Goal: Complete application form: Complete application form

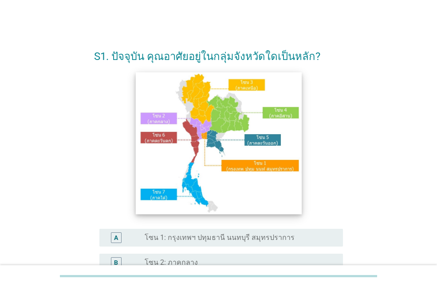
click at [255, 167] on img at bounding box center [219, 143] width 166 height 142
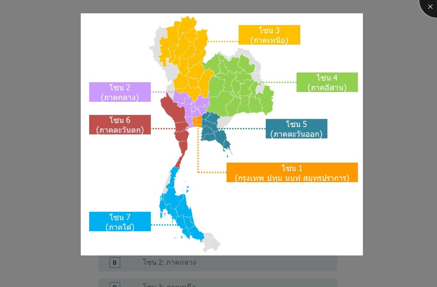
click at [433, 8] on div at bounding box center [438, 0] width 36 height 36
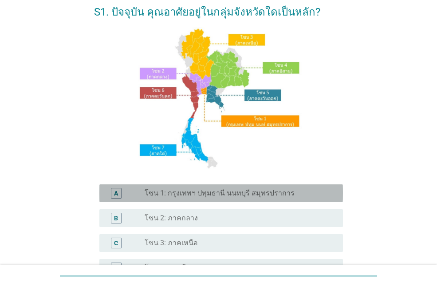
click at [174, 189] on label "โซน 1: กรุงเทพฯ ปทุมธานี นนทบุรี สมุทรปราการ" at bounding box center [220, 193] width 150 height 9
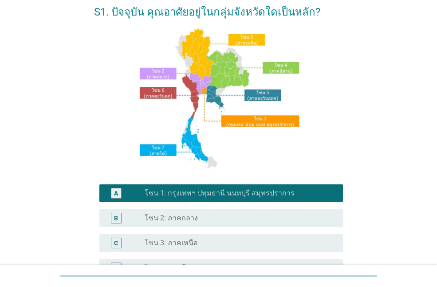
scroll to position [178, 0]
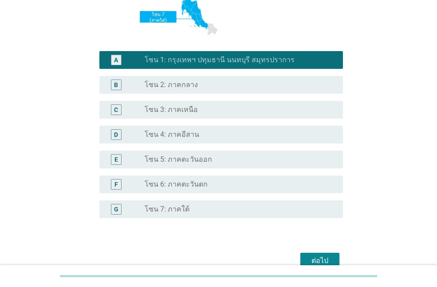
click at [327, 255] on div "ต่อไป" at bounding box center [320, 260] width 25 height 11
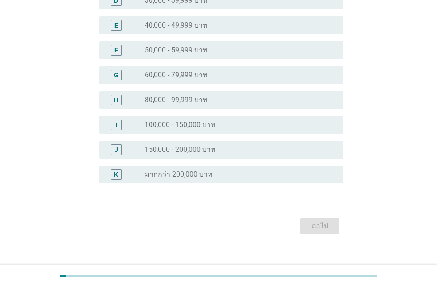
scroll to position [0, 0]
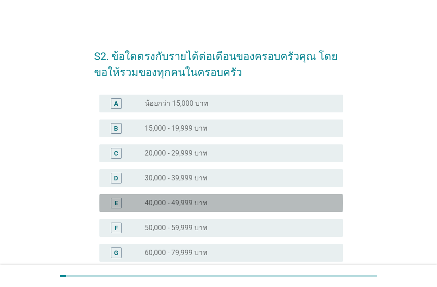
click at [164, 197] on div "E radio_button_unchecked 40,000 - 49,999 บาท" at bounding box center [221, 203] width 244 height 18
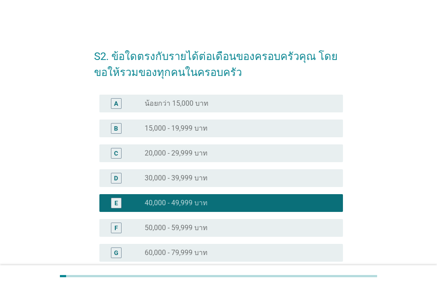
scroll to position [178, 0]
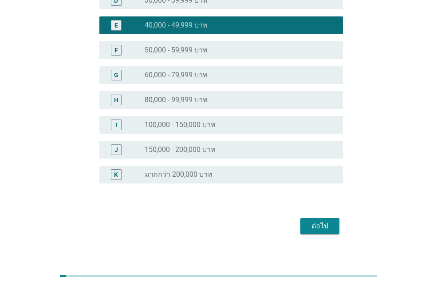
click at [318, 229] on div "ต่อไป" at bounding box center [320, 226] width 25 height 11
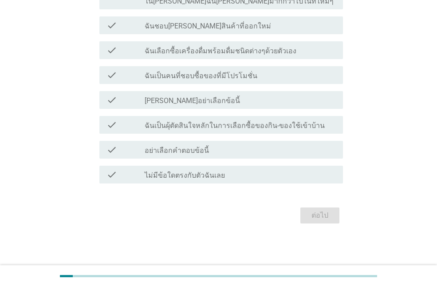
scroll to position [0, 0]
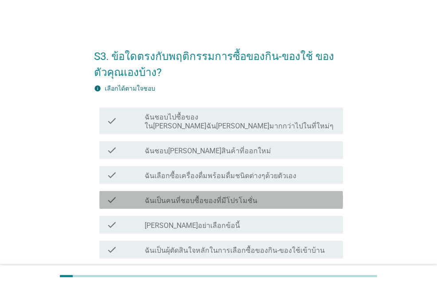
click at [179, 196] on label "ฉันเป็นคนที่ชอบซื้อของที่มีโปรโมชั่น" at bounding box center [201, 200] width 113 height 9
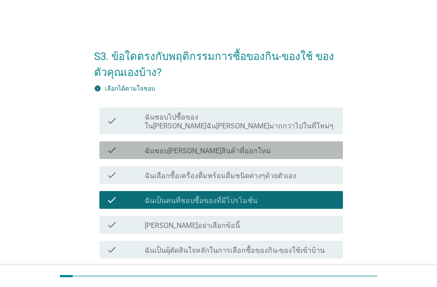
click at [178, 145] on div "check_box_outline_blank ฉันชอบ[PERSON_NAME]สินค้าที่ออกใหม่" at bounding box center [240, 150] width 191 height 11
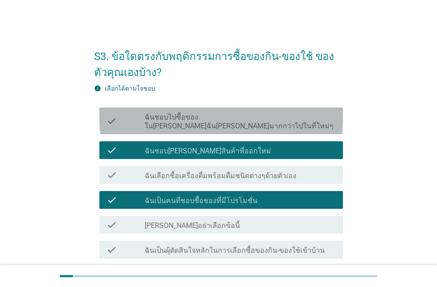
click at [187, 115] on label "ฉันชอบไปซื้อของใน[PERSON_NAME]ฉัน[PERSON_NAME]มากกว่าไปในที่ใหม่ๆ" at bounding box center [240, 122] width 191 height 18
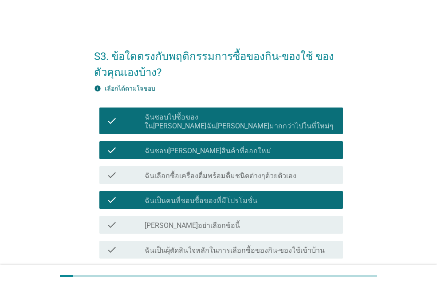
scroll to position [44, 0]
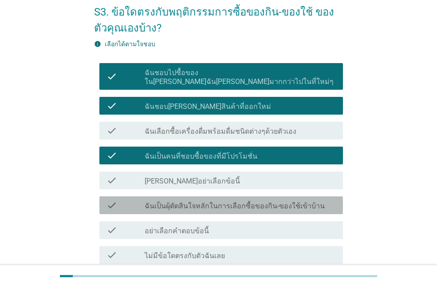
click at [179, 202] on div "check check_box_outline_blank ฉันเป็นผุ้ตัดสินใจหลักในการเลือกซื้อของกิน-ของใช้…" at bounding box center [221, 205] width 244 height 18
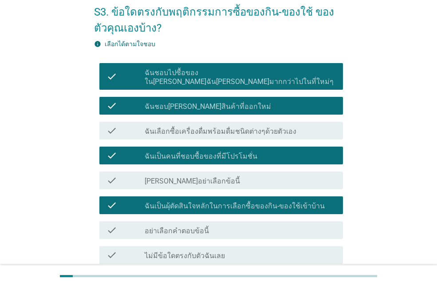
click at [193, 127] on label "ฉันเลือกซื้อเครื่องดื่มพร้อมดื่มชนิดต่างๆด้วยตัวเอง" at bounding box center [221, 131] width 152 height 9
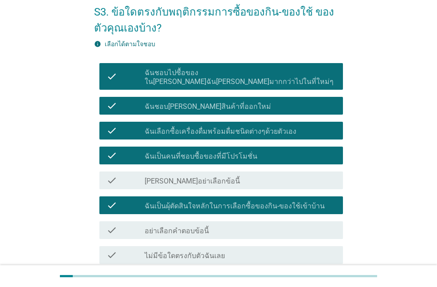
scroll to position [116, 0]
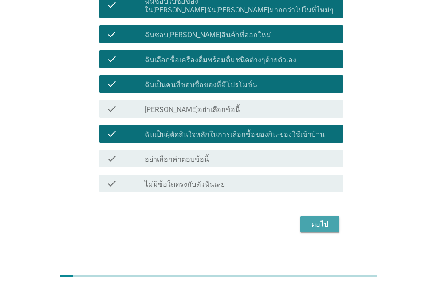
click at [314, 219] on div "ต่อไป" at bounding box center [320, 224] width 25 height 11
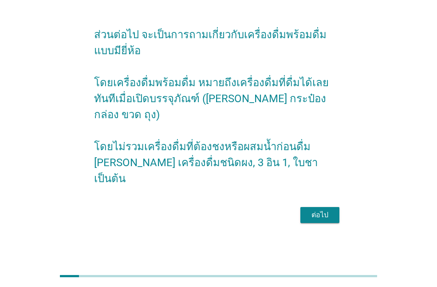
scroll to position [0, 0]
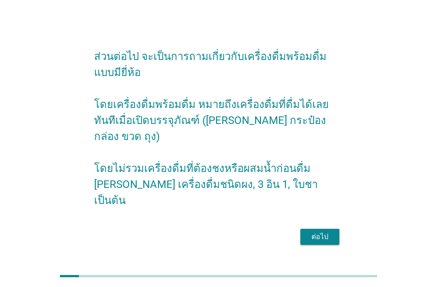
click at [328, 231] on div "ต่อไป" at bounding box center [320, 236] width 25 height 11
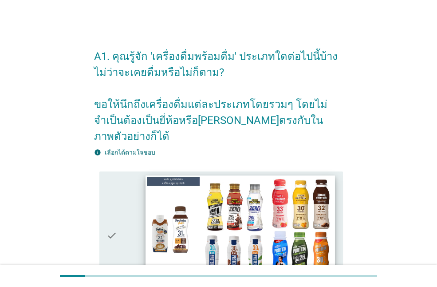
scroll to position [178, 0]
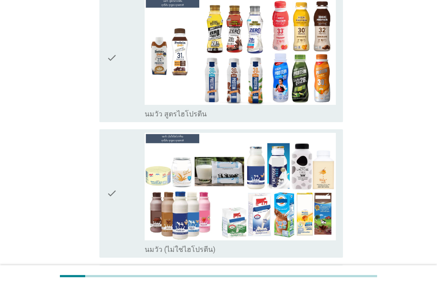
click at [217, 90] on div "check_box_outline_blank นมวัว สูตรไฮโปรตีน" at bounding box center [240, 57] width 191 height 121
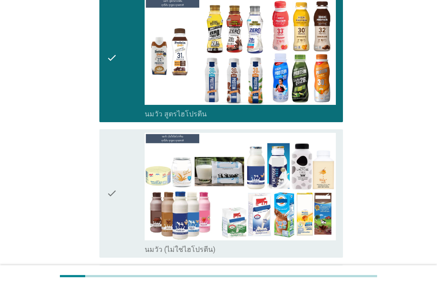
scroll to position [266, 0]
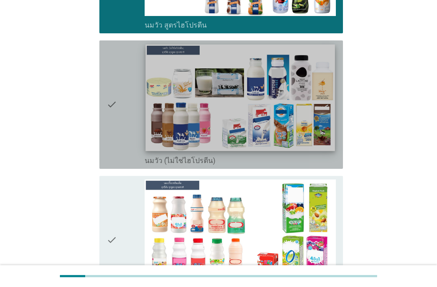
click at [222, 117] on img at bounding box center [240, 97] width 189 height 107
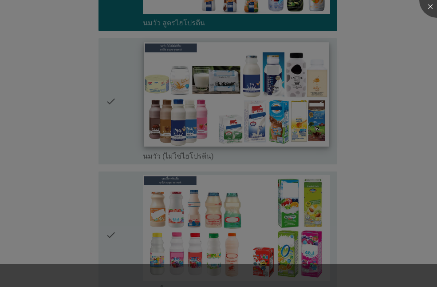
scroll to position [311, 0]
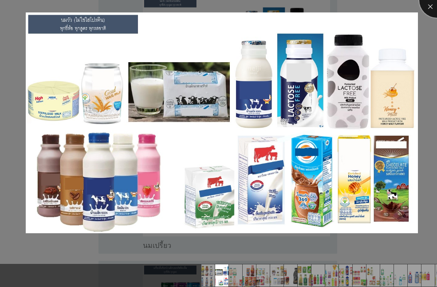
click at [433, 7] on div at bounding box center [438, 0] width 36 height 36
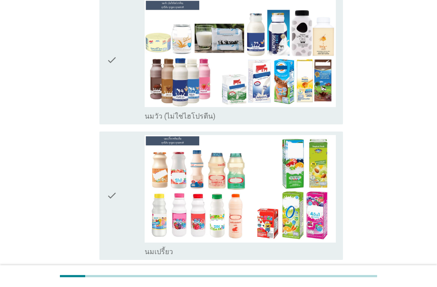
click at [320, 110] on div "check_box_outline_blank นมวัว (ไม่ใช่ไฮโปรตีน)" at bounding box center [240, 115] width 191 height 11
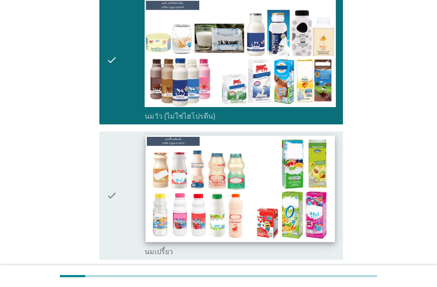
scroll to position [400, 0]
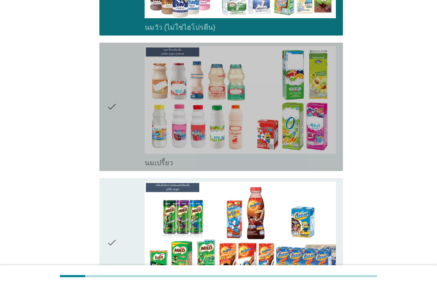
click at [316, 157] on div "check_box_outline_blank นมเปรี้ยว" at bounding box center [240, 162] width 191 height 11
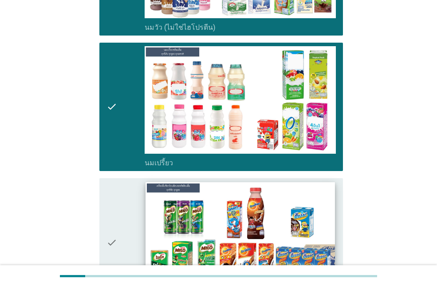
scroll to position [489, 0]
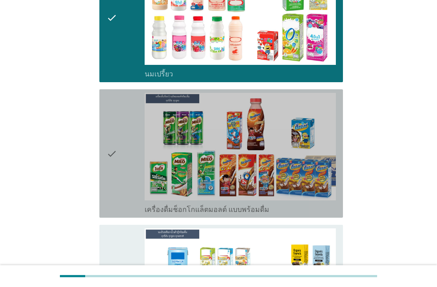
click at [307, 203] on div "check_box_outline_blank เครื่องดื่มช็อกโกแล็ตมอลต์ แบบพร้อมดื่ม" at bounding box center [240, 208] width 191 height 11
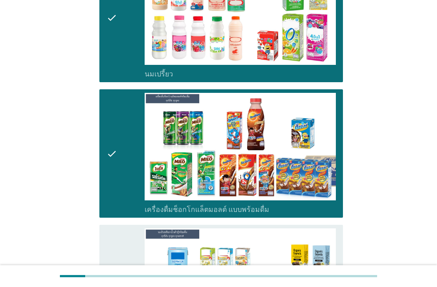
scroll to position [622, 0]
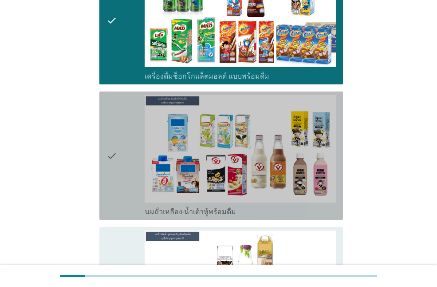
click at [277, 206] on div "check_box_outline_blank นมถั่วเหลือง-น้ำเต้าหู้พร้อมดื่ม" at bounding box center [240, 211] width 191 height 11
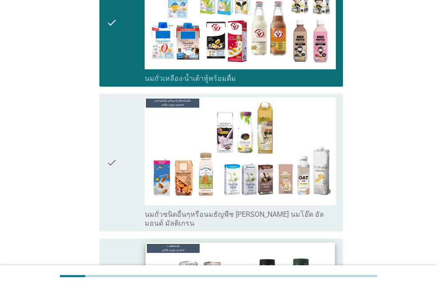
scroll to position [844, 0]
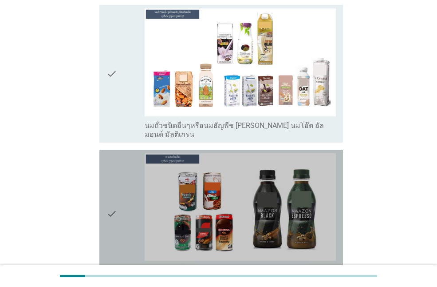
click at [311, 264] on div "check_box_outline_blank กาแฟพร้อมดื่ม" at bounding box center [240, 269] width 191 height 11
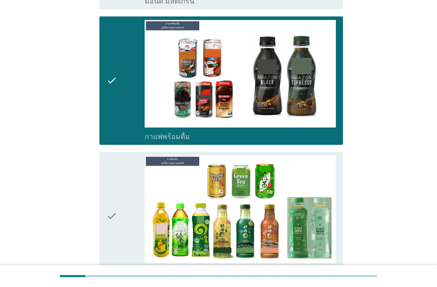
scroll to position [1066, 0]
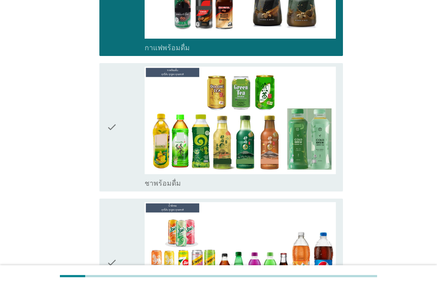
click at [319, 177] on div "check_box_outline_blank ชาพร้อมดื่ม" at bounding box center [240, 182] width 191 height 11
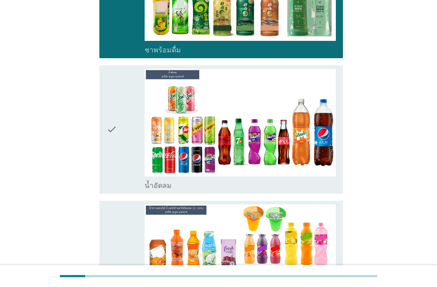
click at [320, 179] on div "check_box_outline_blank น้ำอัดลม" at bounding box center [240, 184] width 191 height 11
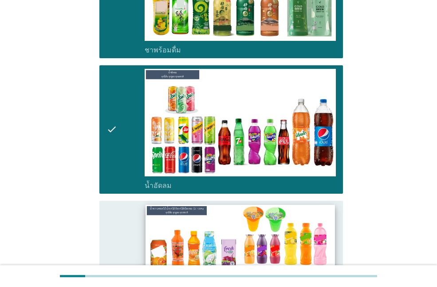
scroll to position [1332, 0]
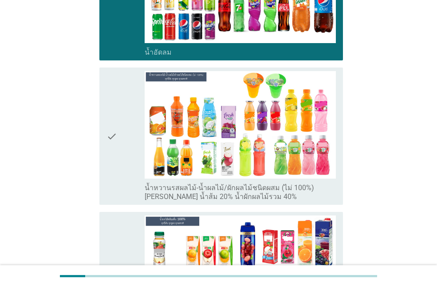
click at [310, 183] on label "น้ำหวานรสผลไม้-น้ำผลไม้/ผักผลไม้ชนิดผสม (ไม่ 100%) [PERSON_NAME] น้ำส้ม 20% น้ำ…" at bounding box center [240, 192] width 191 height 18
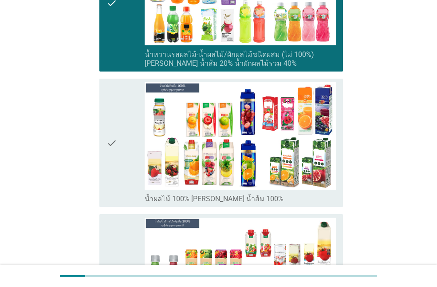
click at [292, 193] on div "check_box_outline_blank น้ำผลไม้ 100% [PERSON_NAME] น้ำส้ม 100%" at bounding box center [240, 198] width 191 height 11
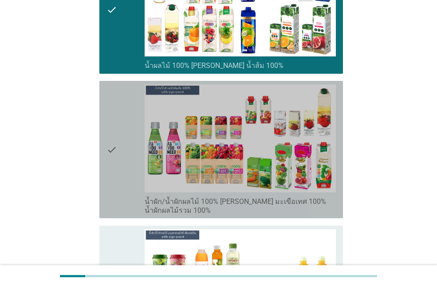
click at [285, 197] on label "น้ำผัก/น้ำผักผลไม้ 100% [PERSON_NAME] มะเขือเทศ 100% น้ำผักผลไม้รวม 100%" at bounding box center [240, 206] width 191 height 18
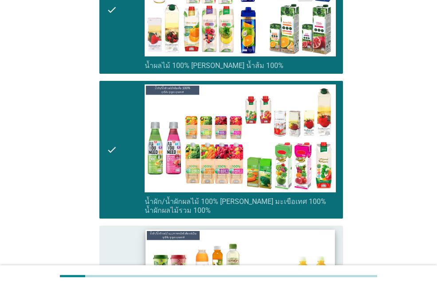
scroll to position [1732, 0]
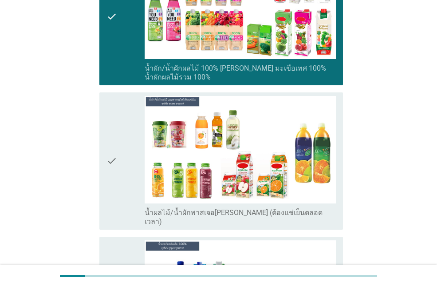
click at [284, 208] on label "น้ำผลไม้/น้ำผักพาสเจอ[PERSON_NAME] (ต้องแช่เย็นตลอดเวลา)" at bounding box center [240, 217] width 191 height 18
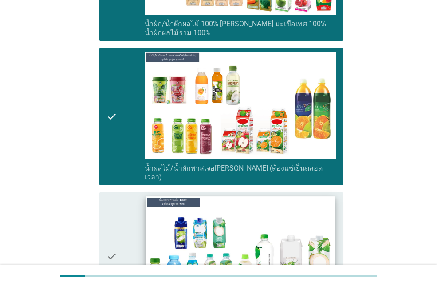
scroll to position [1865, 0]
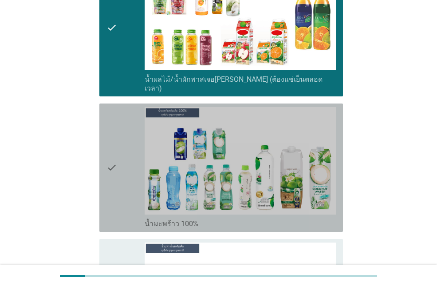
click at [271, 218] on div "check_box_outline_blank น้ำมะพร้าว 100%" at bounding box center [240, 223] width 191 height 11
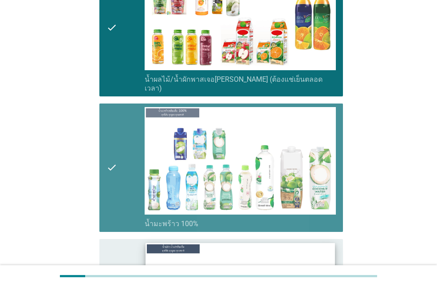
scroll to position [1999, 0]
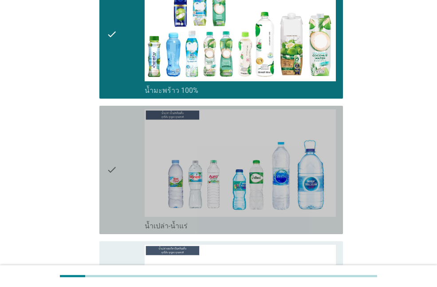
click at [259, 220] on div "check_box_outline_blank น้ำเปล่า-น้ำแร่" at bounding box center [240, 225] width 191 height 11
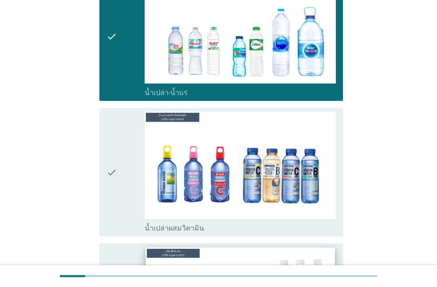
scroll to position [2265, 0]
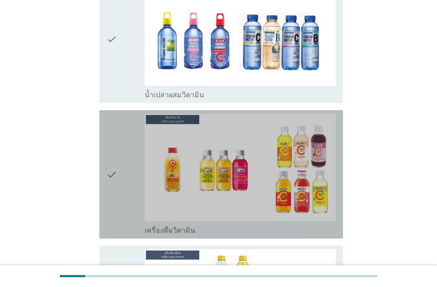
click at [269, 224] on div "check_box_outline_blank เครื่องดื่มวิตามิน" at bounding box center [240, 229] width 191 height 11
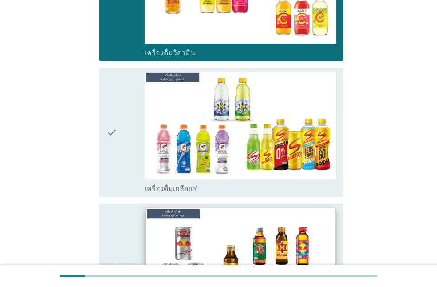
scroll to position [2532, 0]
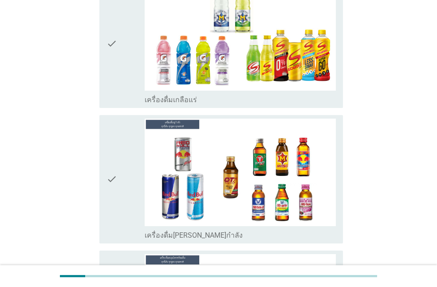
click at [289, 229] on div "check_box_outline_blank เครื่องดื่ม[PERSON_NAME]กำลัง" at bounding box center [240, 234] width 191 height 11
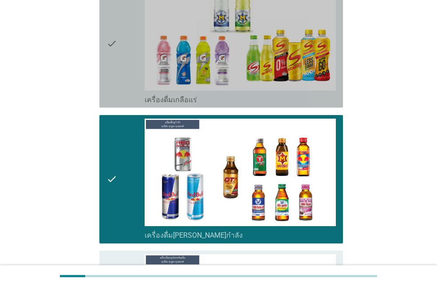
click at [286, 72] on div "check check_box_outline_blank เครื่องดื่มเกลือแร่" at bounding box center [221, 43] width 244 height 128
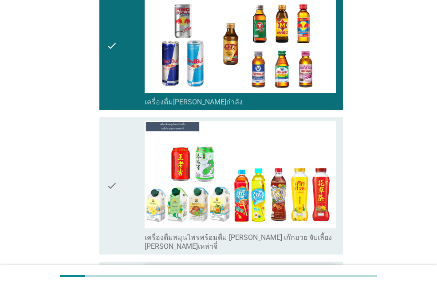
scroll to position [2798, 0]
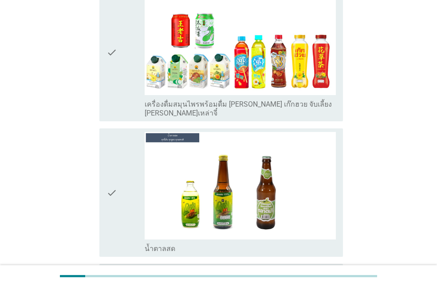
click at [305, 100] on label "เครื่องดื่มสมุนไพรพร้อมดื่ม [PERSON_NAME] เก๊กฮวย จับเลี้ยง [PERSON_NAME]เหล่าจ…" at bounding box center [240, 109] width 191 height 18
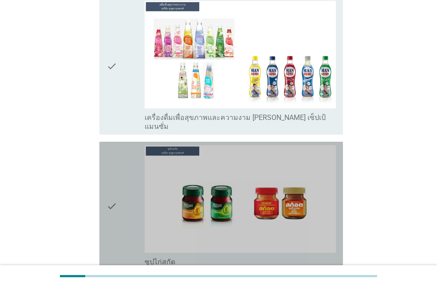
click at [302, 256] on div "check_box_outline_blank ซุปไก่สกัด" at bounding box center [240, 261] width 191 height 11
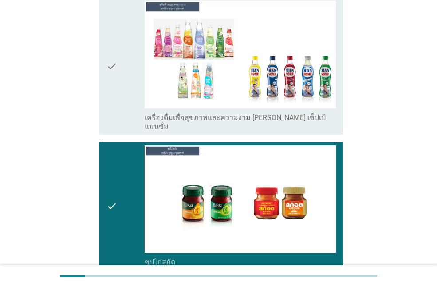
scroll to position [3198, 0]
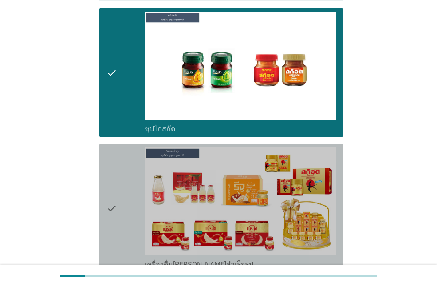
click at [302, 258] on div "check_box_outline_blank เครื่องดื่ม[PERSON_NAME]สำเร็จรูป" at bounding box center [240, 263] width 191 height 11
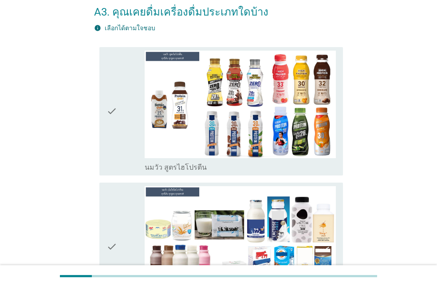
click at [308, 170] on div "check_box_outline_blank นมวัว สูตรไฮโปรตีน" at bounding box center [240, 166] width 191 height 11
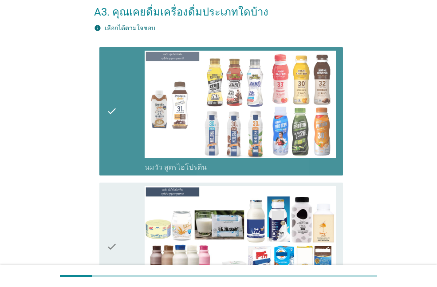
scroll to position [178, 0]
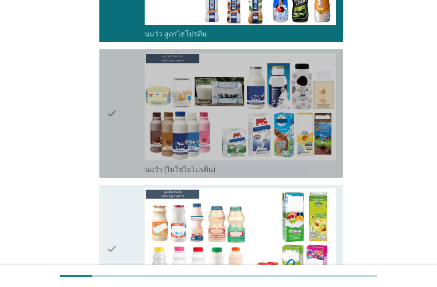
click at [308, 171] on div "check_box_outline_blank นมวัว (ไม่ใช่ไฮโปรตีน)" at bounding box center [240, 168] width 191 height 11
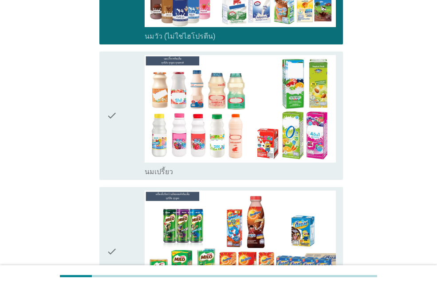
click at [318, 169] on div "check_box_outline_blank นมเปรี้ยว" at bounding box center [240, 171] width 191 height 11
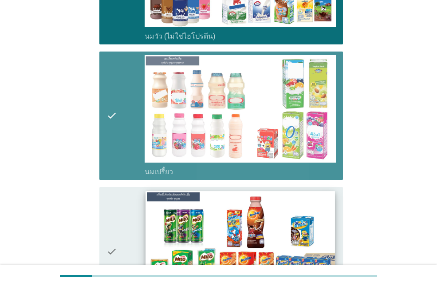
scroll to position [400, 0]
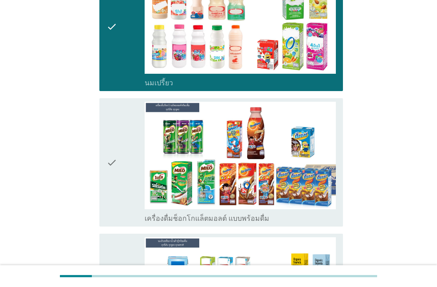
click at [314, 227] on div "check check_box_outline_blank เครื่องดื่มช็อกโกแล็ตมอลต์ แบบพร้อมดื่ม" at bounding box center [221, 162] width 244 height 128
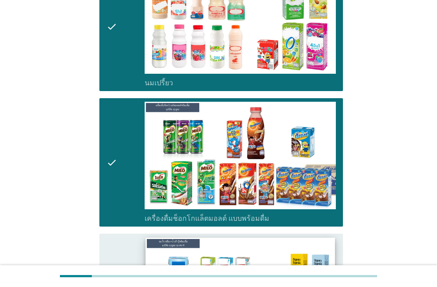
scroll to position [533, 0]
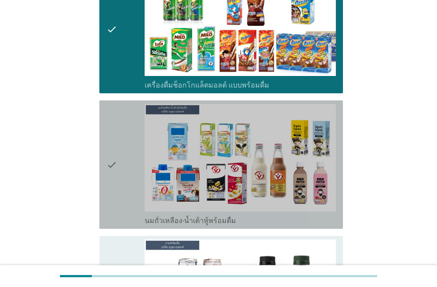
click at [318, 223] on div "check_box_outline_blank นมถั่วเหลือง-น้ำเต้าหู้พร้อมดื่ม" at bounding box center [240, 220] width 191 height 11
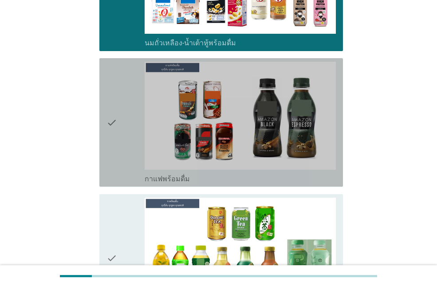
click at [325, 179] on div "check_box_outline_blank กาแฟพร้อมดื่ม" at bounding box center [240, 178] width 191 height 11
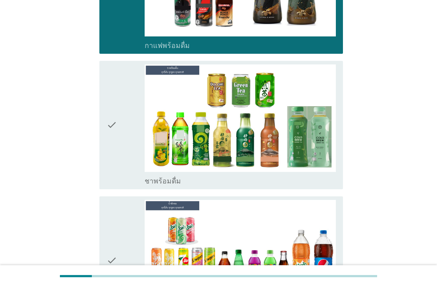
click at [316, 186] on div "check check_box_outline_blank ชาพร้อมดื่ม" at bounding box center [221, 125] width 244 height 128
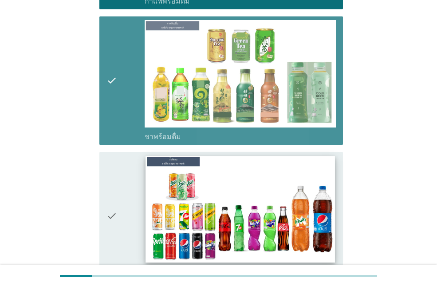
scroll to position [933, 0]
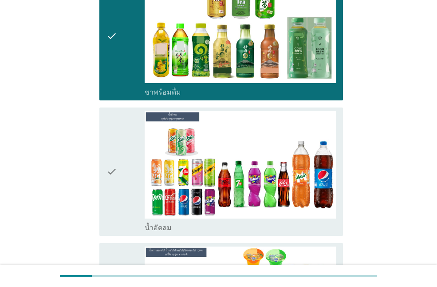
click at [319, 238] on div "check check_box_outline_blank น้ำอัดลม" at bounding box center [218, 171] width 249 height 135
click at [325, 224] on div "check_box_outline_blank น้ำอัดลม" at bounding box center [240, 227] width 191 height 11
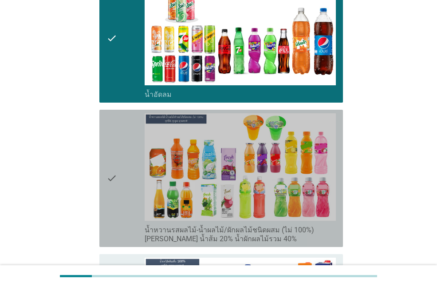
click at [333, 237] on label "น้ำหวานรสผลไม้-น้ำผลไม้/ผักผลไม้ชนิดผสม (ไม่ 100%) [PERSON_NAME] น้ำส้ม 20% น้ำ…" at bounding box center [240, 235] width 191 height 18
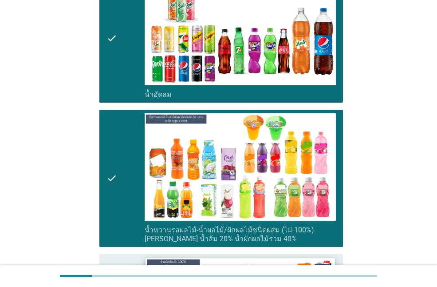
scroll to position [1244, 0]
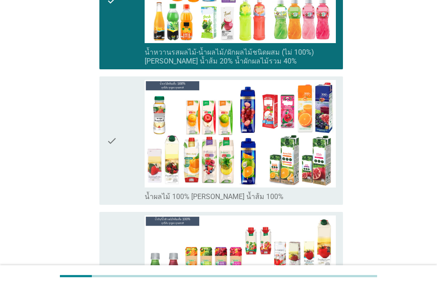
click at [327, 201] on div "check_box_outline_blank น้ำผลไม้ 100% [PERSON_NAME] น้ำส้ม 100%" at bounding box center [240, 196] width 191 height 11
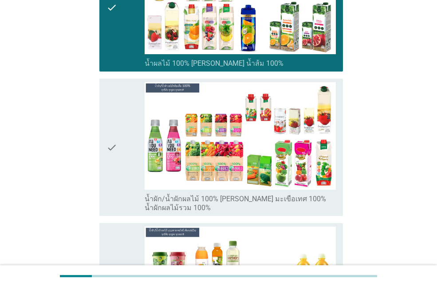
click at [323, 204] on label "น้ำผัก/น้ำผักผลไม้ 100% [PERSON_NAME] มะเขือเทศ 100% น้ำผักผลไม้รวม 100%" at bounding box center [240, 204] width 191 height 18
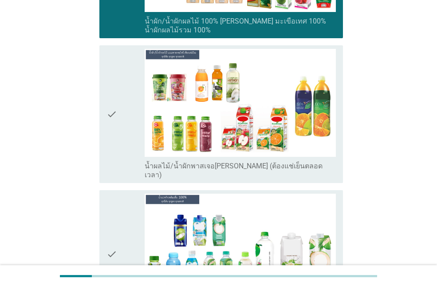
click at [318, 172] on div "check check_box_outline_blank น้ำผลไม้/น้ำผักพาสเจอ[PERSON_NAME] (ต้องแช่เย็นตล…" at bounding box center [221, 113] width 244 height 137
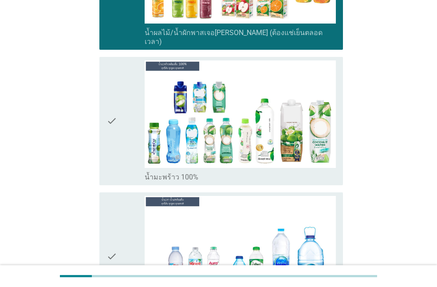
click at [305, 171] on div "check_box_outline_blank น้ำมะพร้าว 100%" at bounding box center [240, 176] width 191 height 11
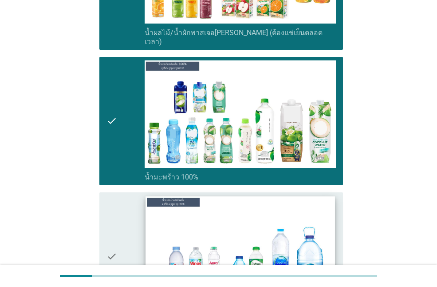
scroll to position [1821, 0]
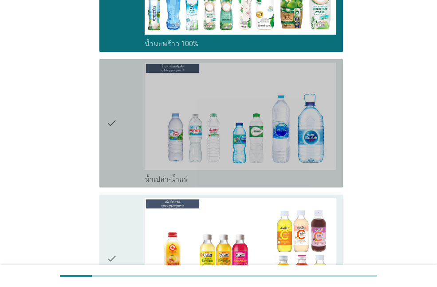
click at [311, 177] on div "check check_box_outline_blank น้ำเปล่า-น้ำแร่" at bounding box center [221, 123] width 244 height 128
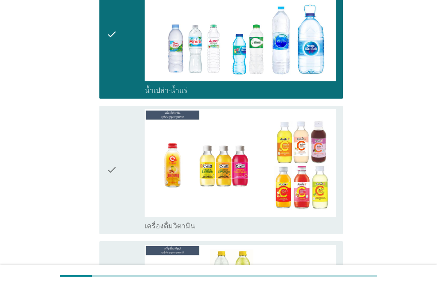
click at [314, 220] on div "check_box_outline_blank เครื่องดื่มวิตามิน" at bounding box center [240, 225] width 191 height 11
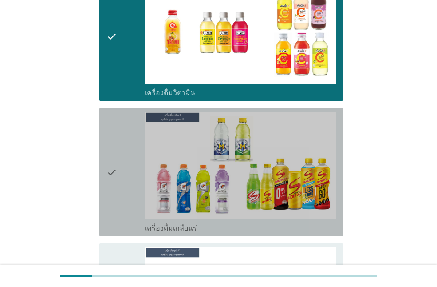
click at [310, 222] on div "check_box_outline_blank เครื่องดื่มเกลือแร่" at bounding box center [240, 227] width 191 height 11
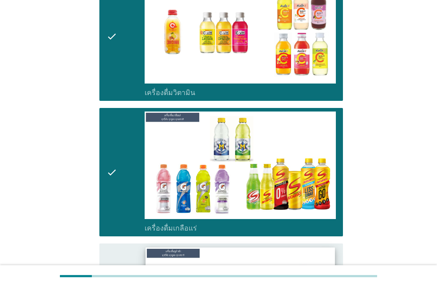
scroll to position [2176, 0]
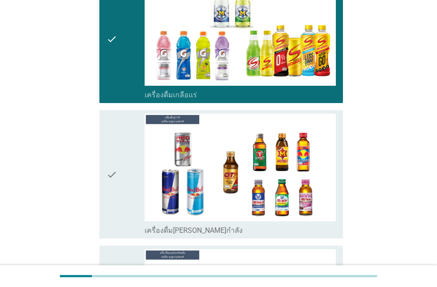
click at [327, 224] on div "check_box_outline_blank เครื่องดื่ม[PERSON_NAME]กำลัง" at bounding box center [240, 229] width 191 height 11
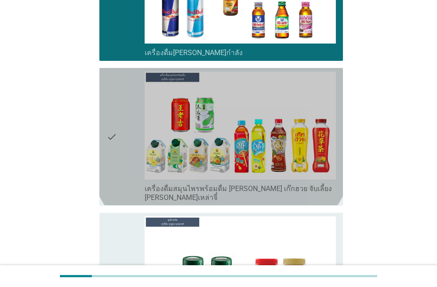
click at [299, 184] on label "เครื่องดื่มสมุนไพรพร้อมดื่ม [PERSON_NAME] เก๊กฮวย จับเลี้ยง [PERSON_NAME]เหล่าจ…" at bounding box center [240, 193] width 191 height 18
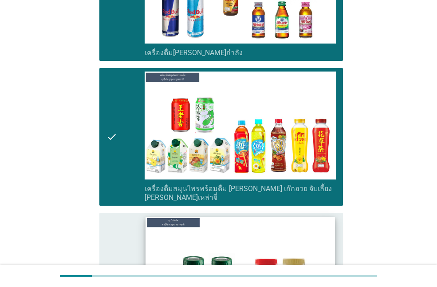
scroll to position [2443, 0]
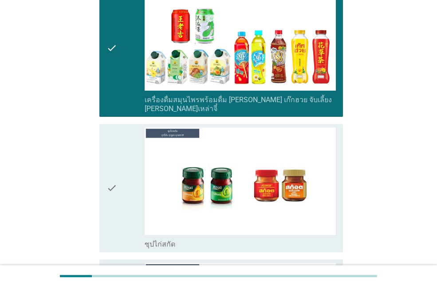
click at [314, 238] on div "check_box_outline_blank ซุปไก่สกัด" at bounding box center [240, 243] width 191 height 11
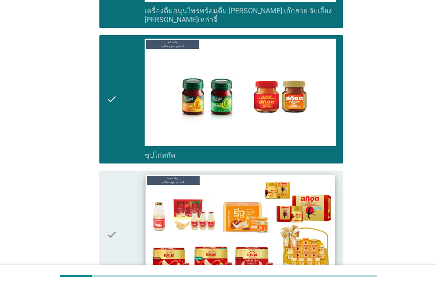
scroll to position [2629, 0]
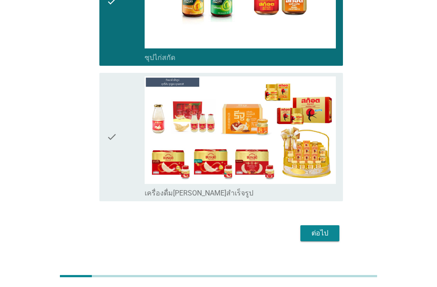
click at [310, 187] on div "check_box_outline_blank เครื่องดื่ม[PERSON_NAME]สำเร็จรูป" at bounding box center [240, 192] width 191 height 11
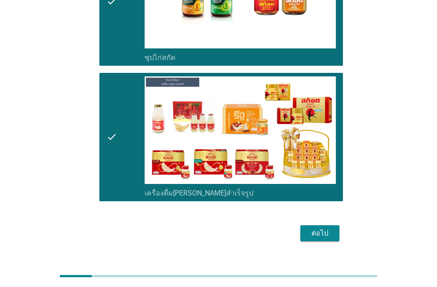
click at [321, 228] on div "ต่อไป" at bounding box center [320, 233] width 25 height 11
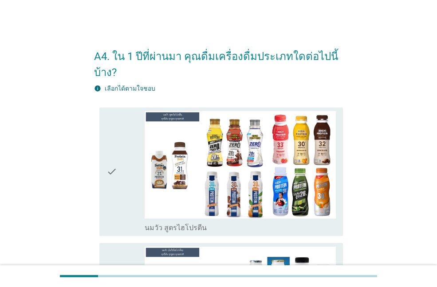
scroll to position [89, 0]
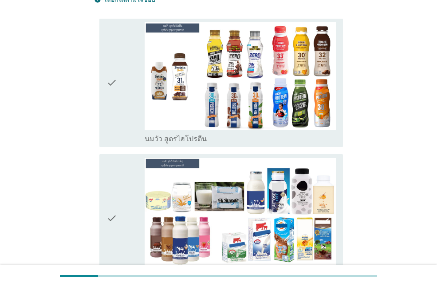
click at [334, 138] on div "check_box_outline_blank นมวัว สูตรไฮโปรตีน" at bounding box center [240, 138] width 191 height 11
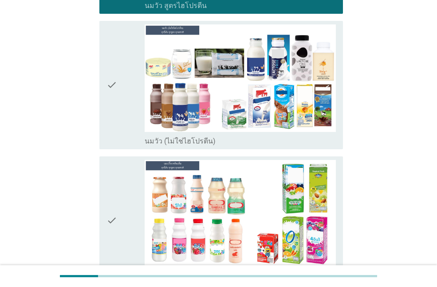
click at [327, 135] on div "check_box_outline_blank นมวัว (ไม่ใช่ไฮโปรตีน)" at bounding box center [240, 140] width 191 height 11
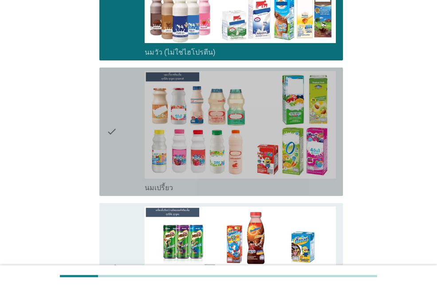
click at [323, 184] on div "check_box_outline_blank นมเปรี้ยว" at bounding box center [240, 187] width 191 height 11
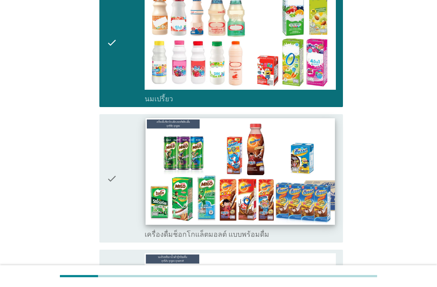
scroll to position [444, 0]
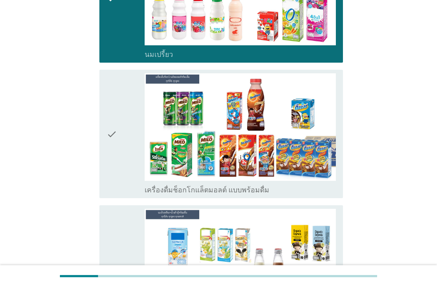
click at [321, 194] on div "check_box_outline_blank เครื่องดื่มช็อกโกแล็ตมอลต์ แบบพร้อมดื่ม" at bounding box center [240, 189] width 191 height 11
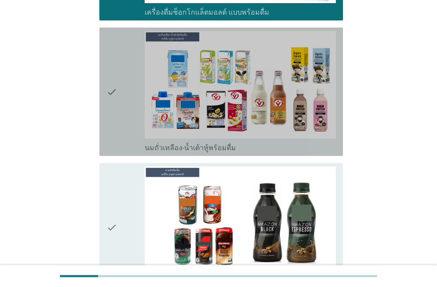
click at [322, 146] on div "check_box_outline_blank นมถั่วเหลือง-น้ำเต้าหู้พร้อมดื่ม" at bounding box center [240, 147] width 191 height 11
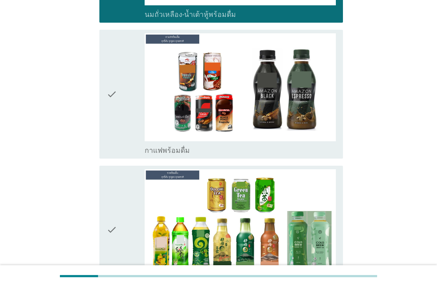
click at [328, 150] on div "check_box_outline_blank กาแฟพร้อมดื่ม" at bounding box center [240, 149] width 191 height 11
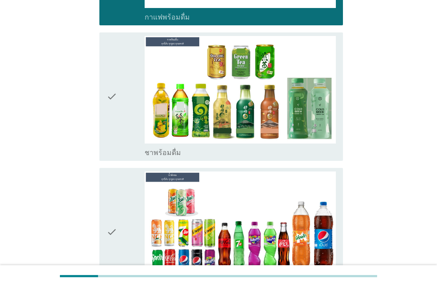
click at [329, 151] on div "check_box_outline_blank ชาพร้อมดื่ม" at bounding box center [240, 152] width 191 height 11
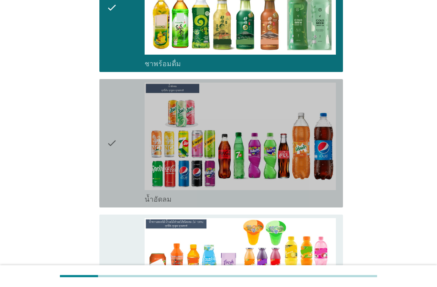
click at [326, 202] on div "check_box_outline_blank น้ำอัดลม" at bounding box center [240, 198] width 191 height 11
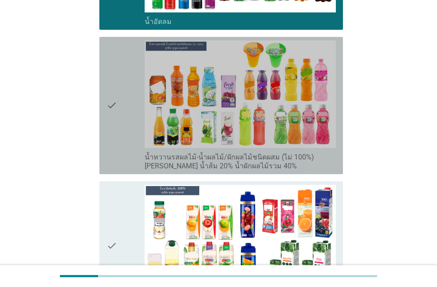
click at [309, 164] on label "น้ำหวานรสผลไม้-น้ำผลไม้/ผักผลไม้ชนิดผสม (ไม่ 100%) [PERSON_NAME] น้ำส้ม 20% น้ำ…" at bounding box center [240, 162] width 191 height 18
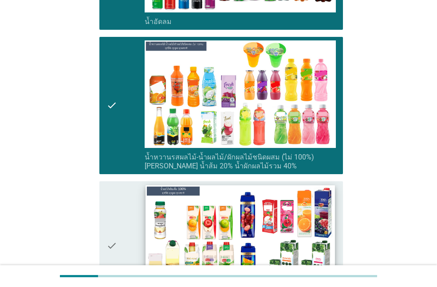
scroll to position [1244, 0]
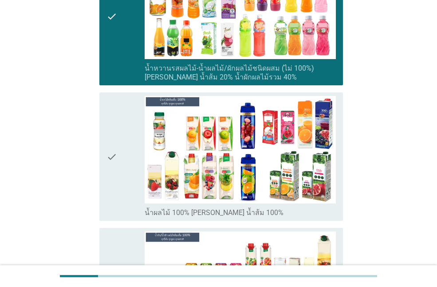
drag, startPoint x: 314, startPoint y: 220, endPoint x: 315, endPoint y: 215, distance: 5.4
click at [314, 219] on div "check check_box_outline_blank น้ำผลไม้ 100% [PERSON_NAME] น้ำส้ม 100%" at bounding box center [221, 156] width 244 height 128
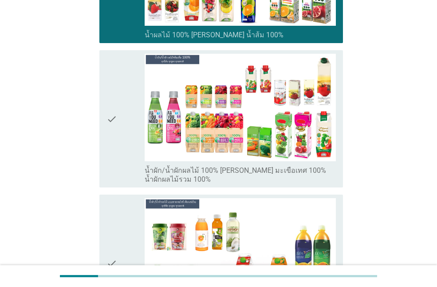
click at [315, 178] on label "น้ำผัก/น้ำผักผลไม้ 100% [PERSON_NAME] มะเขือเทศ 100% น้ำผักผลไม้รวม 100%" at bounding box center [240, 175] width 191 height 18
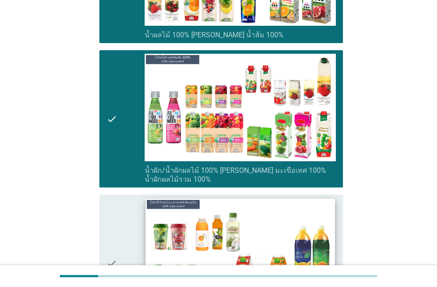
scroll to position [1510, 0]
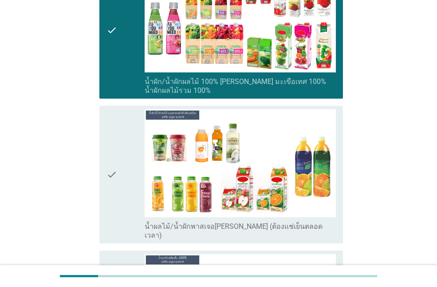
click at [318, 229] on div "check_box_outline_blank น้ำผลไม้/น้ำผักพาสเจอ[PERSON_NAME] (ต้องแช่เย็นตลอดเวลา)" at bounding box center [240, 230] width 191 height 20
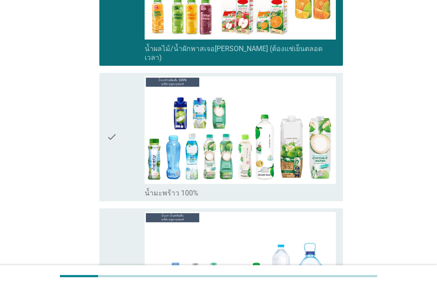
click at [333, 191] on div "check check_box_outline_blank น้ำมะพร้าว 100%" at bounding box center [221, 137] width 244 height 128
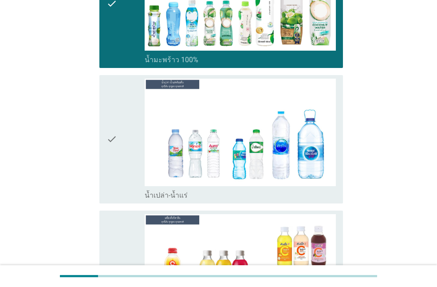
click at [323, 191] on div "check_box_outline_blank น้ำเปล่า-น้ำแร่" at bounding box center [240, 194] width 191 height 11
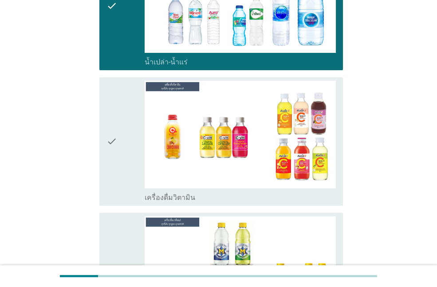
click at [328, 192] on div "check_box_outline_blank เครื่องดื่มวิตามิน" at bounding box center [240, 196] width 191 height 11
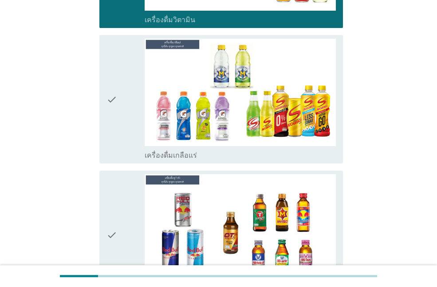
click at [312, 149] on div "check_box_outline_blank เครื่องดื่มเกลือแร่" at bounding box center [240, 154] width 191 height 11
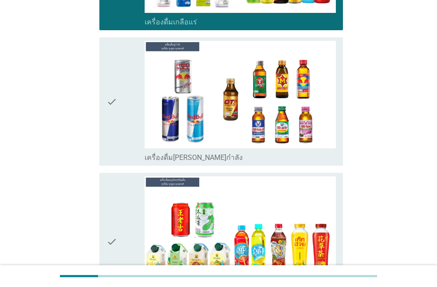
click at [301, 153] on div "check_box_outline_blank เครื่องดื่ม[PERSON_NAME]กำลัง" at bounding box center [240, 156] width 191 height 11
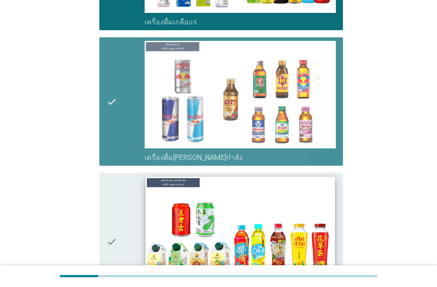
scroll to position [2398, 0]
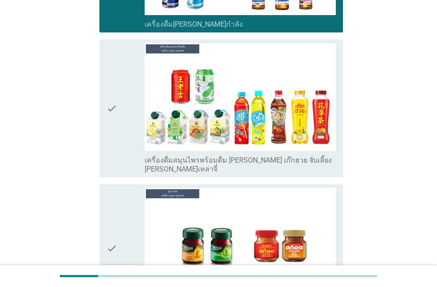
click at [294, 156] on label "เครื่องดื่มสมุนไพรพร้อมดื่ม [PERSON_NAME] เก๊กฮวย จับเลี้ยง [PERSON_NAME]เหล่าจ…" at bounding box center [240, 165] width 191 height 18
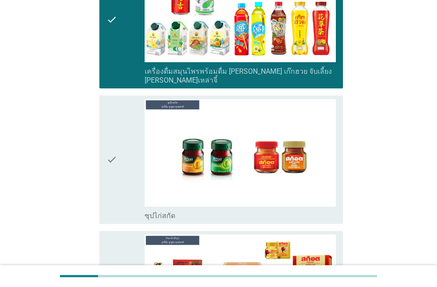
click at [308, 210] on div "check_box_outline_blank ซุปไก่สกัด" at bounding box center [240, 215] width 191 height 11
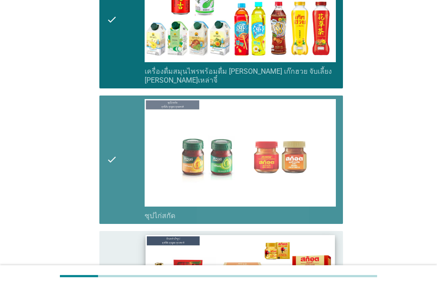
scroll to position [2620, 0]
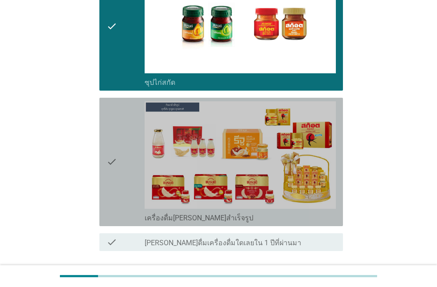
drag, startPoint x: 319, startPoint y: 208, endPoint x: 319, endPoint y: 203, distance: 4.9
click at [318, 208] on div "check check_box_outline_blank เครื่องดื่ม[PERSON_NAME]สำเร็จรูป" at bounding box center [221, 162] width 244 height 128
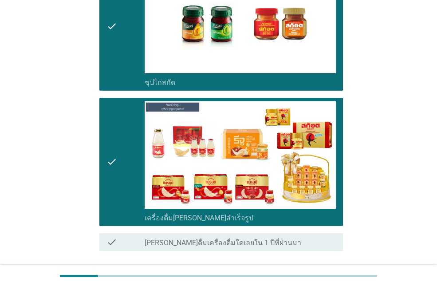
scroll to position [2670, 0]
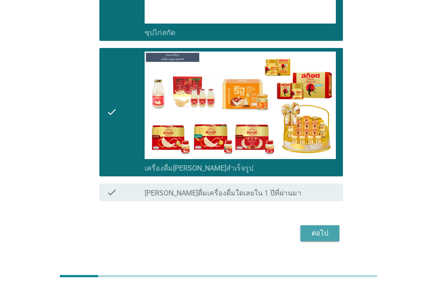
click at [330, 228] on div "ต่อไป" at bounding box center [320, 233] width 25 height 11
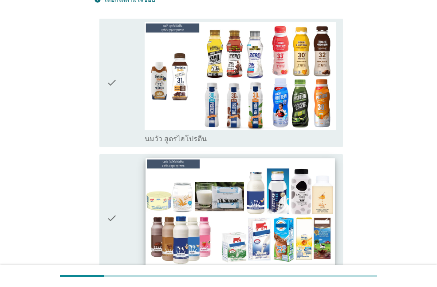
scroll to position [133, 0]
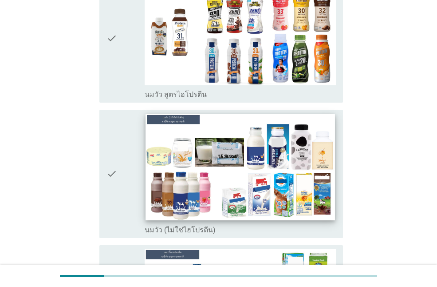
click at [302, 202] on img at bounding box center [240, 167] width 189 height 107
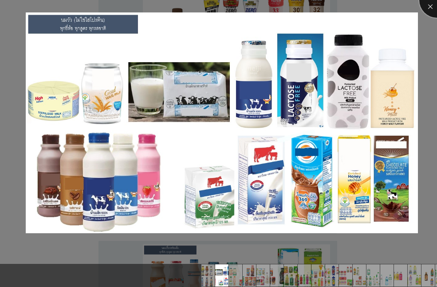
click at [437, 7] on div at bounding box center [438, 0] width 36 height 36
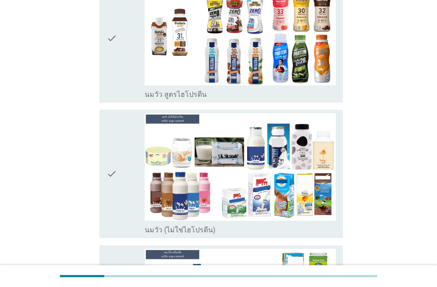
click at [320, 205] on div "check_box_outline_blank นมวัว (ไม่ใช่ไฮโปรตีน)" at bounding box center [240, 173] width 191 height 121
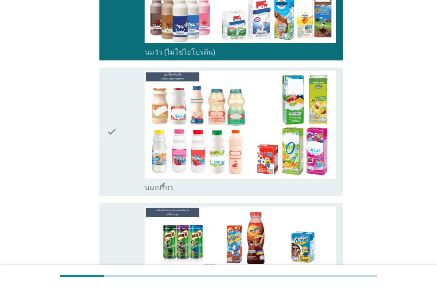
click at [319, 182] on div "check_box_outline_blank นมเปรี้ยว" at bounding box center [240, 187] width 191 height 11
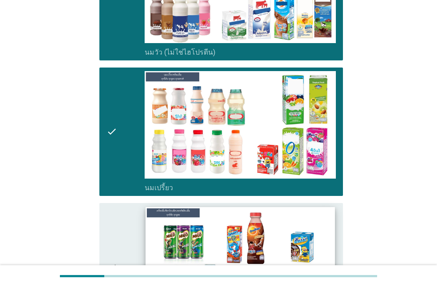
scroll to position [444, 0]
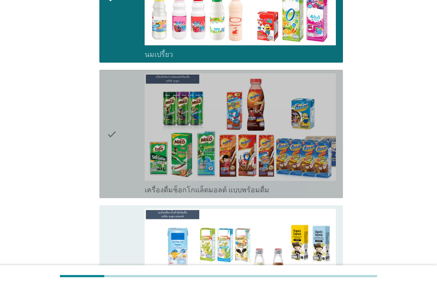
click at [319, 184] on div "check_box_outline_blank เครื่องดื่มช็อกโกแล็ตมอลต์ แบบพร้อมดื่ม" at bounding box center [240, 189] width 191 height 11
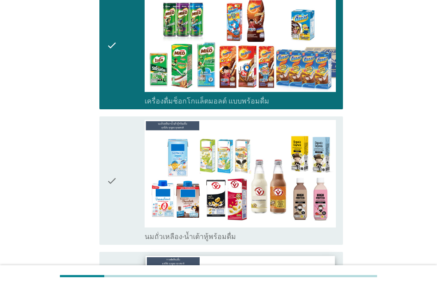
scroll to position [622, 0]
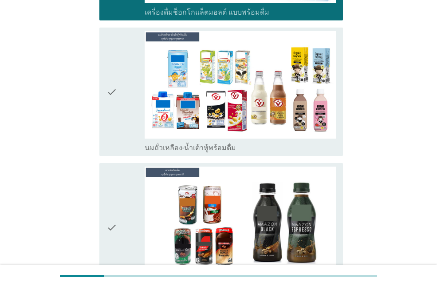
click at [324, 137] on div "check check_box_outline_blank นมถั่วเหลือง-น้ำเต้าหู้พร้อมดื่ม" at bounding box center [221, 92] width 244 height 128
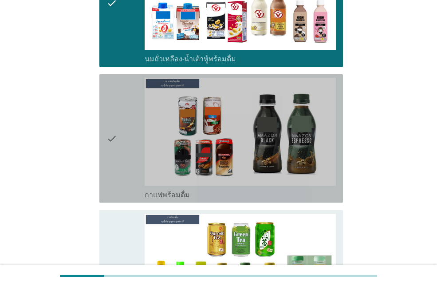
click at [325, 189] on div "check_box_outline_blank กาแฟพร้อมดื่ม" at bounding box center [240, 194] width 191 height 11
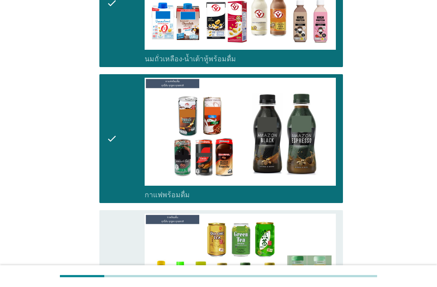
scroll to position [844, 0]
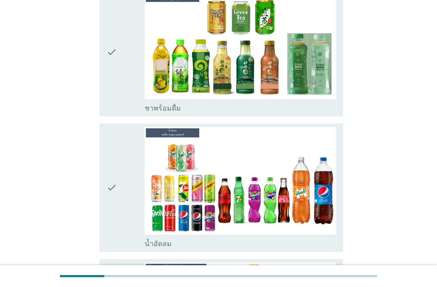
click at [322, 102] on div "check_box_outline_blank ชาพร้อมดื่ม" at bounding box center [240, 107] width 191 height 11
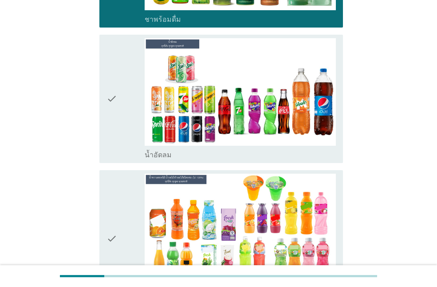
click at [326, 149] on div "check_box_outline_blank น้ำอัดลม" at bounding box center [240, 154] width 191 height 11
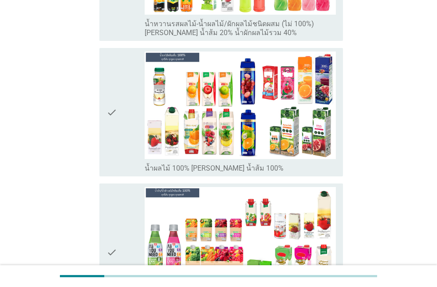
click at [308, 162] on div "check_box_outline_blank น้ำผลไม้ 100% [PERSON_NAME] น้ำส้ม 100%" at bounding box center [240, 167] width 191 height 11
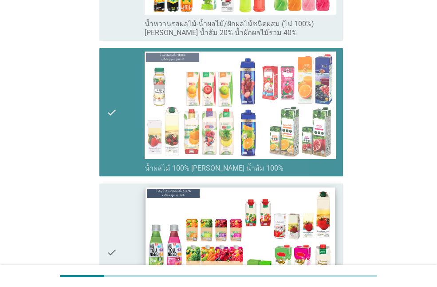
scroll to position [1377, 0]
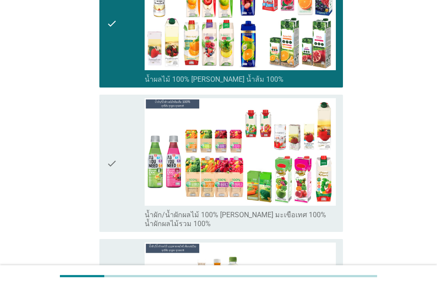
click at [302, 211] on label "น้ำผัก/น้ำผักผลไม้ 100% [PERSON_NAME] มะเขือเทศ 100% น้ำผักผลไม้รวม 100%" at bounding box center [240, 220] width 191 height 18
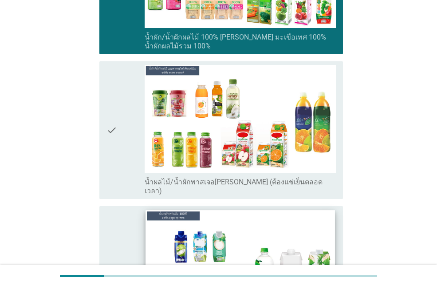
scroll to position [1599, 0]
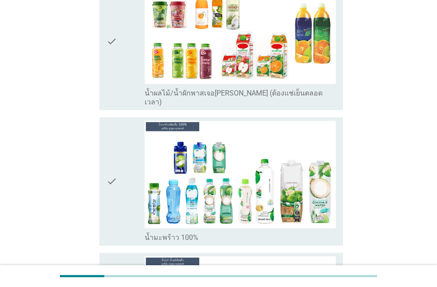
click at [306, 231] on div "check_box_outline_blank น้ำมะพร้าว 100%" at bounding box center [240, 236] width 191 height 11
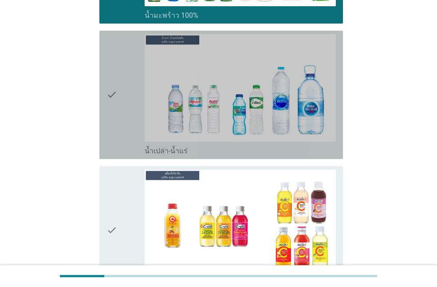
click at [280, 145] on div "check_box_outline_blank น้ำเปล่า-น้ำแร่" at bounding box center [240, 150] width 191 height 11
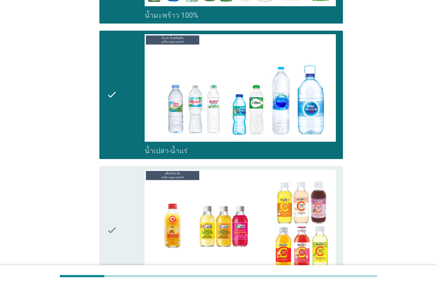
scroll to position [1999, 0]
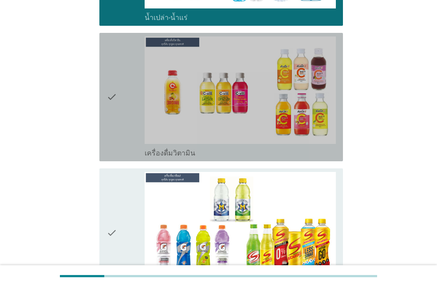
click at [316, 147] on div "check_box_outline_blank เครื่องดื่มวิตามิน" at bounding box center [240, 152] width 191 height 11
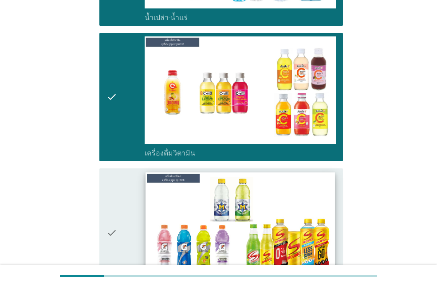
scroll to position [2132, 0]
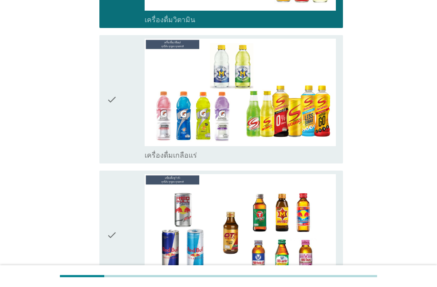
click at [320, 149] on div "check_box_outline_blank เครื่องดื่มเกลือแร่" at bounding box center [240, 154] width 191 height 11
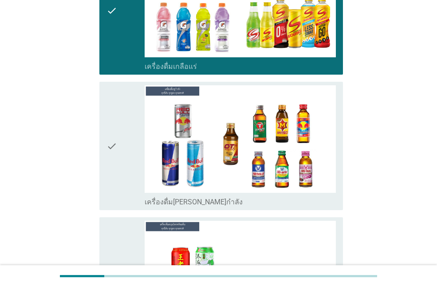
click at [319, 196] on div "check_box_outline_blank เครื่องดื่ม[PERSON_NAME]กำลัง" at bounding box center [240, 201] width 191 height 11
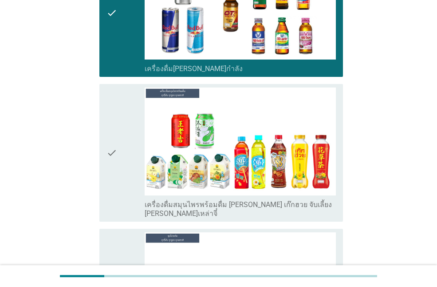
click at [315, 199] on div "check_box_outline_blank เครื่องดื่มสมุนไพรพร้อมดื่ม [PERSON_NAME] เก๊กฮวย จับเล…" at bounding box center [240, 209] width 191 height 20
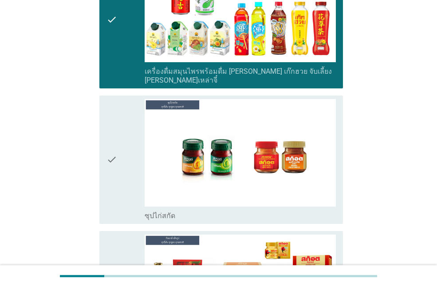
click at [311, 210] on div "check_box_outline_blank ซุปไก่สกัด" at bounding box center [240, 215] width 191 height 11
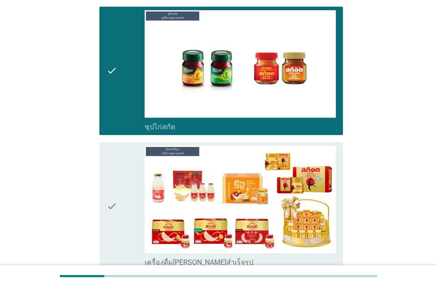
click at [317, 256] on div "check_box_outline_blank เครื่องดื่ม[PERSON_NAME]สำเร็จรูป" at bounding box center [240, 261] width 191 height 11
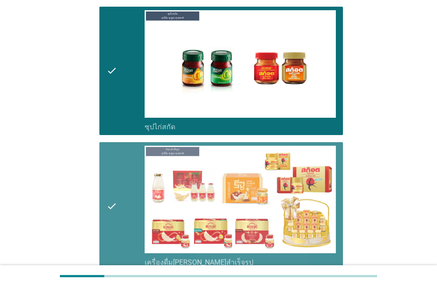
scroll to position [2654, 0]
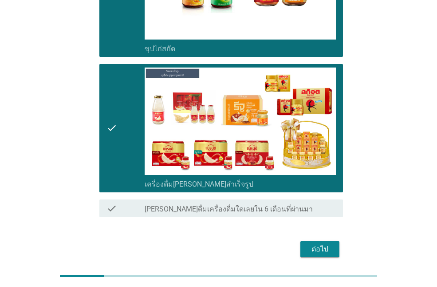
click at [325, 244] on div "ต่อไป" at bounding box center [320, 249] width 25 height 11
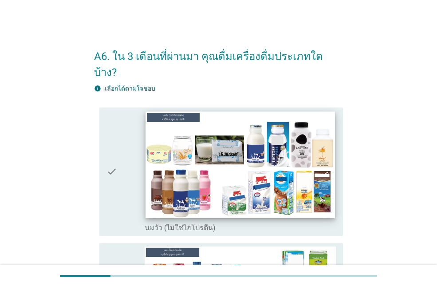
scroll to position [44, 0]
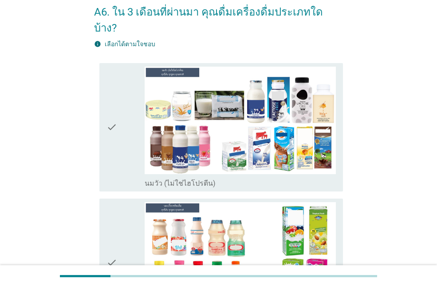
click at [123, 159] on div "check" at bounding box center [126, 127] width 38 height 121
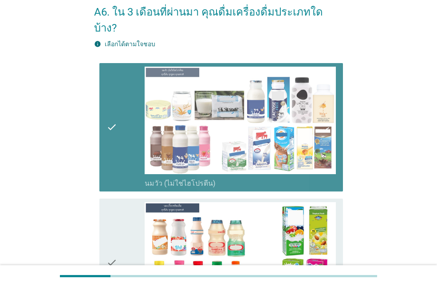
scroll to position [133, 0]
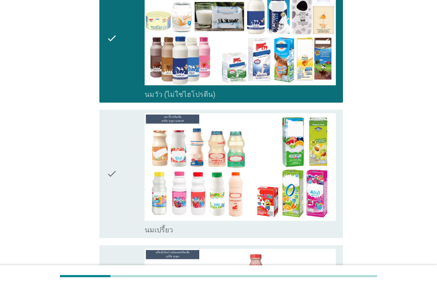
click at [127, 205] on div "check" at bounding box center [126, 173] width 38 height 121
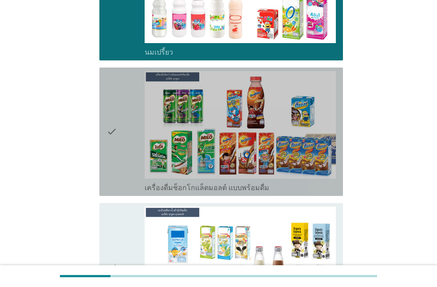
click at [117, 163] on icon "check" at bounding box center [112, 131] width 11 height 121
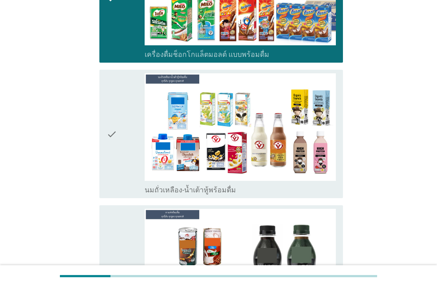
click at [122, 145] on div "check" at bounding box center [126, 133] width 38 height 121
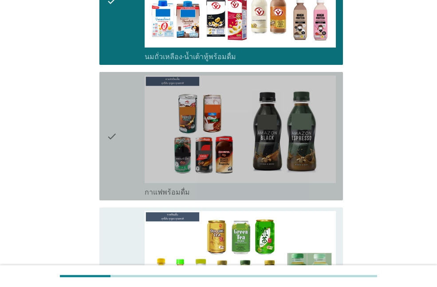
click at [127, 132] on div "check" at bounding box center [126, 136] width 38 height 121
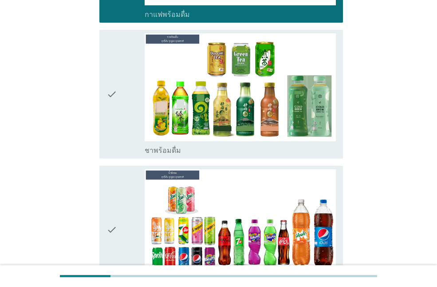
click at [118, 97] on div "check" at bounding box center [126, 93] width 38 height 121
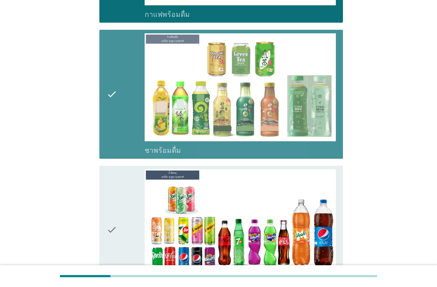
scroll to position [844, 0]
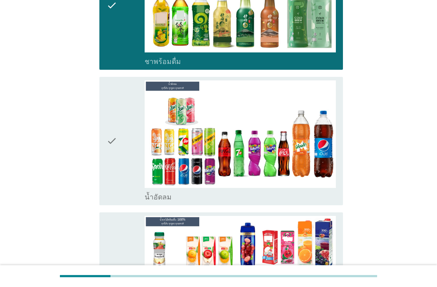
click at [123, 139] on div "check" at bounding box center [126, 140] width 38 height 121
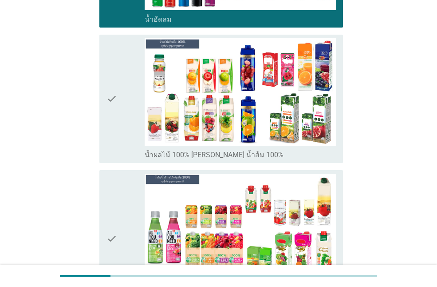
scroll to position [1066, 0]
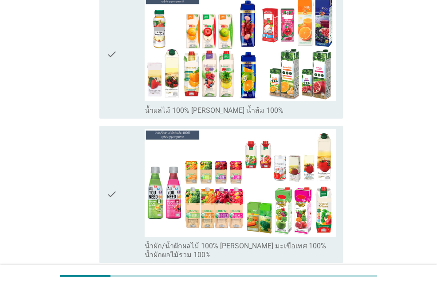
click at [120, 91] on div "check" at bounding box center [126, 54] width 38 height 121
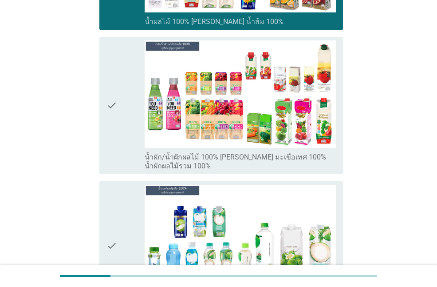
scroll to position [1199, 0]
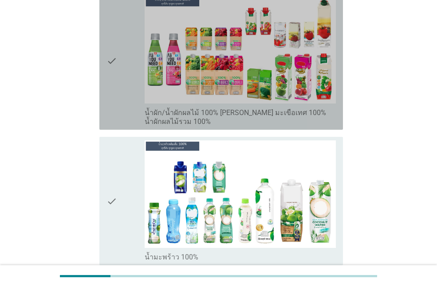
click at [107, 63] on icon "check" at bounding box center [112, 61] width 11 height 130
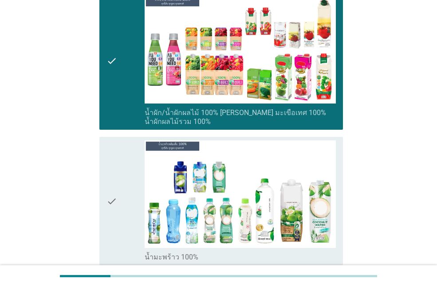
scroll to position [1332, 0]
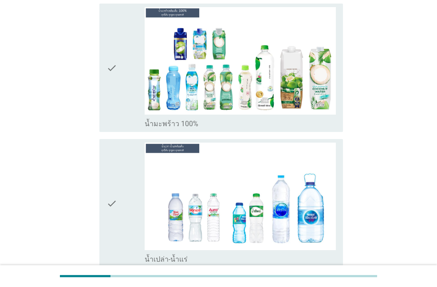
click at [117, 199] on icon "check" at bounding box center [112, 203] width 11 height 121
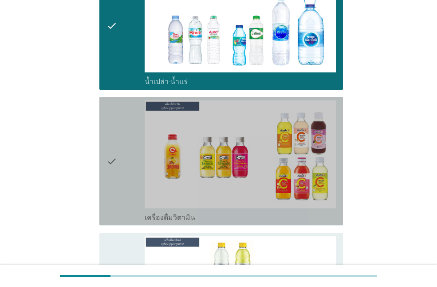
click at [128, 151] on div "check" at bounding box center [126, 160] width 38 height 121
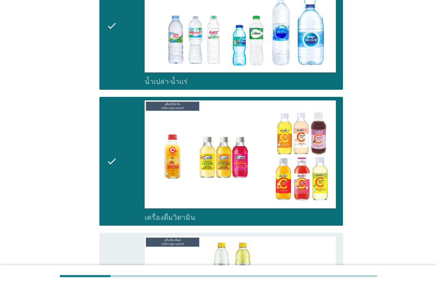
scroll to position [1688, 0]
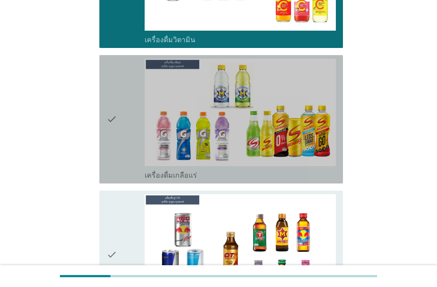
click at [123, 117] on div "check" at bounding box center [126, 119] width 38 height 121
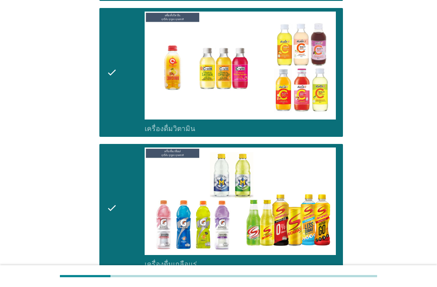
click at [124, 88] on div "check" at bounding box center [126, 72] width 38 height 121
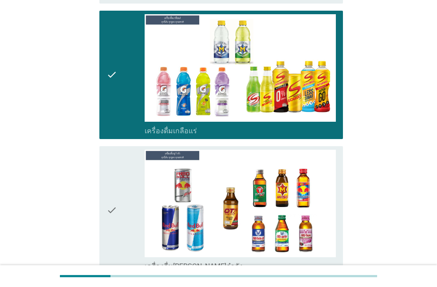
scroll to position [1821, 0]
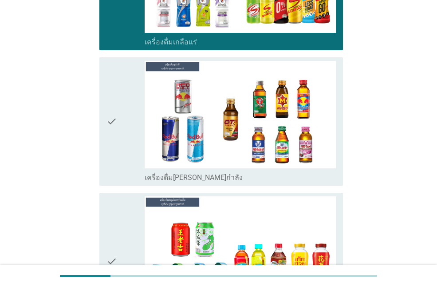
click at [123, 151] on div "check" at bounding box center [126, 121] width 38 height 121
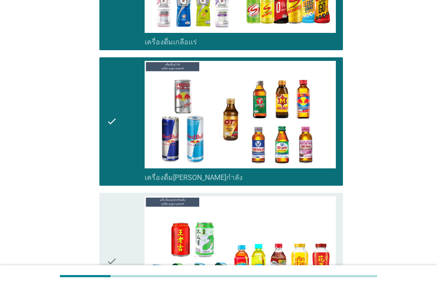
scroll to position [1954, 0]
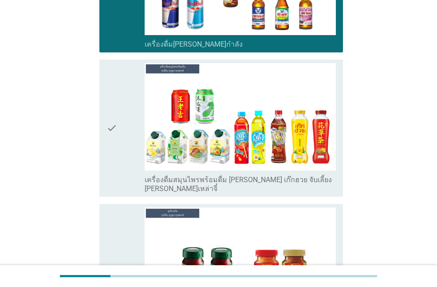
click at [121, 141] on div "check" at bounding box center [126, 128] width 38 height 130
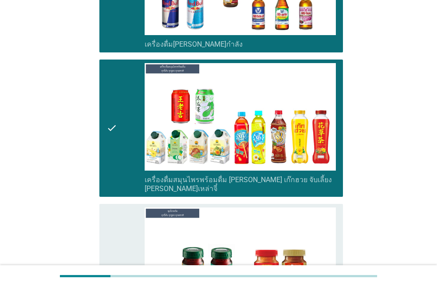
click at [122, 219] on div "check" at bounding box center [126, 267] width 38 height 121
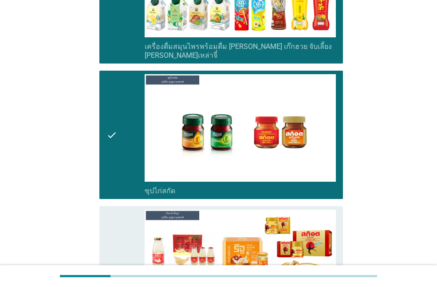
click at [123, 211] on div "check" at bounding box center [126, 270] width 38 height 121
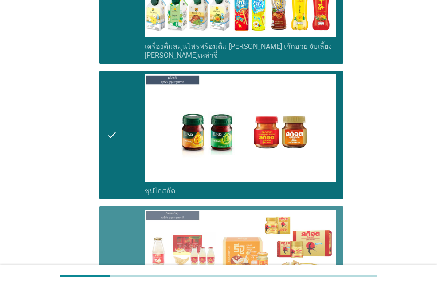
scroll to position [2221, 0]
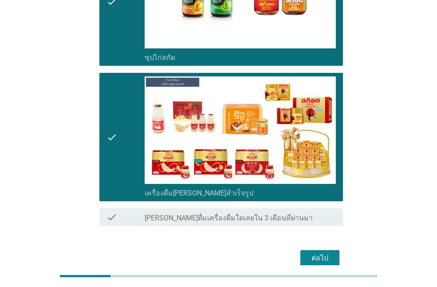
click at [313, 250] on button "ต่อไป" at bounding box center [320, 258] width 39 height 16
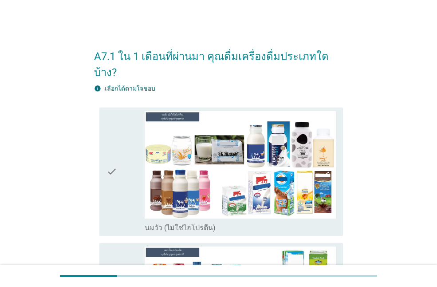
click at [132, 177] on div "check" at bounding box center [126, 171] width 38 height 121
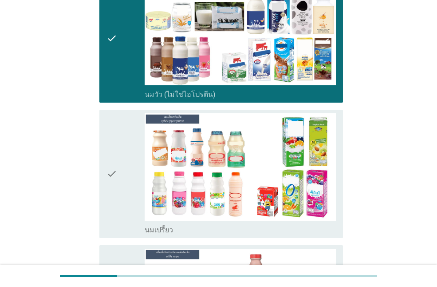
click at [119, 151] on div "check" at bounding box center [126, 173] width 38 height 121
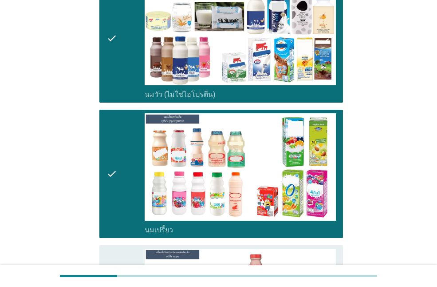
scroll to position [311, 0]
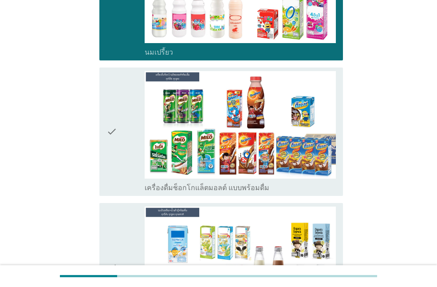
click at [119, 147] on div "check" at bounding box center [126, 131] width 38 height 121
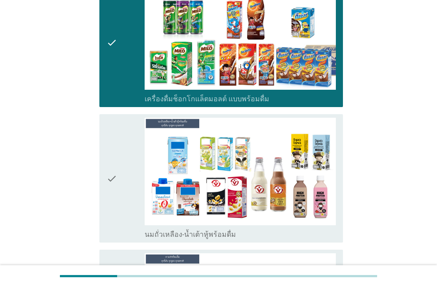
scroll to position [444, 0]
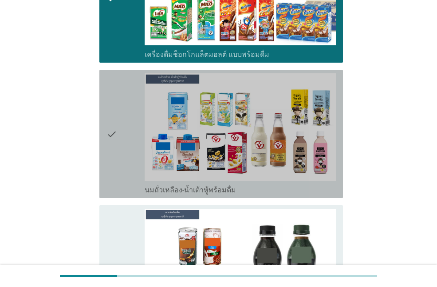
click at [120, 143] on div "check" at bounding box center [126, 133] width 38 height 121
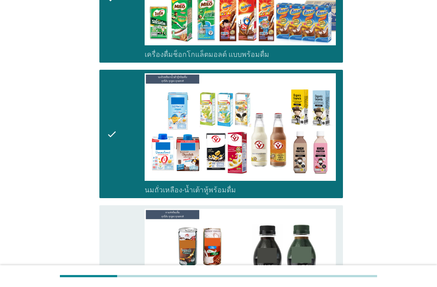
click at [124, 222] on div "check" at bounding box center [126, 269] width 38 height 121
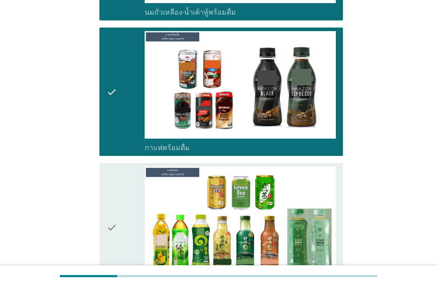
scroll to position [755, 0]
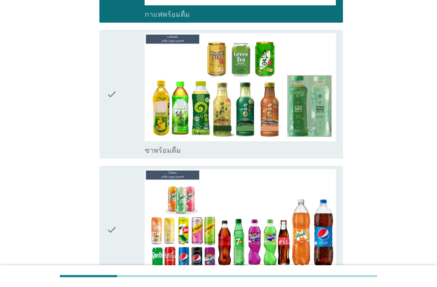
click at [107, 113] on icon "check" at bounding box center [112, 93] width 11 height 121
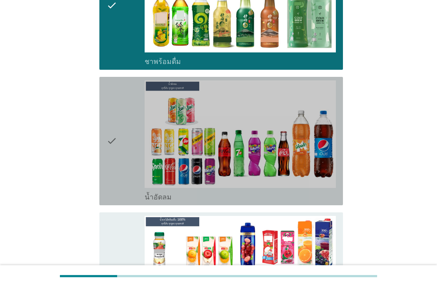
click at [123, 156] on div "check" at bounding box center [126, 140] width 38 height 121
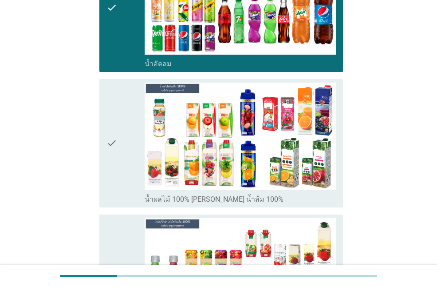
scroll to position [1066, 0]
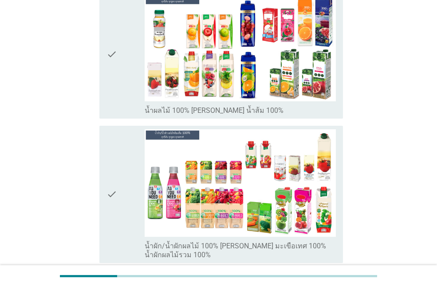
click at [118, 80] on div "check" at bounding box center [126, 54] width 38 height 121
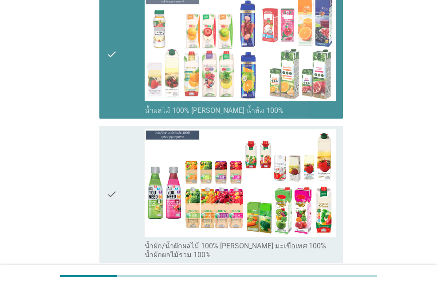
scroll to position [1244, 0]
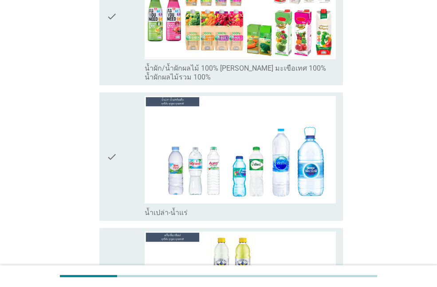
click at [120, 164] on div "check" at bounding box center [126, 156] width 38 height 121
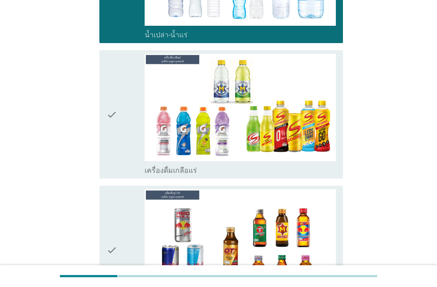
scroll to position [1510, 0]
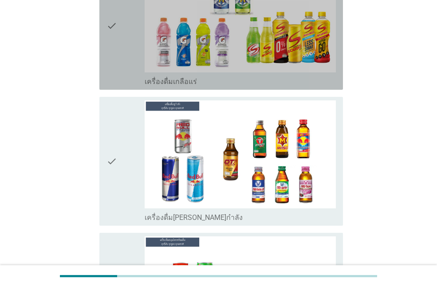
click at [128, 51] on div "check" at bounding box center [126, 25] width 38 height 121
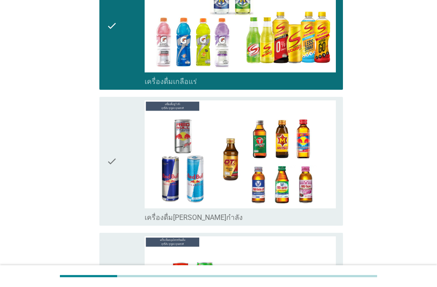
click at [121, 129] on div "check" at bounding box center [126, 160] width 38 height 121
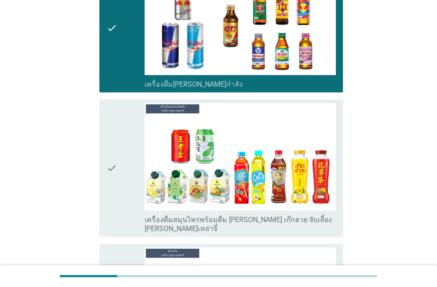
scroll to position [1688, 0]
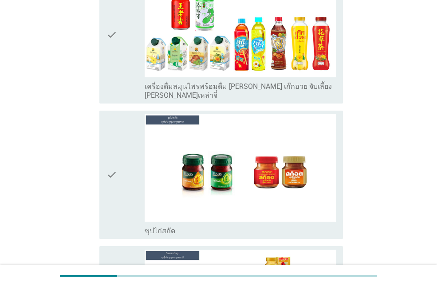
click at [119, 160] on div "check" at bounding box center [126, 174] width 38 height 121
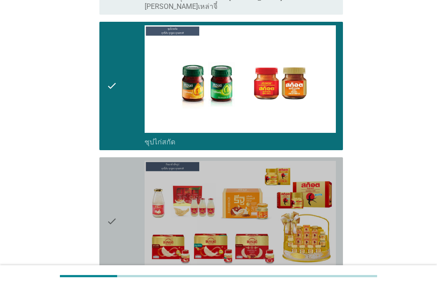
click at [117, 183] on icon "check" at bounding box center [112, 221] width 11 height 121
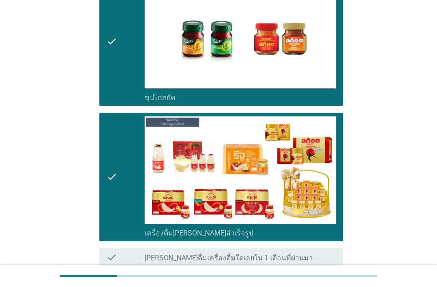
scroll to position [1954, 0]
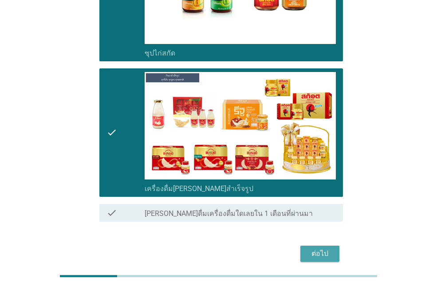
click at [323, 248] on div "ต่อไป" at bounding box center [320, 253] width 25 height 11
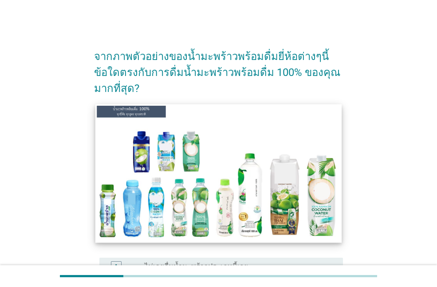
scroll to position [133, 0]
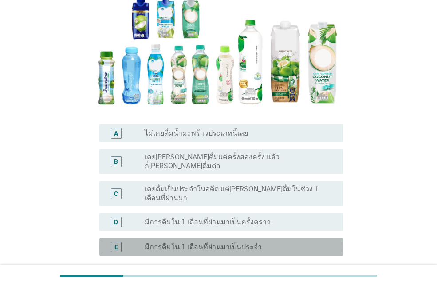
click at [193, 243] on label "มีการดื่มใน 1 เดือนที่ผ่านมาเป็นประจำ" at bounding box center [203, 247] width 117 height 9
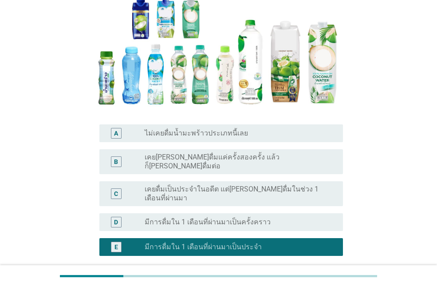
scroll to position [202, 0]
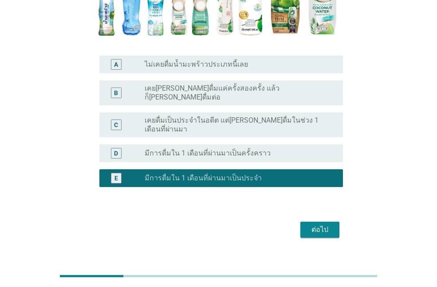
click at [312, 224] on div "ต่อไป" at bounding box center [320, 229] width 25 height 11
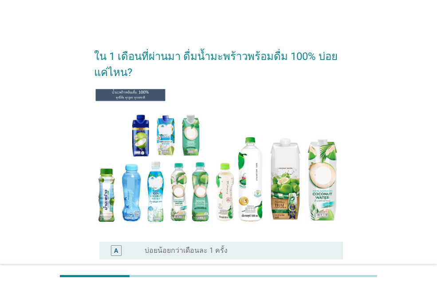
scroll to position [133, 0]
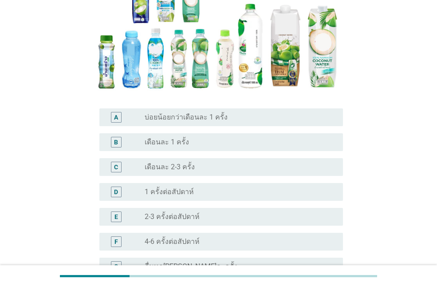
click at [184, 192] on label "1 ครั้งต่อสัปดาห์" at bounding box center [169, 191] width 49 height 9
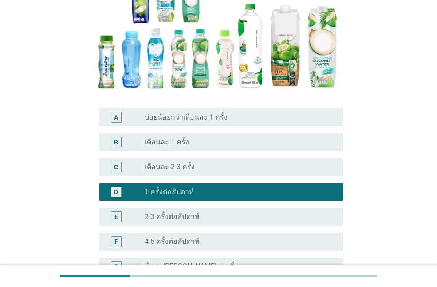
scroll to position [222, 0]
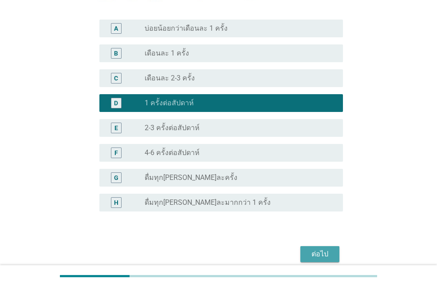
click at [322, 254] on div "ต่อไป" at bounding box center [320, 254] width 25 height 11
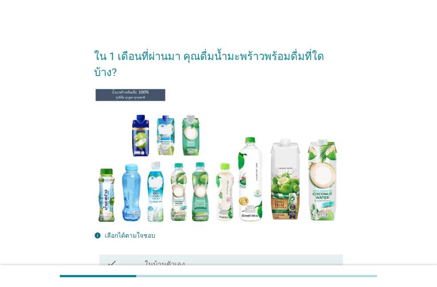
scroll to position [133, 0]
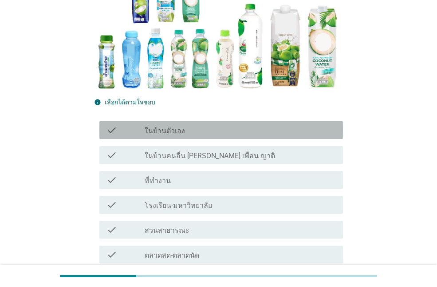
click at [198, 125] on div "check_box_outline_blank ในบ้านตัวเอง" at bounding box center [240, 130] width 191 height 11
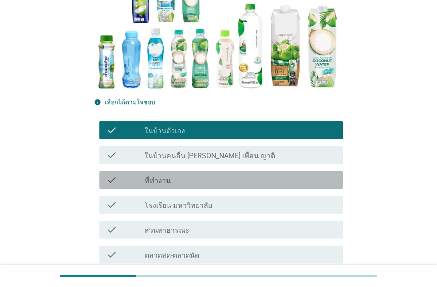
click at [199, 175] on div "check_box_outline_blank ที่ทำงาน" at bounding box center [240, 180] width 191 height 11
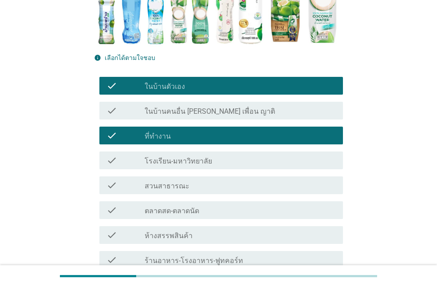
click at [185, 176] on div "check check_box_outline_blank สวนสาธารณะ" at bounding box center [221, 185] width 244 height 18
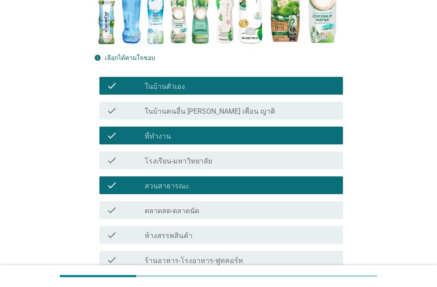
scroll to position [222, 0]
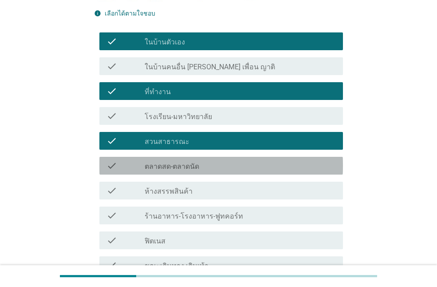
click at [186, 162] on label "ตลาดสด-ตลาดนัด" at bounding box center [172, 166] width 55 height 9
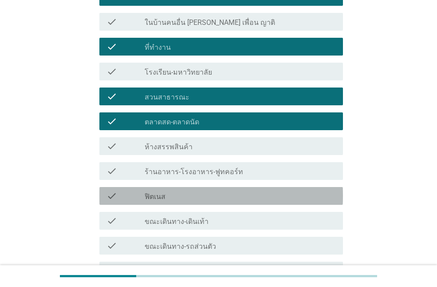
click at [183, 191] on div "check_box_outline_blank ฟิตเนส" at bounding box center [240, 196] width 191 height 11
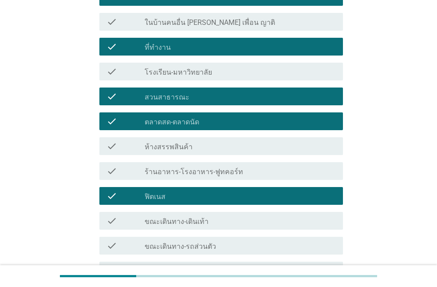
scroll to position [311, 0]
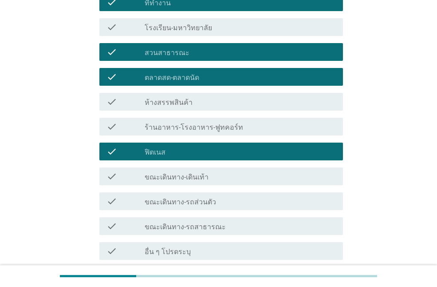
click at [207, 198] on label "ขณะเดินทาง-รถส่วนตัว" at bounding box center [181, 202] width 72 height 9
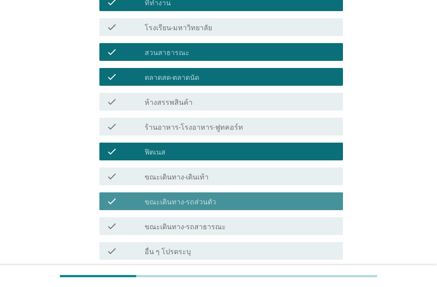
scroll to position [371, 0]
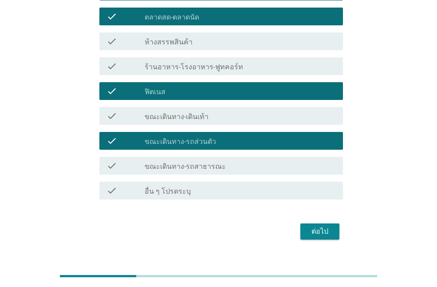
click at [317, 226] on div "ต่อไป" at bounding box center [320, 231] width 25 height 11
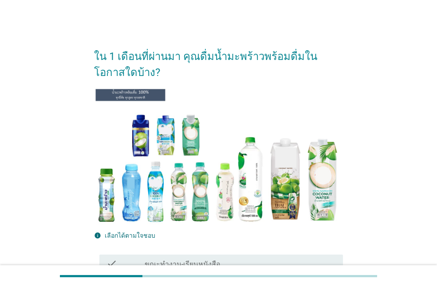
scroll to position [178, 0]
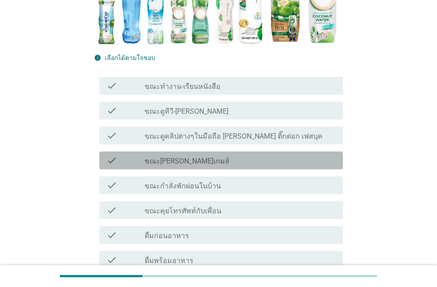
click at [171, 161] on label "ขณะ[PERSON_NAME]เกมส์" at bounding box center [187, 161] width 85 height 9
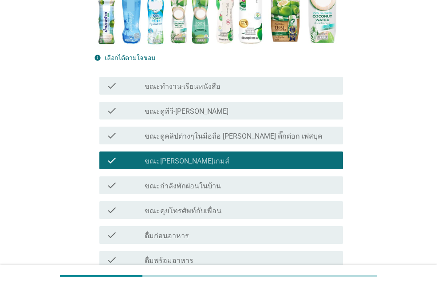
click at [177, 187] on label "ขณะกำลังพักผ่อนในบ้าน" at bounding box center [183, 186] width 76 height 9
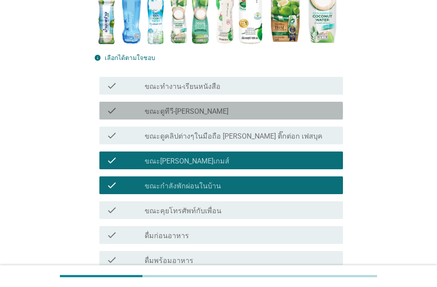
click at [184, 115] on div "check_box_outline_blank ขณะดูทีวี-[PERSON_NAME]" at bounding box center [240, 110] width 191 height 11
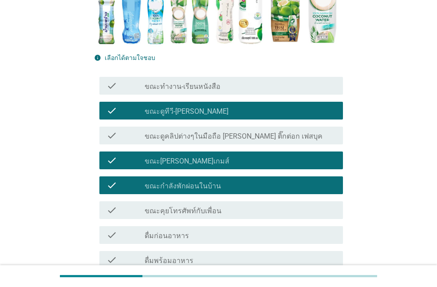
scroll to position [222, 0]
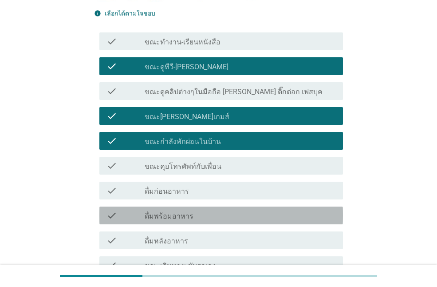
click at [181, 219] on label "ดื่มพร้อมอาหาร" at bounding box center [169, 216] width 49 height 9
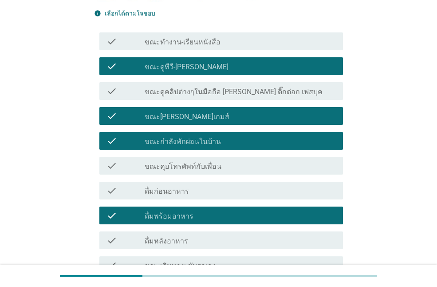
scroll to position [311, 0]
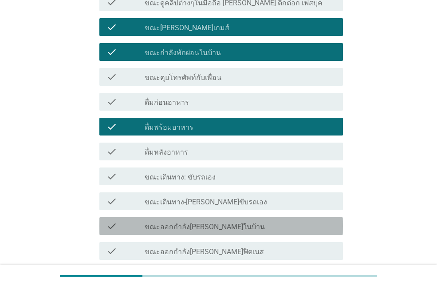
click at [196, 221] on div "check_box_outline_blank ขณะออกกำลัง[PERSON_NAME]ในบ้าน" at bounding box center [240, 226] width 191 height 11
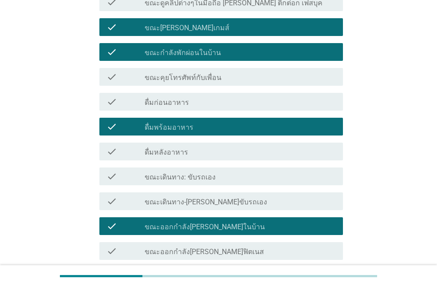
scroll to position [355, 0]
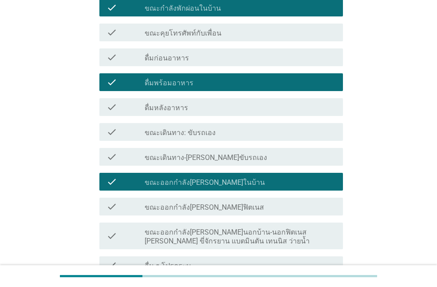
click at [193, 205] on label "ขณะออกกำลัง[PERSON_NAME]ฟิตเนส" at bounding box center [204, 207] width 119 height 9
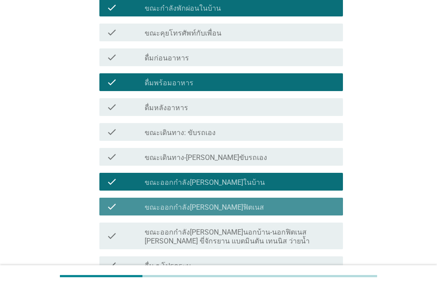
scroll to position [446, 0]
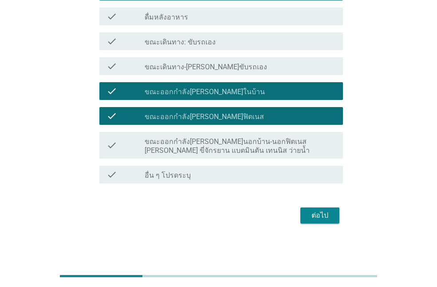
click at [192, 146] on label "ขณะออกกำลัง[PERSON_NAME]นอกบ้าน-นอกฟิตเนส [PERSON_NAME] ขี่จักรยาน แบตมินตัน เท…" at bounding box center [240, 146] width 191 height 18
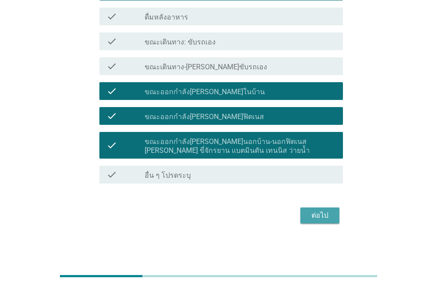
click at [320, 218] on div "ต่อไป" at bounding box center [320, 215] width 25 height 11
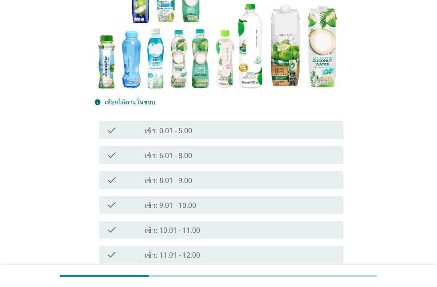
scroll to position [222, 0]
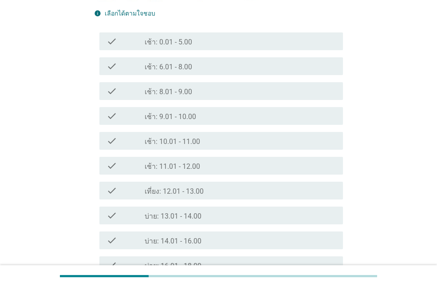
click at [167, 171] on div "check check_box_outline_blank เช้า: 11.01 - 12.00" at bounding box center [221, 166] width 244 height 18
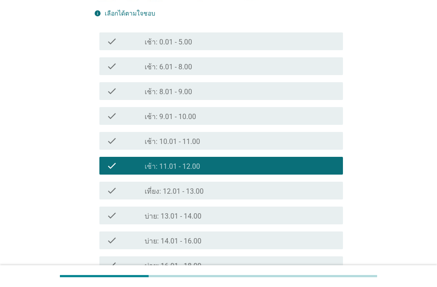
click at [176, 189] on label "เที่ยง: 12.01 - 13.00" at bounding box center [174, 191] width 59 height 9
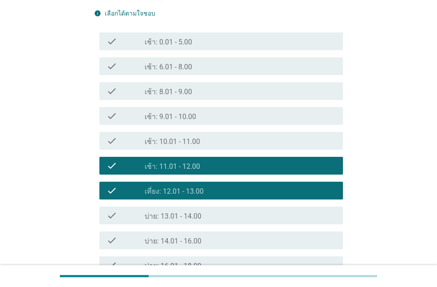
click at [177, 214] on label "บ่าย: 13.01 - 14.00" at bounding box center [173, 216] width 57 height 9
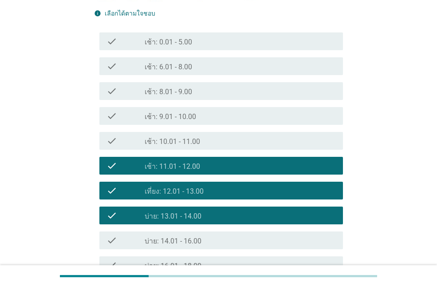
scroll to position [266, 0]
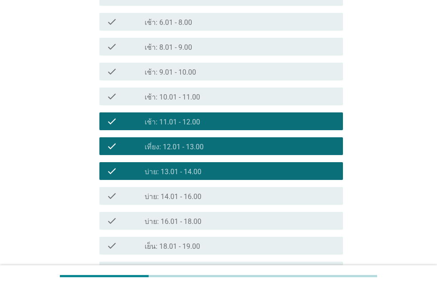
click at [213, 191] on div "check_box_outline_blank บ่าย: 14.01 - 16.00" at bounding box center [240, 196] width 191 height 11
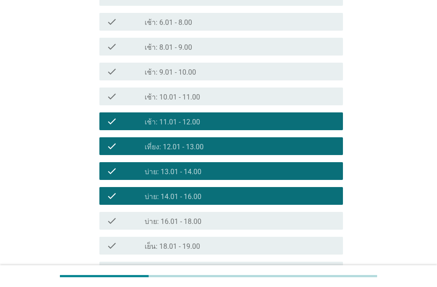
scroll to position [400, 0]
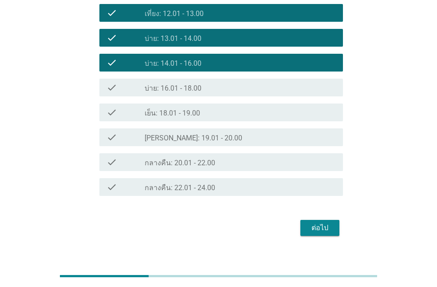
click at [221, 109] on div "check_box_outline_blank เย็น: 18.01 - 19.00" at bounding box center [240, 112] width 191 height 11
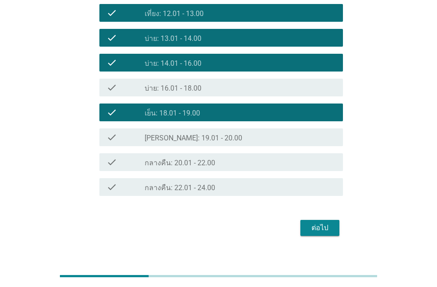
click at [312, 222] on button "ต่อไป" at bounding box center [320, 228] width 39 height 16
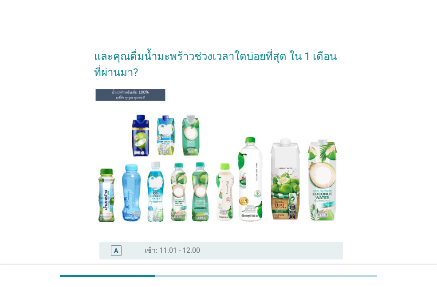
scroll to position [89, 0]
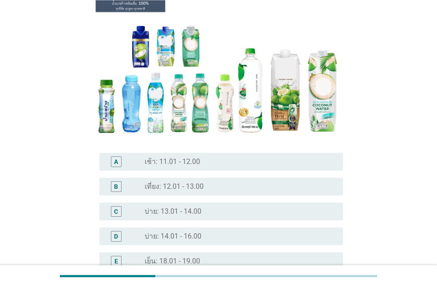
click at [168, 211] on label "บ่าย: 13.01 - 14.00" at bounding box center [173, 211] width 57 height 9
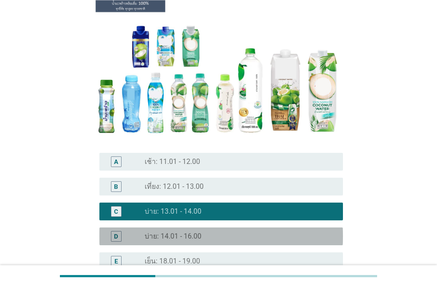
click at [173, 238] on label "บ่าย: 14.01 - 16.00" at bounding box center [173, 236] width 57 height 9
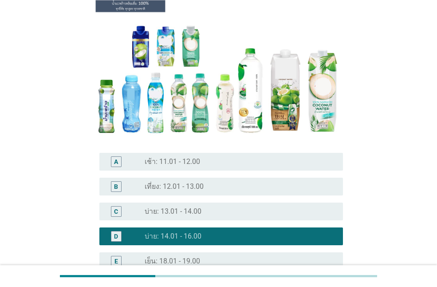
scroll to position [178, 0]
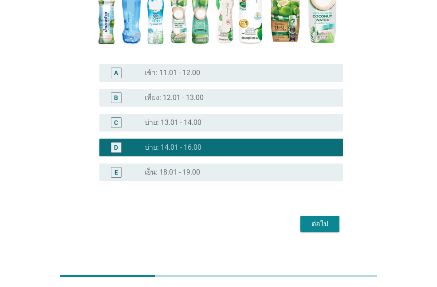
click at [181, 170] on label "เย็น: 18.01 - 19.00" at bounding box center [173, 172] width 56 height 9
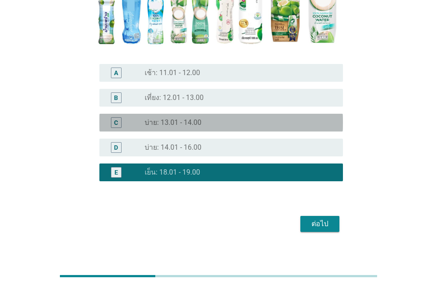
click at [188, 122] on label "บ่าย: 13.01 - 14.00" at bounding box center [173, 122] width 57 height 9
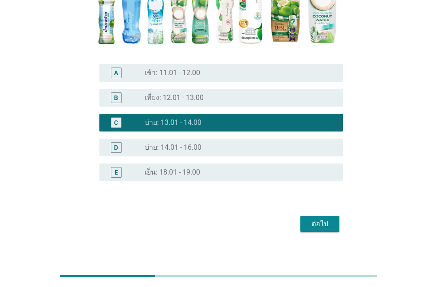
click at [209, 103] on div "B radio_button_unchecked เที่ยง: 12.01 - 13.00" at bounding box center [221, 98] width 244 height 18
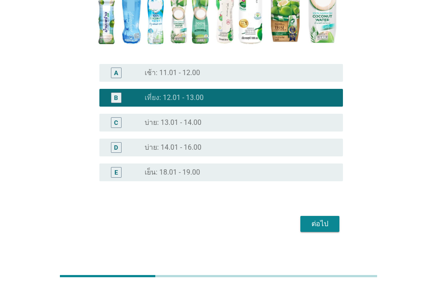
click at [319, 224] on div "ต่อไป" at bounding box center [320, 224] width 25 height 11
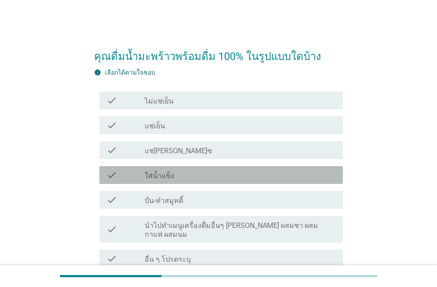
click at [170, 175] on label "ใส่น้ำแข็ง" at bounding box center [160, 175] width 30 height 9
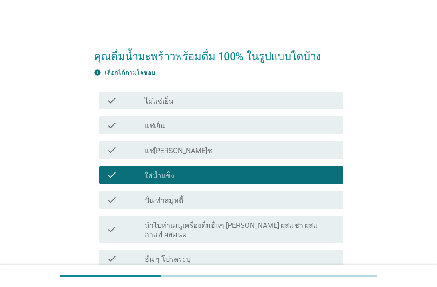
drag, startPoint x: 165, startPoint y: 112, endPoint x: 169, endPoint y: 120, distance: 8.7
click at [166, 113] on div "check check_box_outline_blank แช่เย็น" at bounding box center [218, 125] width 249 height 25
click at [169, 122] on div "check_box_outline_blank แช่เย็น" at bounding box center [240, 125] width 191 height 11
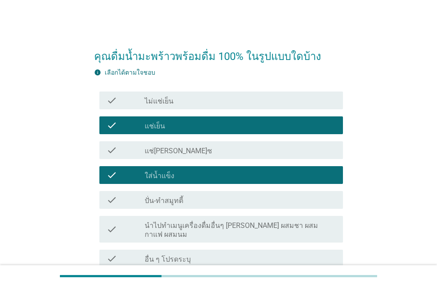
click at [181, 179] on div "check_box ใส่น้ำแข็ง" at bounding box center [240, 175] width 191 height 11
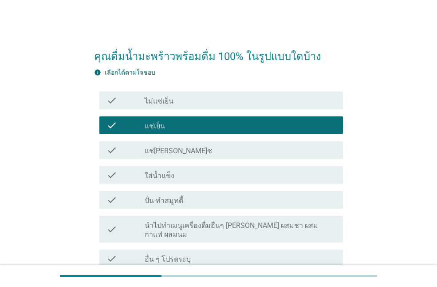
click at [187, 145] on div "check_box_outline_blank แช่[PERSON_NAME]ซ" at bounding box center [240, 150] width 191 height 11
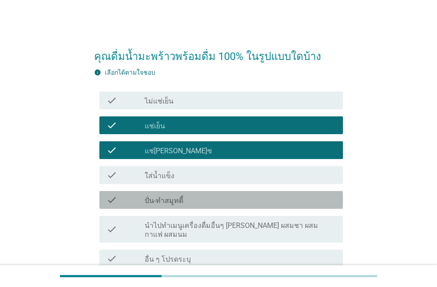
click at [190, 195] on div "check_box_outline_blank ปั่น-ทำสมูทตี้" at bounding box center [240, 200] width 191 height 11
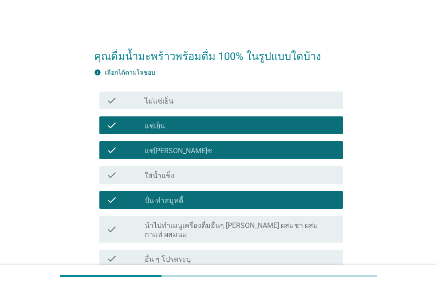
scroll to position [44, 0]
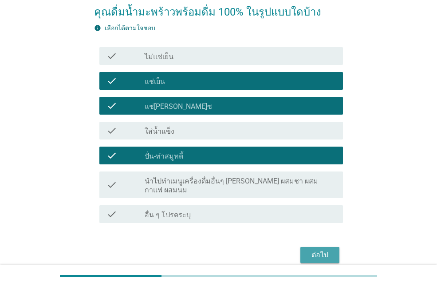
click at [312, 251] on button "ต่อไป" at bounding box center [320, 255] width 39 height 16
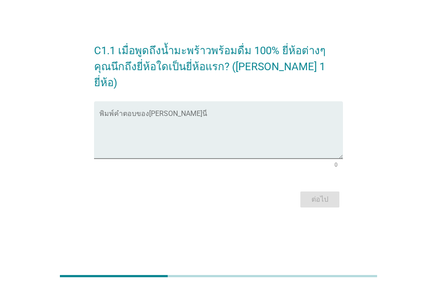
scroll to position [0, 0]
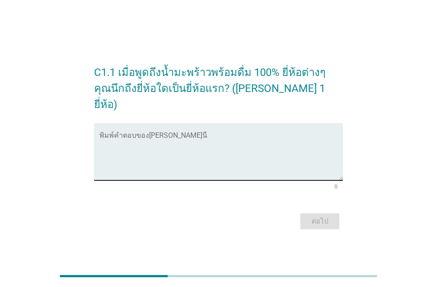
click at [183, 153] on textarea "พิมพ์คำตอบของคุณ ที่นี่" at bounding box center [221, 157] width 244 height 47
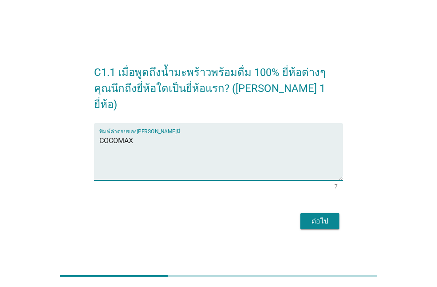
type textarea "COCOMAX"
click at [319, 216] on div "ต่อไป" at bounding box center [320, 221] width 25 height 11
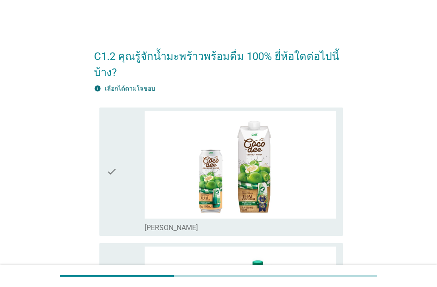
scroll to position [89, 0]
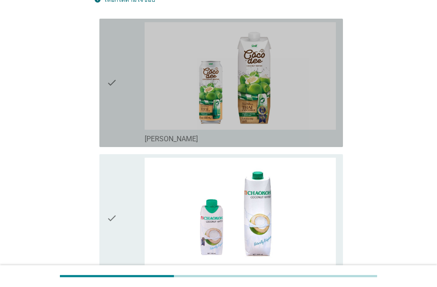
click at [106, 124] on div "check check_box_outline_blank [PERSON_NAME]" at bounding box center [221, 83] width 244 height 128
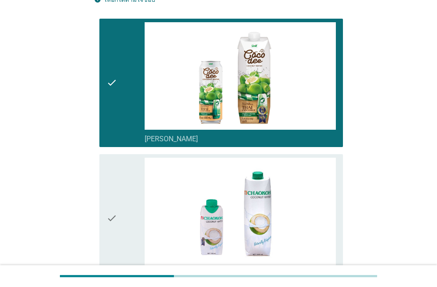
click at [109, 211] on icon "check" at bounding box center [112, 218] width 11 height 121
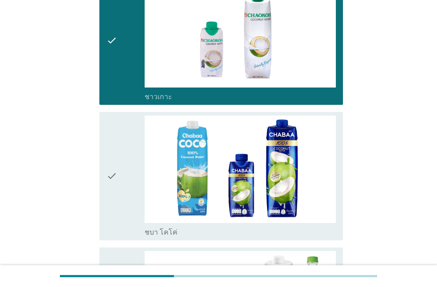
scroll to position [355, 0]
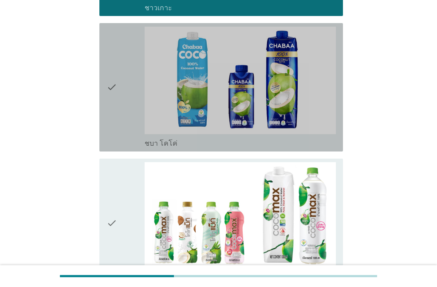
click at [123, 130] on div "check" at bounding box center [126, 87] width 38 height 121
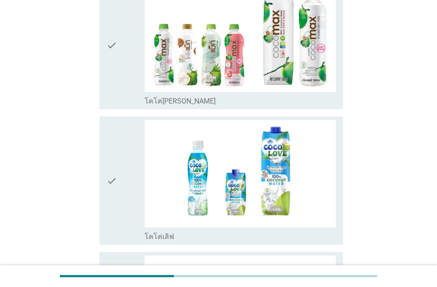
click at [116, 87] on icon "check" at bounding box center [112, 44] width 11 height 121
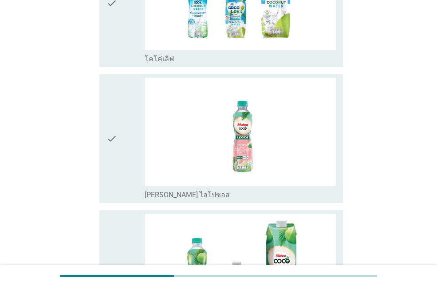
click at [122, 159] on div "check" at bounding box center [126, 138] width 38 height 121
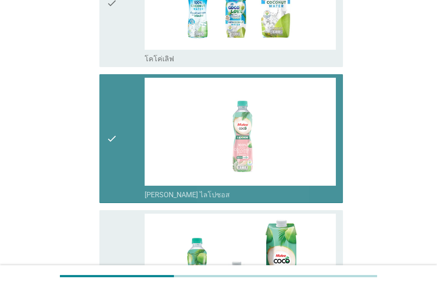
scroll to position [844, 0]
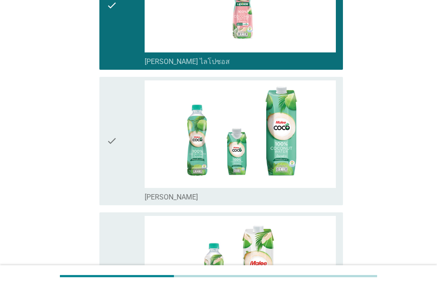
click at [123, 155] on div "check" at bounding box center [126, 140] width 38 height 121
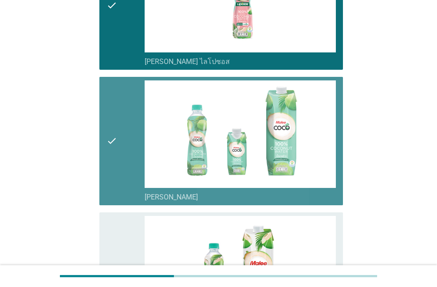
scroll to position [933, 0]
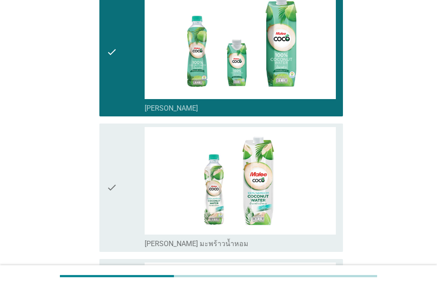
click at [133, 200] on div "check" at bounding box center [126, 187] width 38 height 121
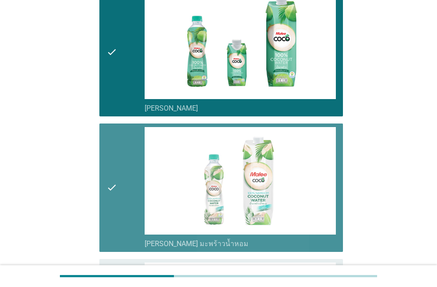
scroll to position [1066, 0]
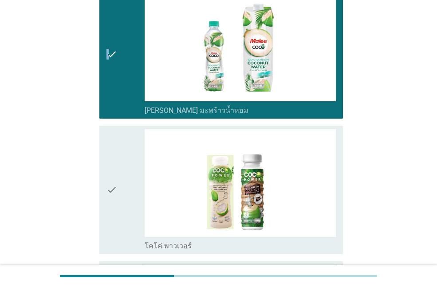
click at [108, 93] on icon "check" at bounding box center [112, 54] width 11 height 121
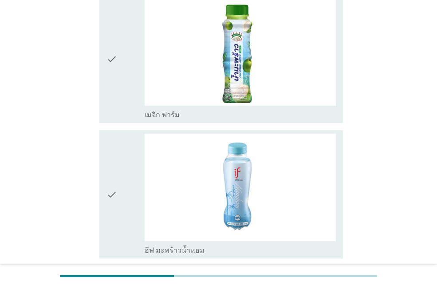
click at [114, 102] on icon "check" at bounding box center [112, 58] width 11 height 121
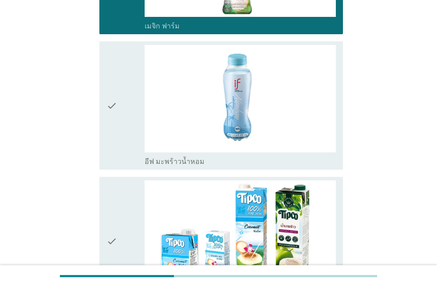
click at [123, 134] on div "check" at bounding box center [126, 105] width 38 height 121
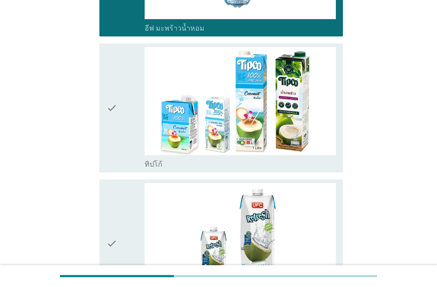
scroll to position [1599, 0]
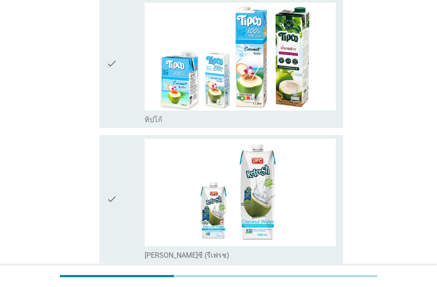
click at [123, 121] on div "check" at bounding box center [126, 63] width 38 height 121
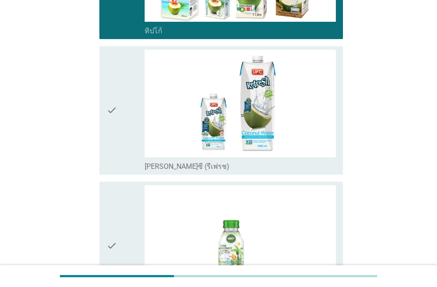
scroll to position [1732, 0]
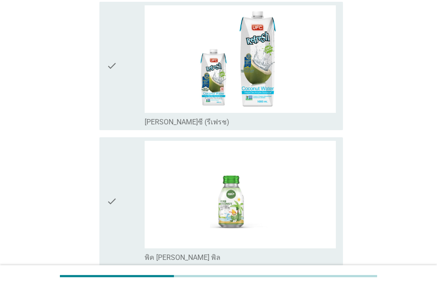
click at [123, 108] on div "check" at bounding box center [126, 65] width 38 height 121
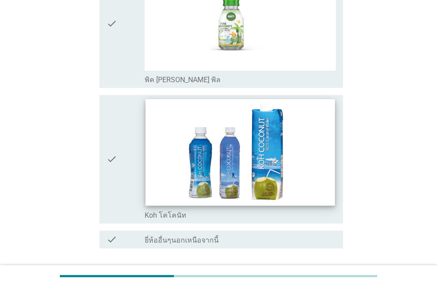
scroll to position [1975, 0]
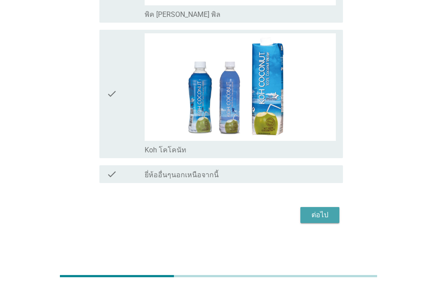
click at [315, 214] on div "ต่อไป" at bounding box center [320, 215] width 25 height 11
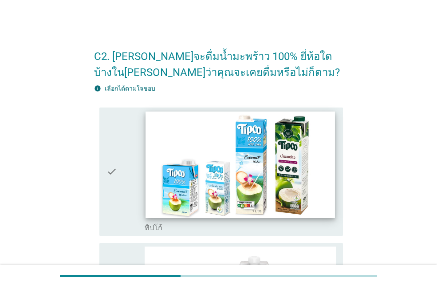
scroll to position [44, 0]
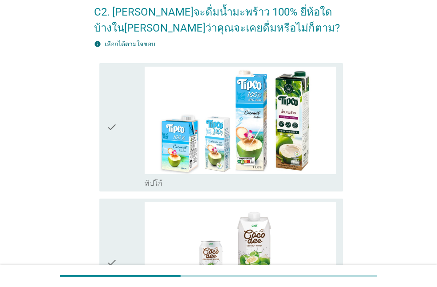
click at [112, 140] on icon "check" at bounding box center [112, 127] width 11 height 121
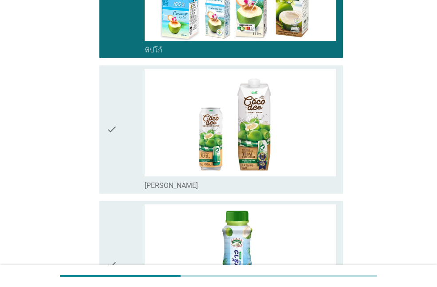
click at [114, 166] on icon "check" at bounding box center [112, 129] width 11 height 121
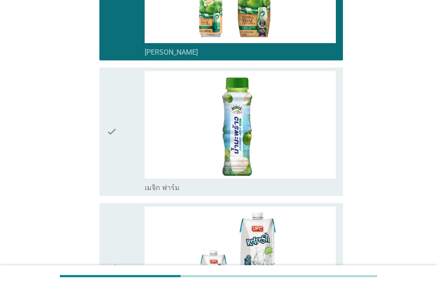
scroll to position [355, 0]
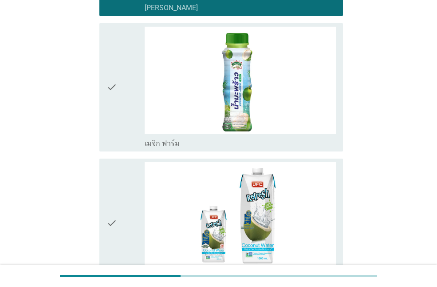
click at [115, 130] on icon "check" at bounding box center [112, 87] width 11 height 121
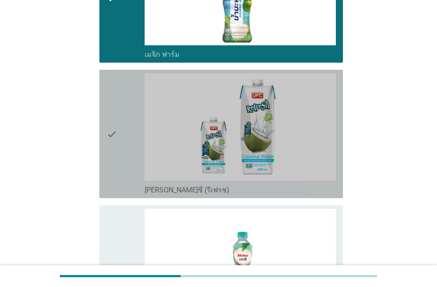
click at [121, 138] on div "check" at bounding box center [126, 133] width 38 height 121
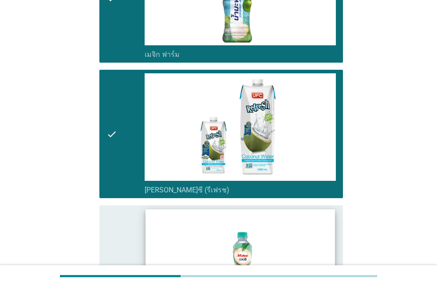
scroll to position [622, 0]
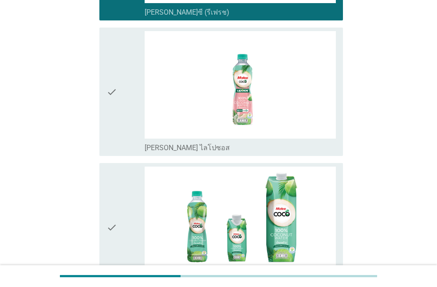
click at [120, 146] on div "check" at bounding box center [126, 91] width 38 height 121
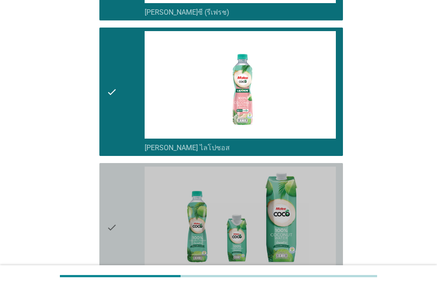
click at [121, 211] on div "check" at bounding box center [126, 227] width 38 height 121
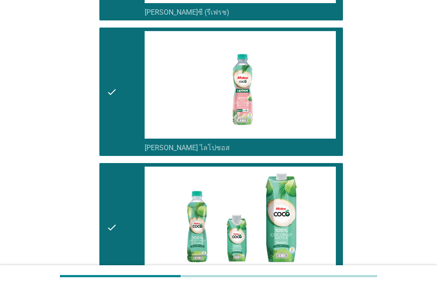
click at [132, 103] on div "check" at bounding box center [126, 91] width 38 height 121
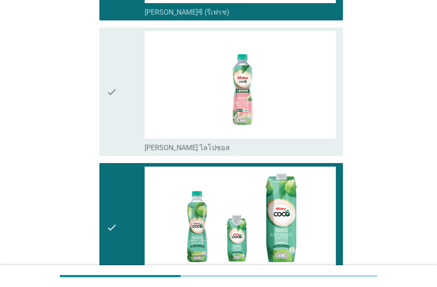
scroll to position [799, 0]
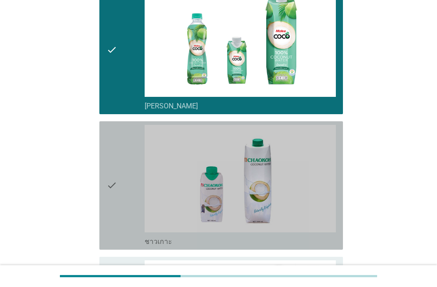
click at [120, 178] on div "check" at bounding box center [126, 185] width 38 height 121
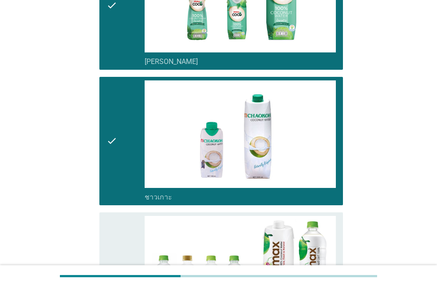
scroll to position [977, 0]
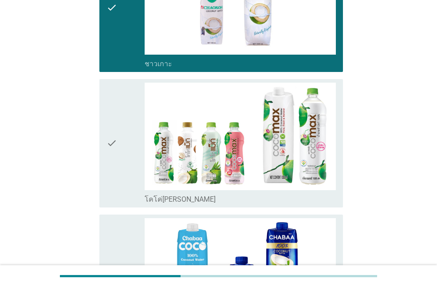
click at [123, 170] on div "check" at bounding box center [126, 143] width 38 height 121
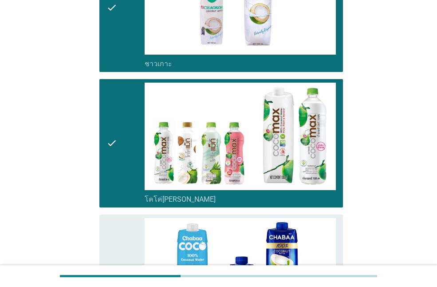
scroll to position [1110, 0]
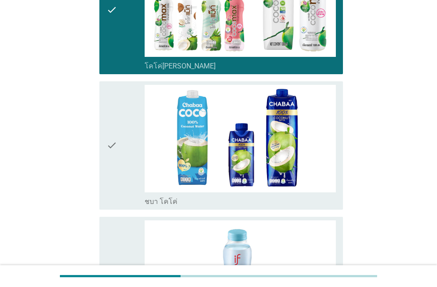
click at [120, 178] on div "check" at bounding box center [126, 145] width 38 height 121
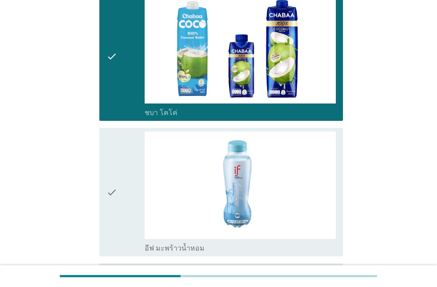
click at [123, 184] on div "check" at bounding box center [126, 191] width 38 height 121
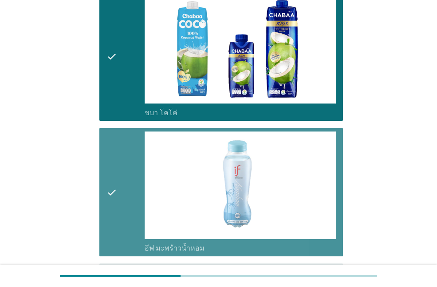
scroll to position [1297, 0]
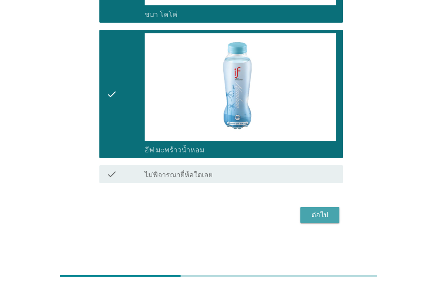
click at [310, 214] on div "ต่อไป" at bounding box center [320, 215] width 25 height 11
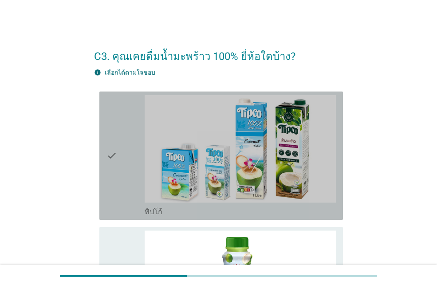
click at [120, 163] on div "check" at bounding box center [126, 155] width 38 height 121
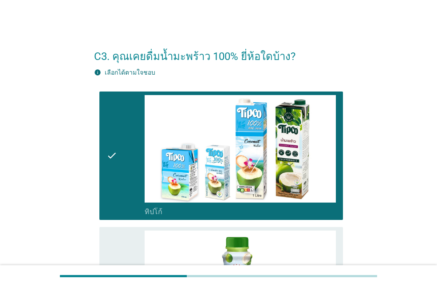
scroll to position [178, 0]
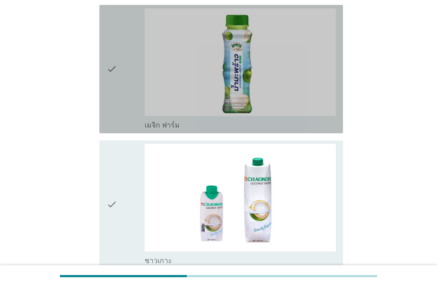
click at [108, 94] on icon "check" at bounding box center [112, 68] width 11 height 121
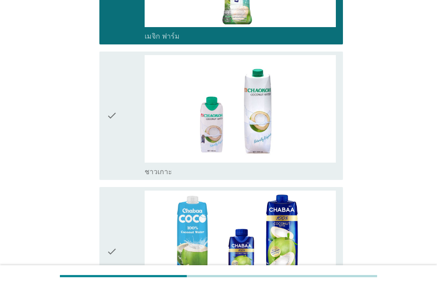
click at [124, 143] on div "check" at bounding box center [126, 115] width 38 height 121
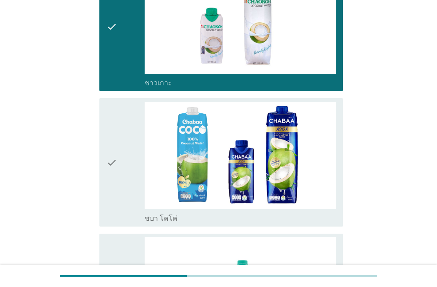
scroll to position [533, 0]
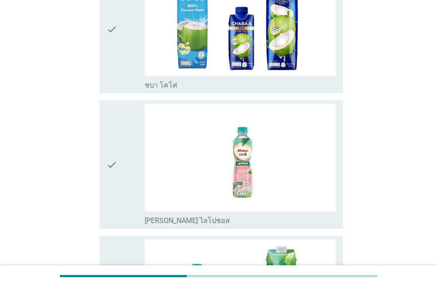
click at [123, 76] on div "check" at bounding box center [126, 28] width 38 height 121
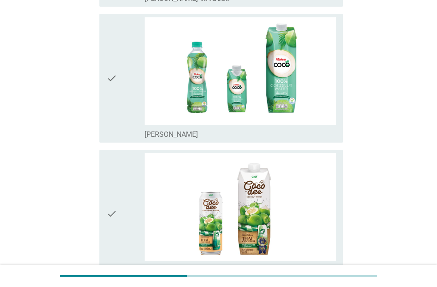
click at [132, 110] on div "check" at bounding box center [126, 77] width 38 height 121
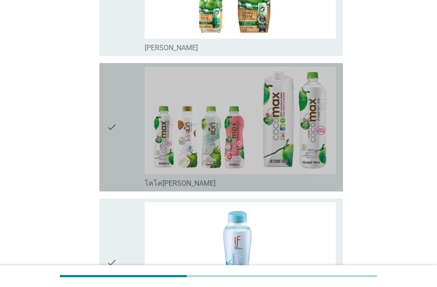
click at [127, 142] on div "check" at bounding box center [126, 127] width 38 height 121
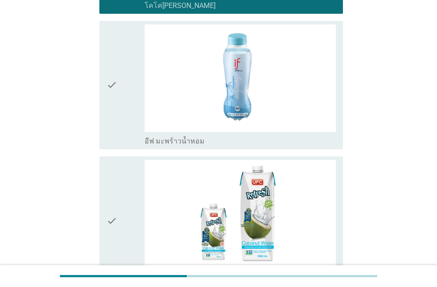
click at [112, 127] on icon "check" at bounding box center [112, 84] width 11 height 121
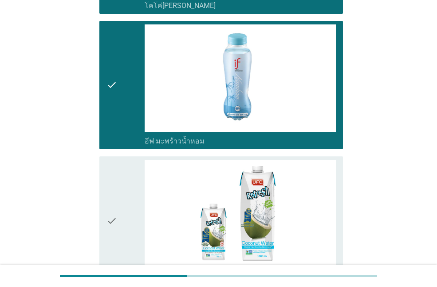
scroll to position [1256, 0]
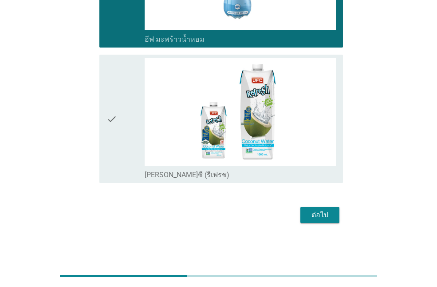
click at [132, 151] on div "check" at bounding box center [126, 118] width 38 height 121
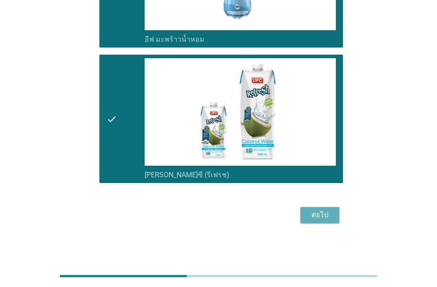
click at [331, 215] on div "ต่อไป" at bounding box center [320, 215] width 25 height 11
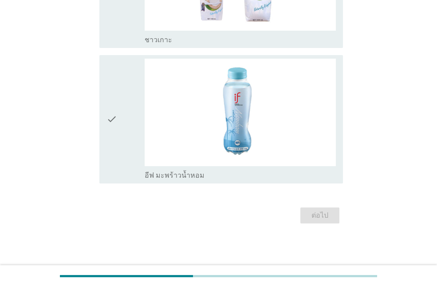
scroll to position [0, 0]
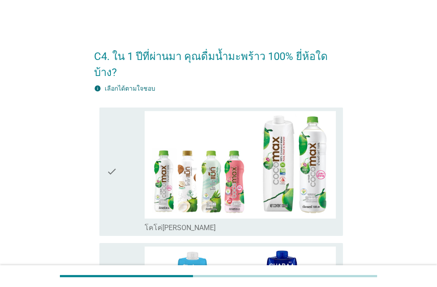
click at [121, 180] on div "check" at bounding box center [126, 171] width 38 height 121
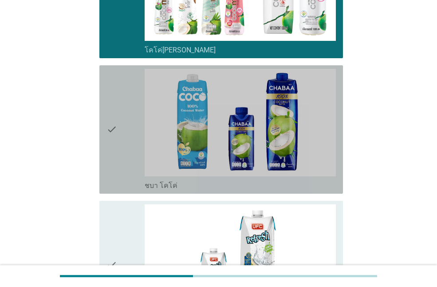
click at [120, 129] on div "check" at bounding box center [126, 129] width 38 height 121
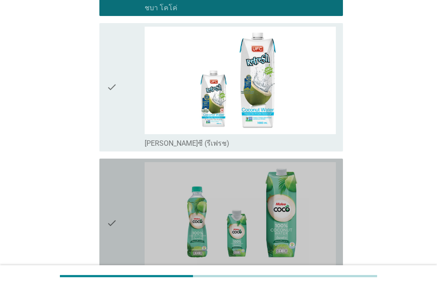
click at [123, 175] on div "check" at bounding box center [126, 222] width 38 height 121
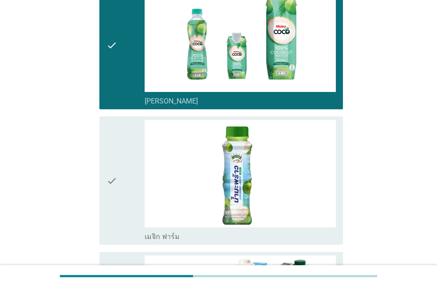
click at [120, 165] on div "check" at bounding box center [126, 180] width 38 height 121
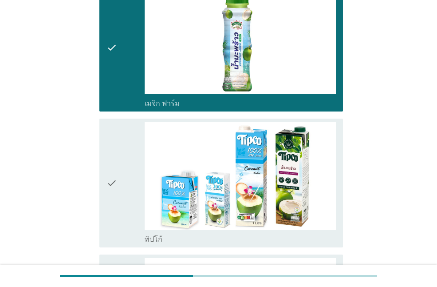
click at [118, 175] on div "check" at bounding box center [126, 182] width 38 height 121
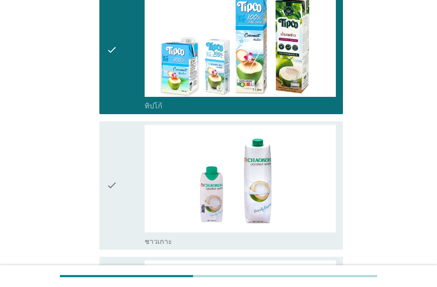
click at [119, 179] on div "check" at bounding box center [126, 185] width 38 height 121
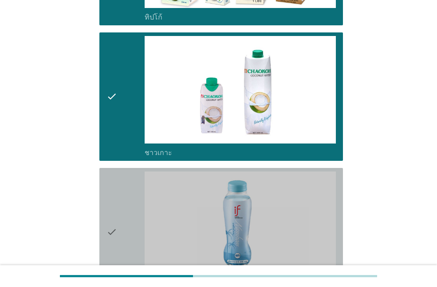
click at [120, 191] on div "check" at bounding box center [126, 231] width 38 height 121
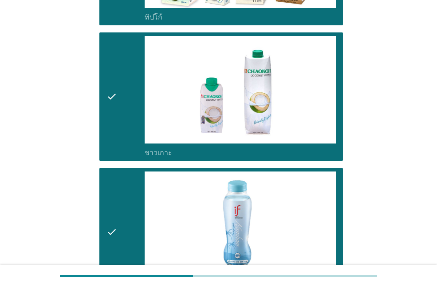
scroll to position [985, 0]
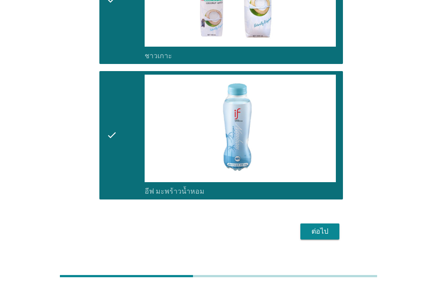
click at [320, 223] on button "ต่อไป" at bounding box center [320, 231] width 39 height 16
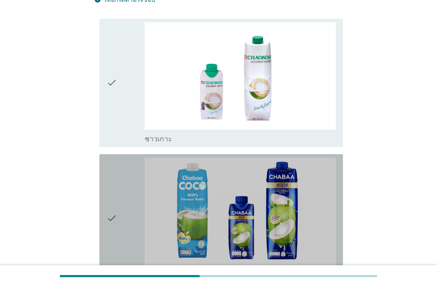
click at [120, 183] on div "check" at bounding box center [126, 218] width 38 height 121
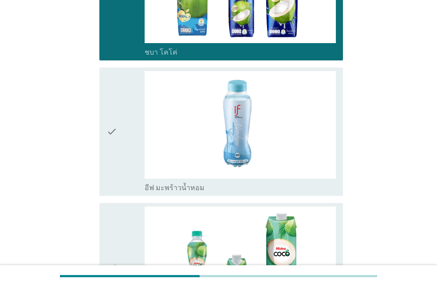
click at [125, 158] on div "check" at bounding box center [126, 131] width 38 height 121
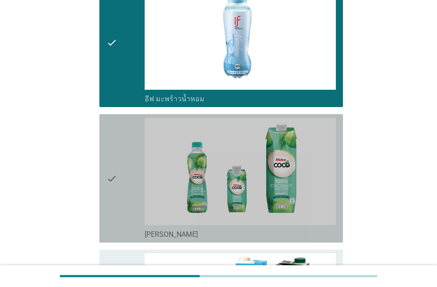
click at [135, 170] on div "check" at bounding box center [126, 178] width 38 height 121
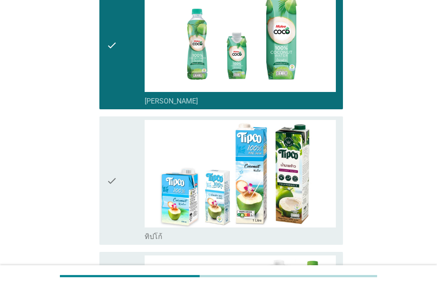
click at [135, 174] on div "check" at bounding box center [126, 180] width 38 height 121
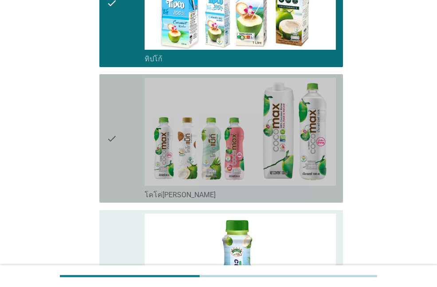
click at [139, 182] on div "check" at bounding box center [126, 138] width 38 height 121
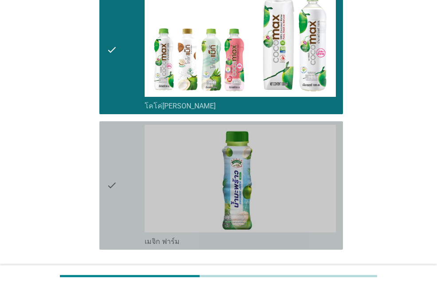
click at [135, 182] on div "check" at bounding box center [126, 185] width 38 height 121
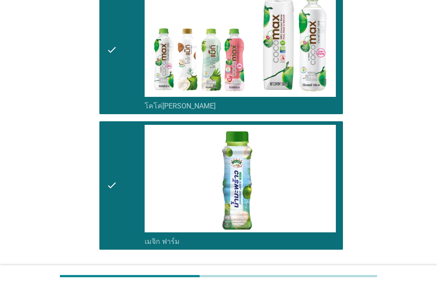
scroll to position [866, 0]
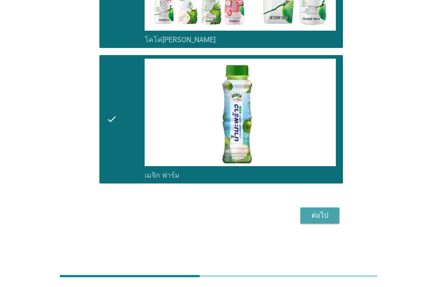
click at [327, 211] on div "ต่อไป" at bounding box center [320, 215] width 25 height 11
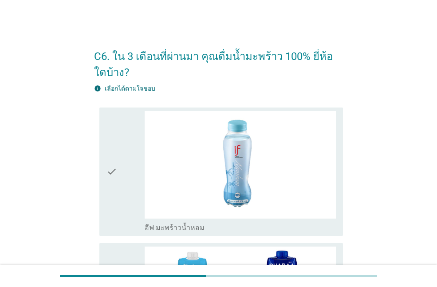
scroll to position [44, 0]
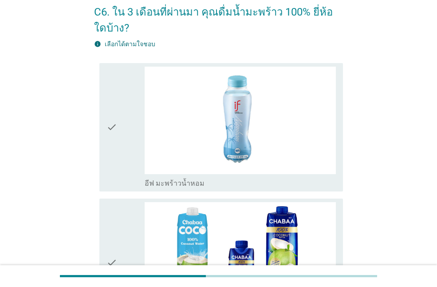
click at [118, 154] on div "check" at bounding box center [126, 127] width 38 height 121
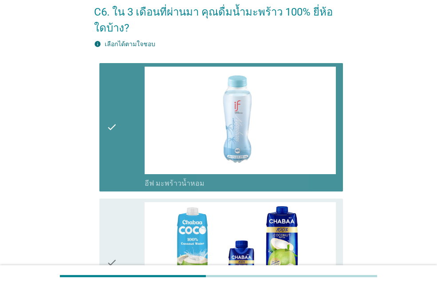
scroll to position [178, 0]
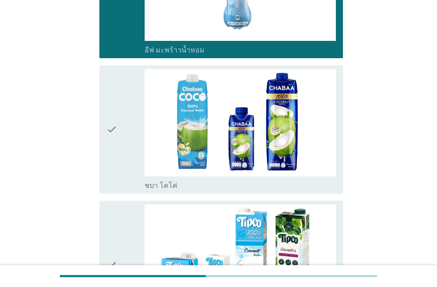
click at [119, 164] on div "check" at bounding box center [126, 129] width 38 height 121
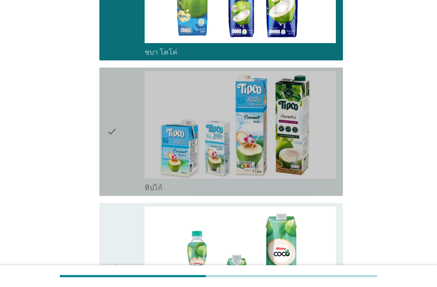
click at [119, 158] on div "check" at bounding box center [126, 131] width 38 height 121
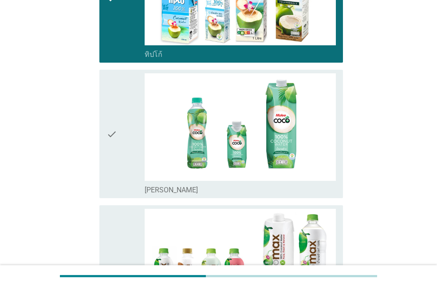
click at [123, 163] on div "check" at bounding box center [126, 133] width 38 height 121
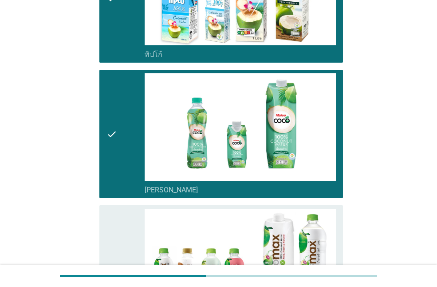
scroll to position [577, 0]
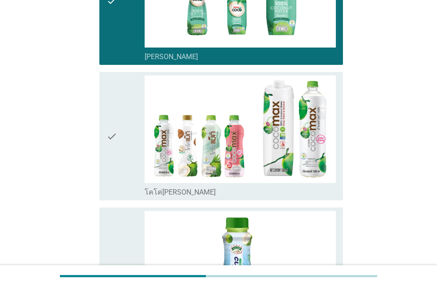
click at [129, 154] on div "check" at bounding box center [126, 136] width 38 height 121
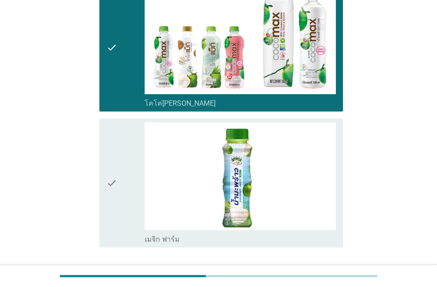
scroll to position [730, 0]
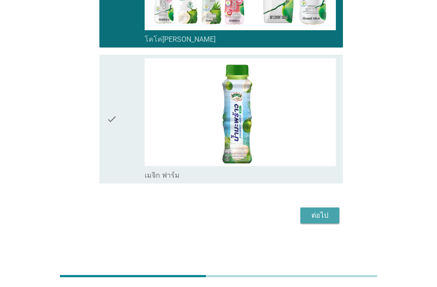
click at [317, 215] on div "ต่อไป" at bounding box center [320, 215] width 25 height 11
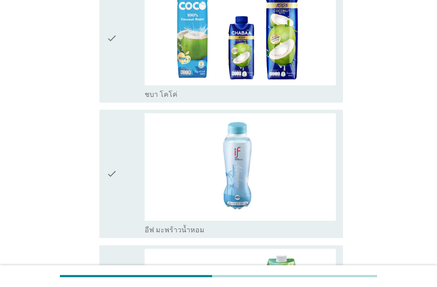
click at [124, 177] on div "check" at bounding box center [126, 173] width 38 height 121
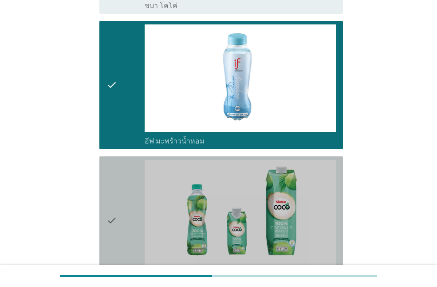
click at [131, 193] on div "check" at bounding box center [126, 220] width 38 height 121
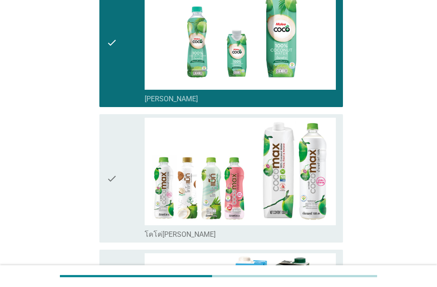
click at [133, 186] on div "check" at bounding box center [126, 178] width 38 height 121
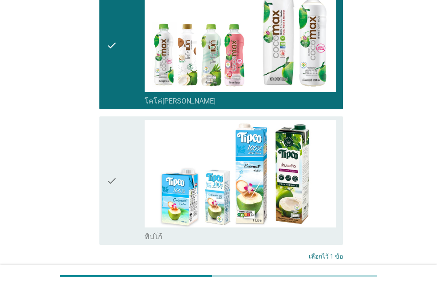
scroll to position [608, 0]
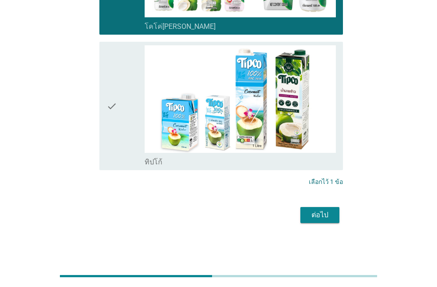
click at [120, 126] on div "check" at bounding box center [126, 105] width 38 height 121
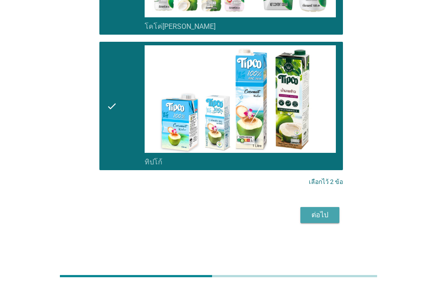
click at [322, 211] on div "ต่อไป" at bounding box center [320, 215] width 25 height 11
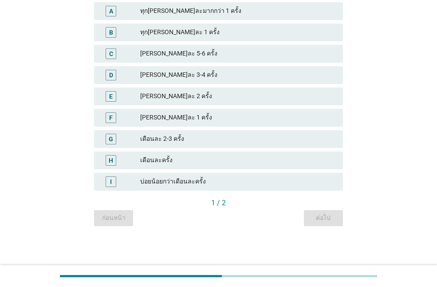
scroll to position [0, 0]
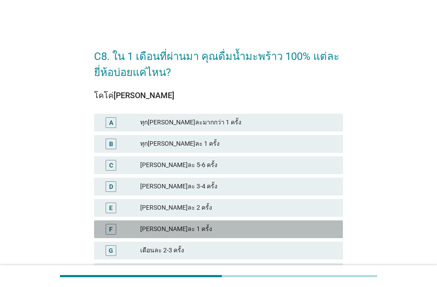
click at [181, 224] on div "[PERSON_NAME]ละ 1 ครั้ง" at bounding box center [238, 229] width 196 height 11
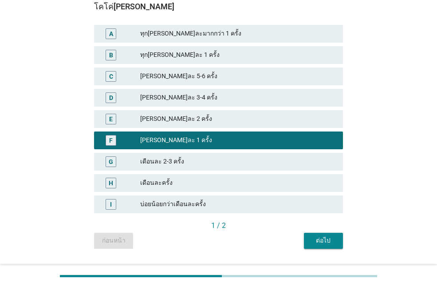
scroll to position [111, 0]
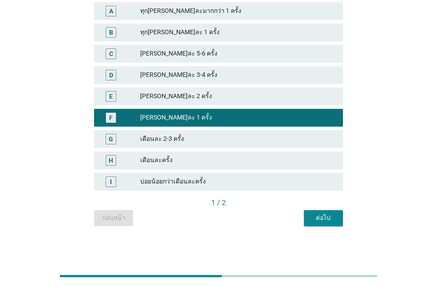
click at [166, 103] on div "E [PERSON_NAME]ละ 2 ครั้ง" at bounding box center [218, 96] width 249 height 18
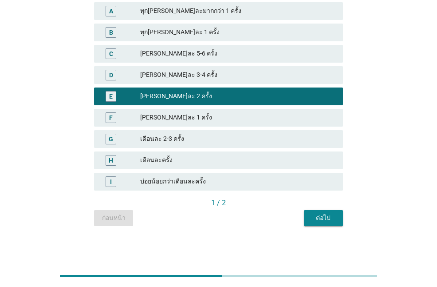
click at [199, 121] on div "[PERSON_NAME]ละ 1 ครั้ง" at bounding box center [238, 117] width 196 height 11
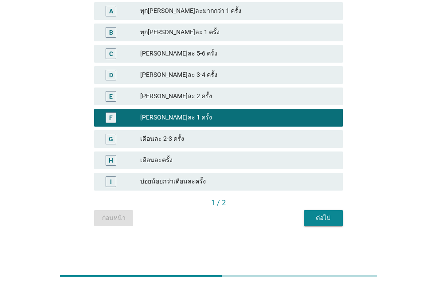
click at [307, 213] on button "ต่อไป" at bounding box center [323, 218] width 39 height 16
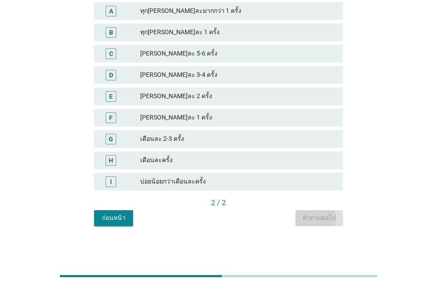
scroll to position [0, 0]
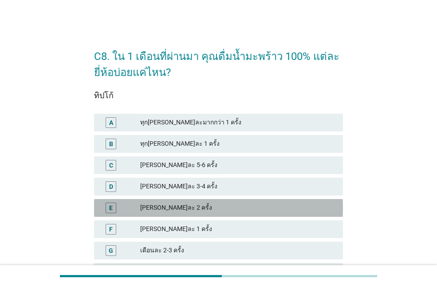
click at [178, 204] on div "[PERSON_NAME]ละ 2 ครั้ง" at bounding box center [238, 208] width 196 height 11
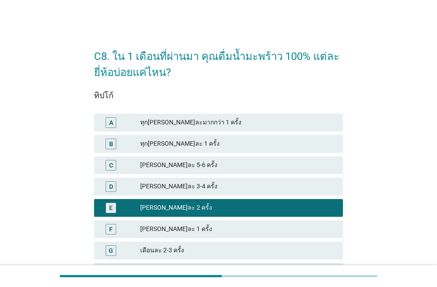
scroll to position [89, 0]
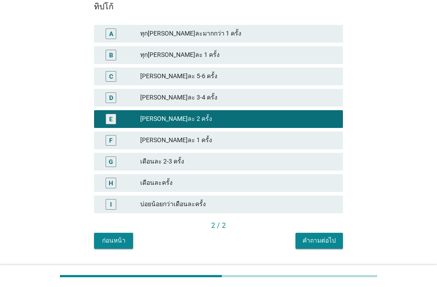
click at [322, 245] on button "คำถามต่อไป" at bounding box center [320, 241] width 48 height 16
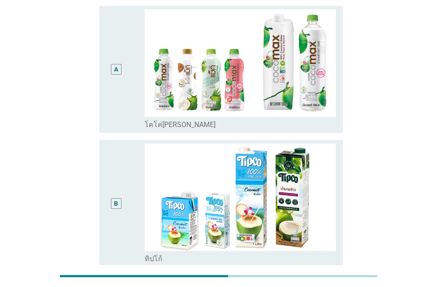
scroll to position [0, 0]
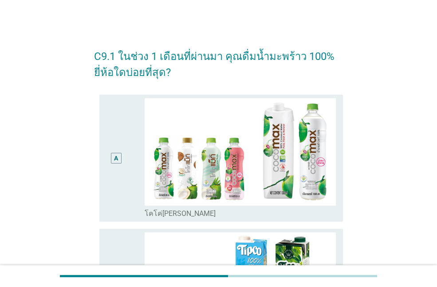
click at [135, 166] on div "A" at bounding box center [126, 158] width 38 height 120
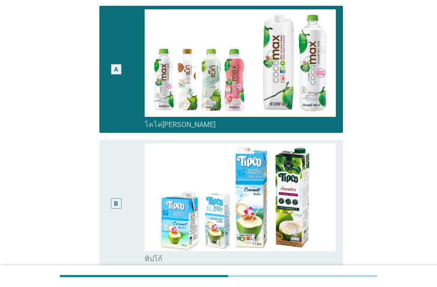
scroll to position [178, 0]
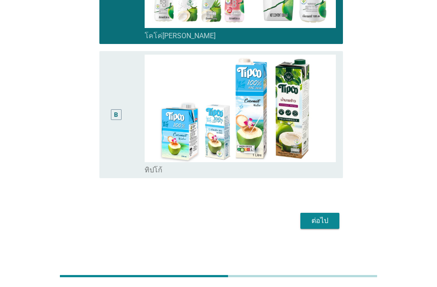
click at [318, 222] on div "ต่อไป" at bounding box center [320, 220] width 25 height 11
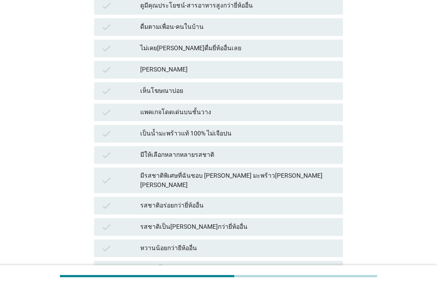
scroll to position [0, 0]
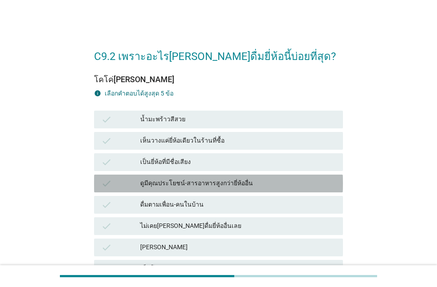
click at [203, 184] on div "ดูมีคุณประโยชน์-สารอาหารสูงกว่ายี่ห้ออื่น" at bounding box center [238, 183] width 196 height 11
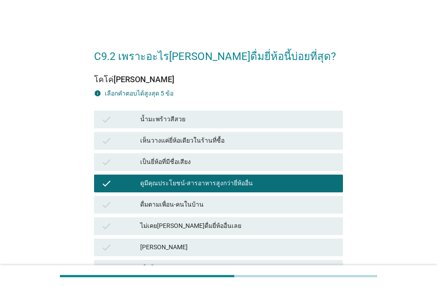
click at [201, 205] on div "ดื่มตามเพื่อน-คนในบ้าน" at bounding box center [238, 204] width 196 height 11
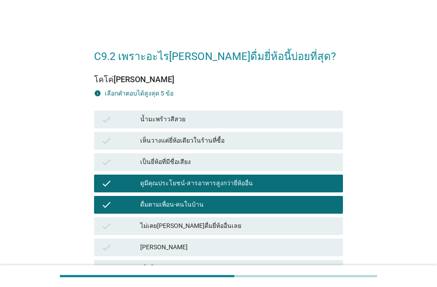
scroll to position [133, 0]
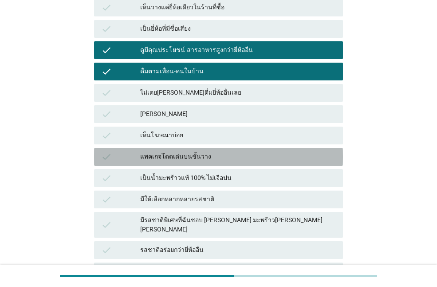
click at [197, 153] on div "แพคเกจโดดเด่นบนชั้นวาง" at bounding box center [238, 156] width 196 height 11
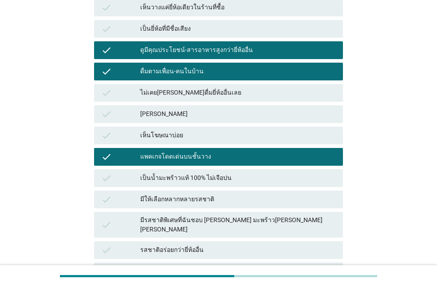
click at [200, 196] on div "มีให้เลือกหลากหลายรสชาติ" at bounding box center [238, 199] width 196 height 11
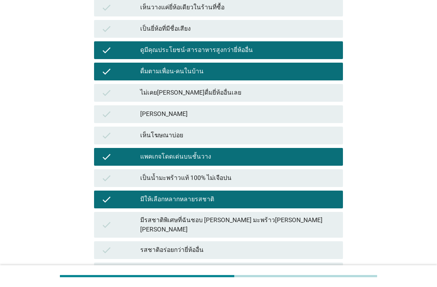
scroll to position [222, 0]
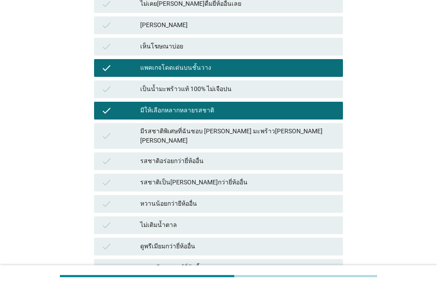
click at [171, 220] on div "ไม่เติมน้ำตาล" at bounding box center [238, 225] width 196 height 11
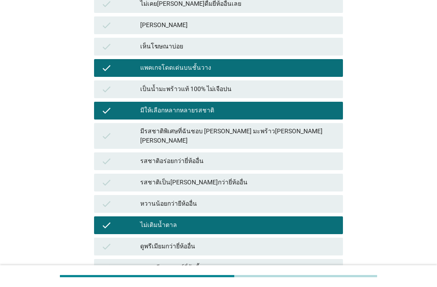
click at [167, 174] on div "check รสชาติเป็น[PERSON_NAME]กว่ายี่ห้ออื่น" at bounding box center [218, 183] width 249 height 18
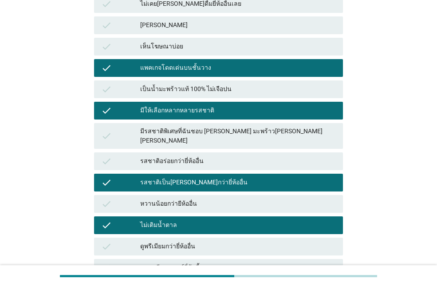
click at [188, 159] on div "check รสชาติอร่อยกว่ายี่ห้ออื่น" at bounding box center [218, 161] width 249 height 18
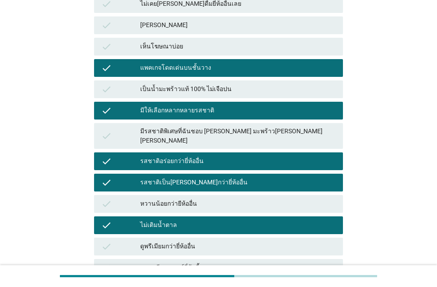
scroll to position [311, 0]
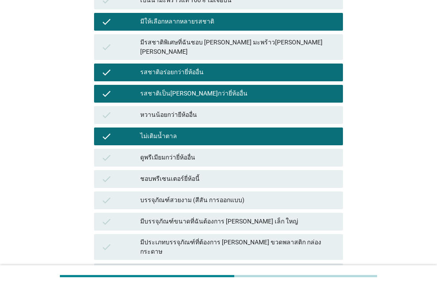
click at [172, 152] on div "ดูพรีเมียมกว่ายี่ห้ออื่น" at bounding box center [238, 157] width 196 height 11
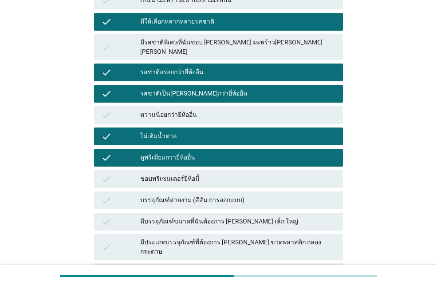
drag, startPoint x: 164, startPoint y: 248, endPoint x: 164, endPoint y: 231, distance: 17.8
click at [163, 263] on div "check ราคาถูกกว่ายี่ห้ออื่น" at bounding box center [218, 272] width 249 height 18
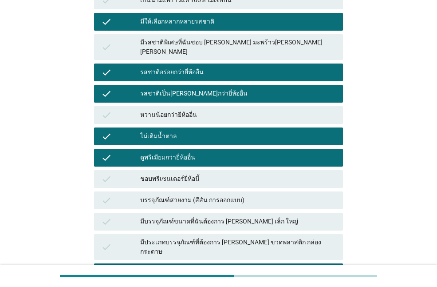
drag, startPoint x: 171, startPoint y: 245, endPoint x: 183, endPoint y: 201, distance: 46.0
click at [171, 262] on div "check ราคาถูกกว่ายี่ห้ออื่น" at bounding box center [218, 272] width 253 height 21
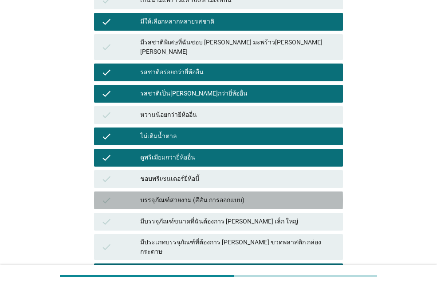
click at [185, 196] on div "บรรจุภัณฑ์สวยงาม (สีสัน การออกแบบ)" at bounding box center [238, 200] width 196 height 11
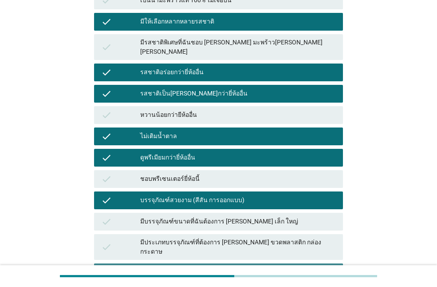
click at [177, 267] on div "ราคาถูกกว่ายี่ห้ออื่น" at bounding box center [238, 272] width 196 height 11
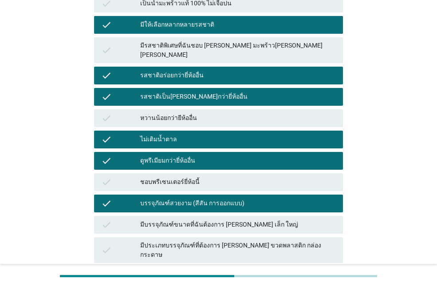
scroll to position [219, 0]
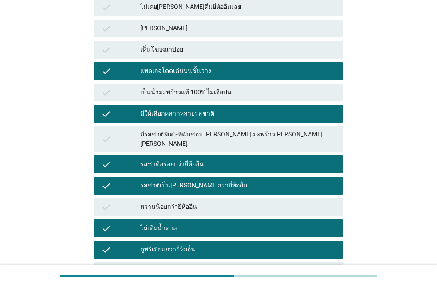
click at [171, 223] on div "ไม่เติมน้ำตาล" at bounding box center [238, 228] width 196 height 11
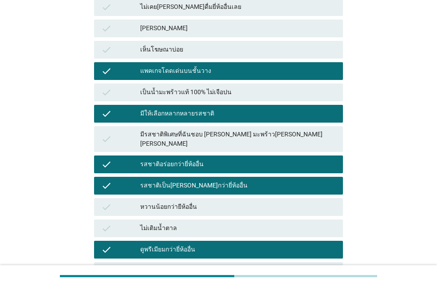
click at [179, 180] on div "รสชาติเป็น[PERSON_NAME]กว่ายี่ห้ออื่น" at bounding box center [238, 185] width 196 height 11
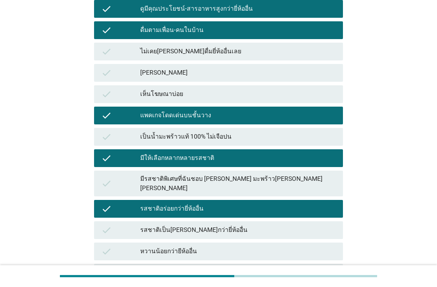
scroll to position [86, 0]
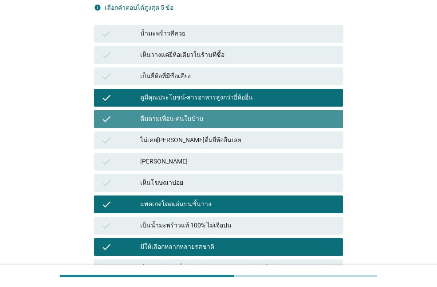
click at [187, 122] on div "ดื่มตามเพื่อน-คนในบ้าน" at bounding box center [238, 119] width 196 height 11
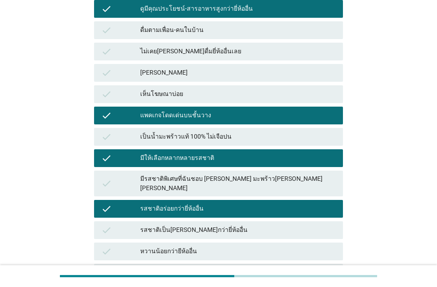
scroll to position [263, 0]
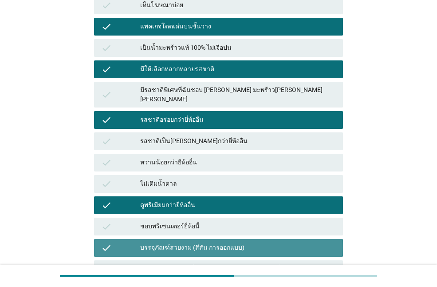
click at [210, 243] on div "บรรจุภัณฑ์สวยงาม (สีสัน การออกแบบ)" at bounding box center [238, 248] width 196 height 11
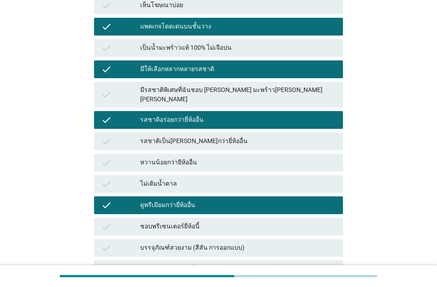
scroll to position [397, 0]
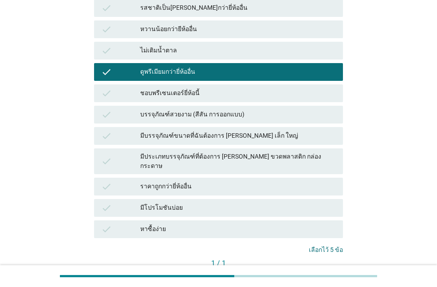
click at [319, 270] on button "คำถามต่อไป" at bounding box center [320, 278] width 48 height 16
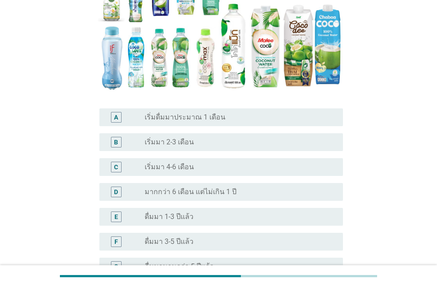
click at [184, 219] on label "ดื่มมา 1-3 ปีแล้ว" at bounding box center [169, 216] width 49 height 9
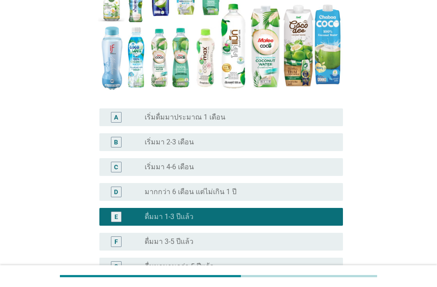
scroll to position [236, 0]
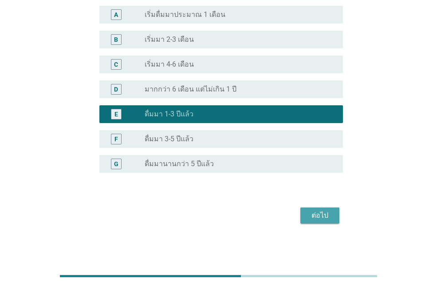
click at [317, 215] on div "ต่อไป" at bounding box center [320, 215] width 25 height 11
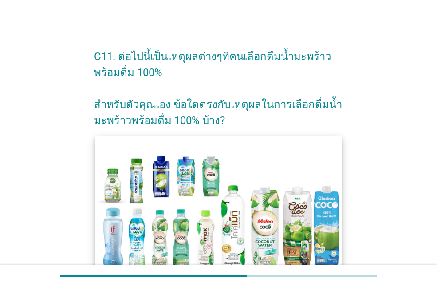
scroll to position [133, 0]
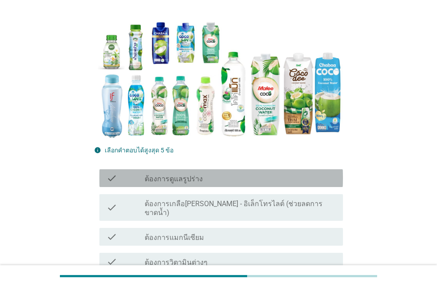
click at [191, 178] on label "ต้องการดูแลรูปร่าง" at bounding box center [174, 179] width 58 height 9
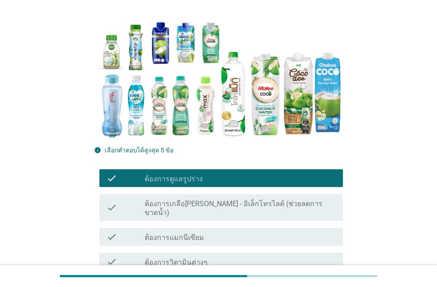
scroll to position [222, 0]
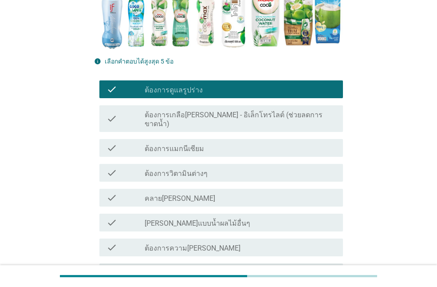
click at [199, 144] on label "ต้องการแมกนีเซียม" at bounding box center [175, 148] width 60 height 9
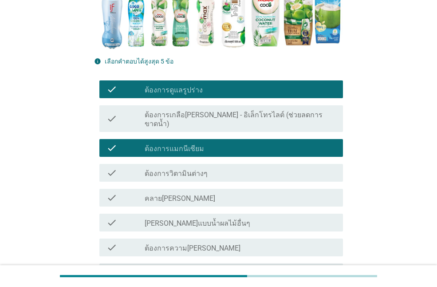
click at [184, 192] on div "check_box_outline_blank คลาย[PERSON_NAME]" at bounding box center [240, 197] width 191 height 11
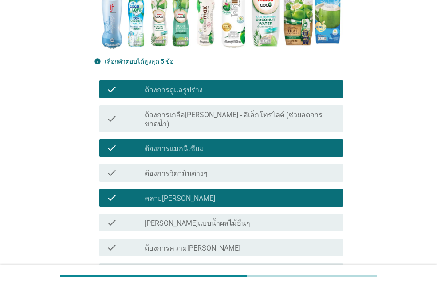
scroll to position [311, 0]
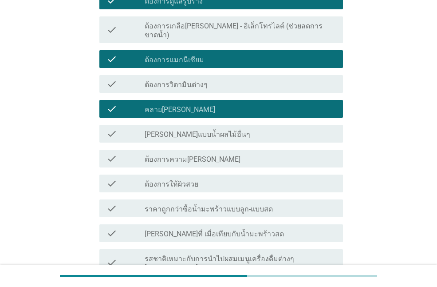
click at [178, 171] on div "check check_box_outline_blank ต้องการให้ผิวสวย" at bounding box center [218, 183] width 249 height 25
click at [186, 208] on div "check check_box_outline_blank ราคาถูกกว่าซื้อน้ำมะพร้าวแบบลูก-แบบสด" at bounding box center [218, 208] width 249 height 25
click at [184, 230] on label "[PERSON_NAME]ที่ เมื่อเทียบกับน้ำมะพร้าวสด" at bounding box center [214, 234] width 139 height 9
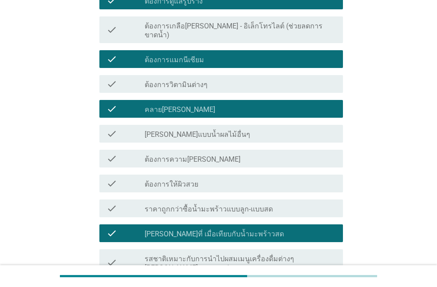
scroll to position [444, 0]
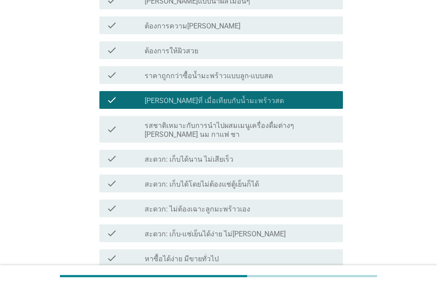
click at [189, 205] on label "สะดวก: ไม่ต้องเฉาะลูกมะพร้าวเอง" at bounding box center [198, 209] width 106 height 9
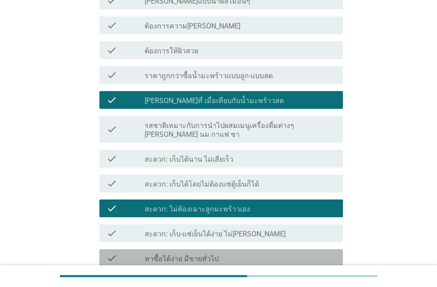
click at [174, 249] on div "check check_box_outline_blank หาซื้อได้ง่าย มีขายทั่วไป" at bounding box center [221, 258] width 244 height 18
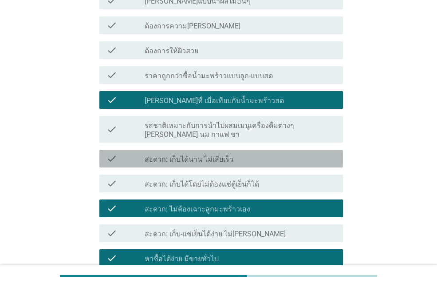
click at [182, 155] on label "สะดวก: เก็บได้นาน ไม่เสียเร็ว" at bounding box center [189, 159] width 89 height 9
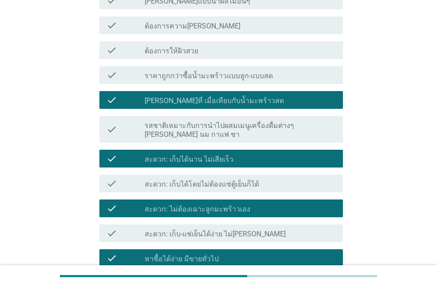
click at [185, 47] on div "check check_box_outline_blank ต้องการให้ผิวสวย" at bounding box center [221, 50] width 244 height 18
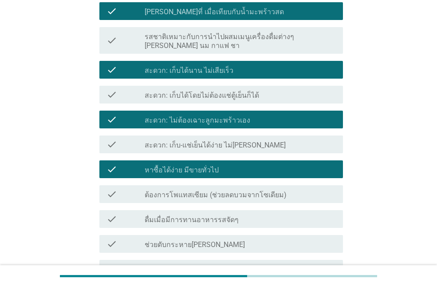
scroll to position [666, 0]
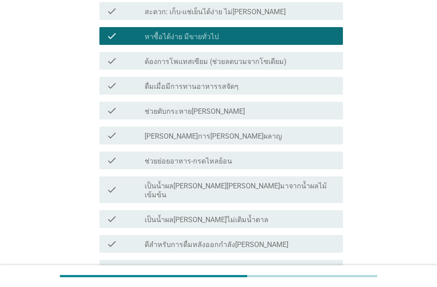
click at [198, 215] on label "เป็นน้ำผล[PERSON_NAME]ไม่เติมน้ำตาล" at bounding box center [207, 219] width 124 height 9
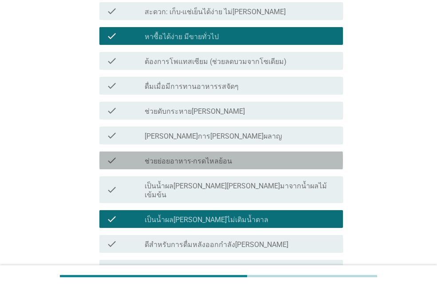
click at [193, 157] on label "ช่วยย่อยอาหาร-กรดไหลย้อน" at bounding box center [188, 161] width 87 height 9
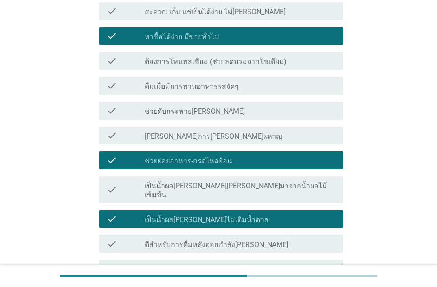
click at [195, 102] on div "check check_box_outline_blank ช่วยดับกระหาย[PERSON_NAME]" at bounding box center [221, 111] width 244 height 18
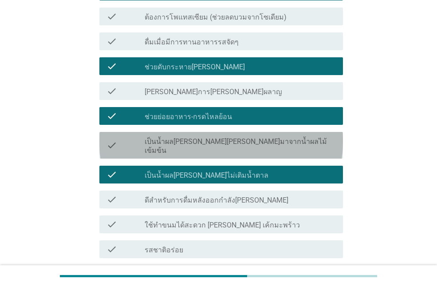
click at [197, 137] on label "เป็นน้ำผล[PERSON_NAME][PERSON_NAME]มาจากน้ำผลไม้เข้มข้น" at bounding box center [240, 146] width 191 height 18
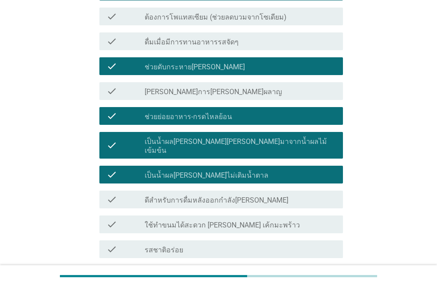
scroll to position [796, 0]
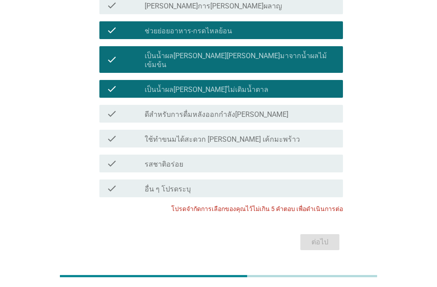
click at [176, 160] on label "รสชาติอร่อย" at bounding box center [164, 164] width 39 height 9
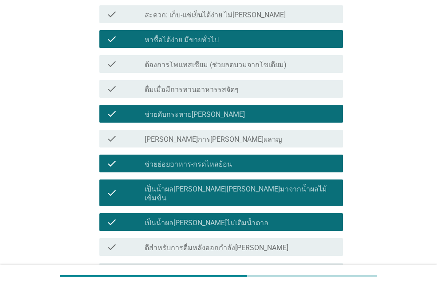
scroll to position [708, 0]
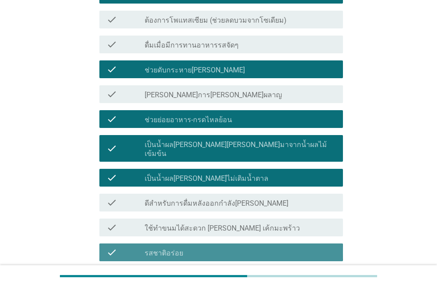
click at [214, 247] on div "check_box รสชาติอร่อย" at bounding box center [240, 252] width 191 height 11
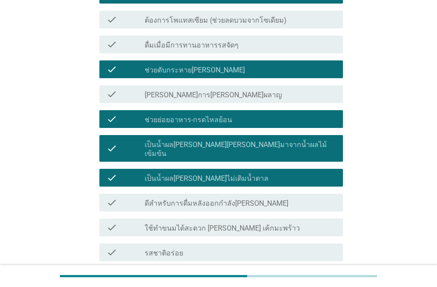
click at [211, 174] on label "เป็นน้ำผล[PERSON_NAME]ไม่เติมน้ำตาล" at bounding box center [207, 178] width 124 height 9
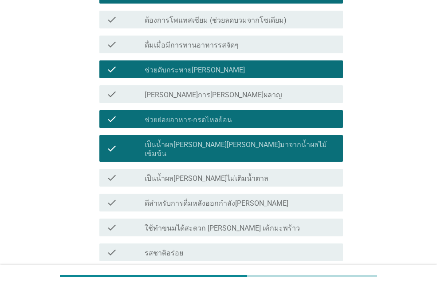
click at [209, 140] on label "เป็นน้ำผล[PERSON_NAME][PERSON_NAME]มาจากน้ำผลไม้เข้มข้น" at bounding box center [240, 149] width 191 height 18
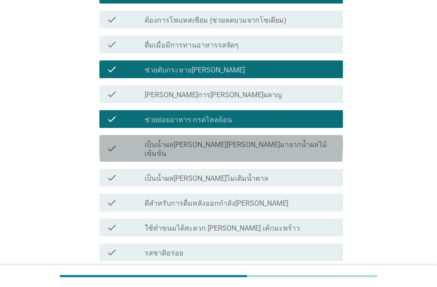
scroll to position [619, 0]
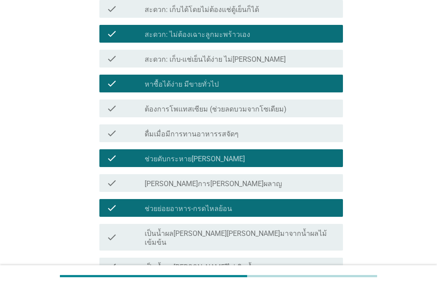
click at [192, 204] on label "ช่วยย่อยอาหาร-กรดไหลย้อน" at bounding box center [188, 208] width 87 height 9
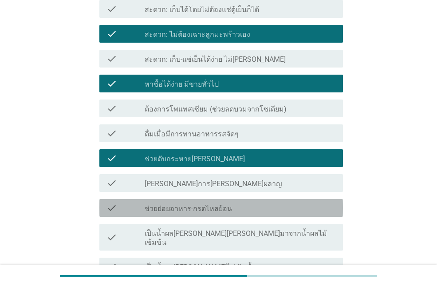
scroll to position [485, 0]
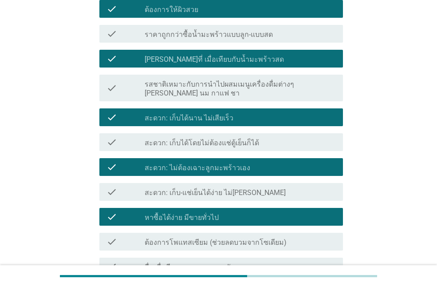
click at [207, 163] on label "สะดวก: ไม่ต้องเฉาะลูกมะพร้าวเอง" at bounding box center [198, 167] width 106 height 9
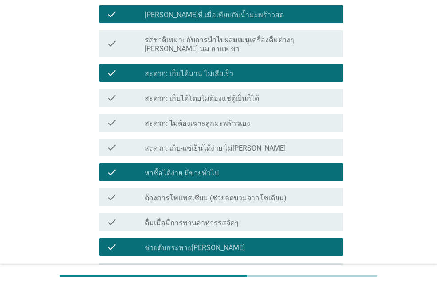
click at [221, 163] on div "check check_box_outline_blank หาซื้อได้ง่าย มีขายทั่วไป" at bounding box center [221, 172] width 244 height 18
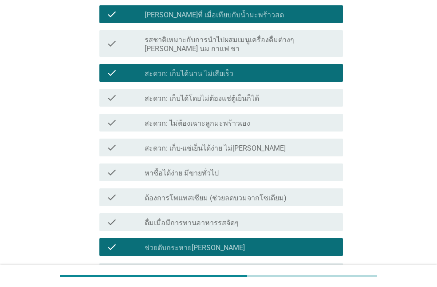
scroll to position [441, 0]
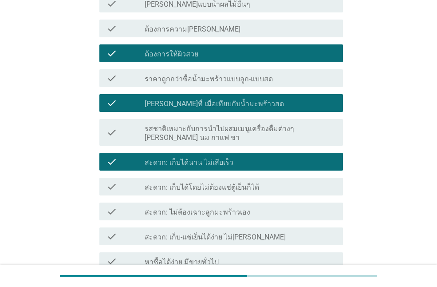
click at [222, 158] on label "สะดวก: เก็บได้นาน ไม่เสียเร็ว" at bounding box center [189, 162] width 89 height 9
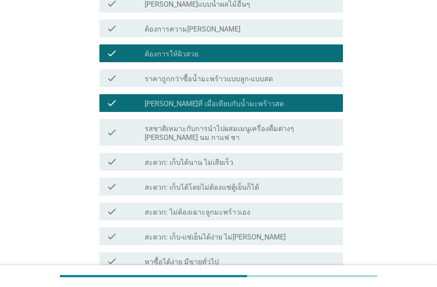
scroll to position [352, 0]
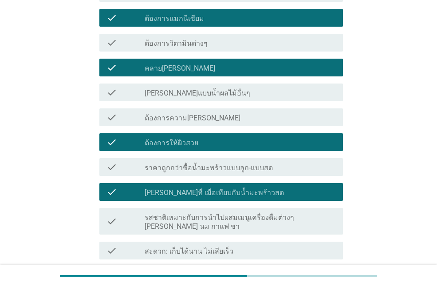
click at [205, 137] on div "check_box_outline_blank ต้องการให้ผิวสวย" at bounding box center [240, 142] width 191 height 11
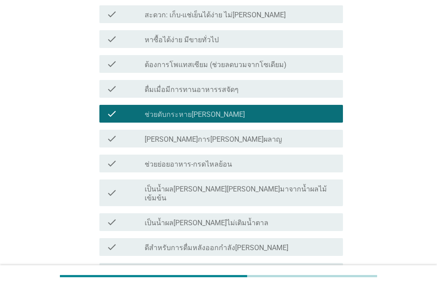
scroll to position [796, 0]
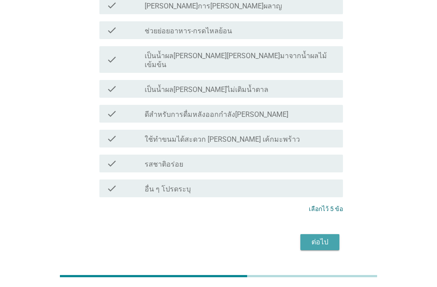
click at [315, 237] on div "ต่อไป" at bounding box center [320, 242] width 25 height 11
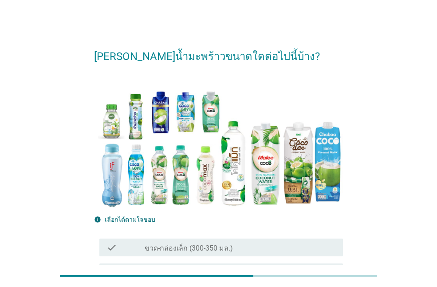
scroll to position [98, 0]
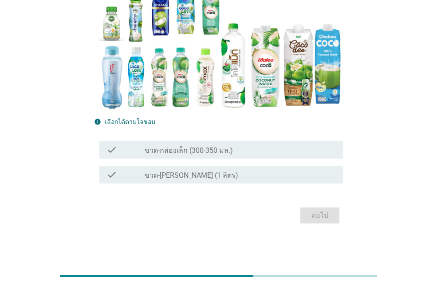
click at [200, 151] on label "ขวด-กล่องเล็ก (300-350 มล.)" at bounding box center [189, 150] width 88 height 9
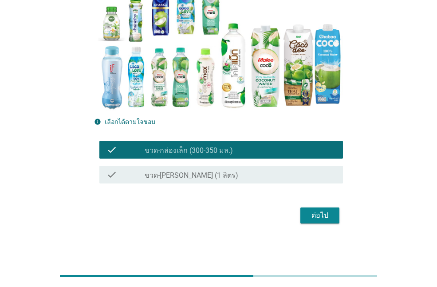
click at [318, 211] on div "ต่อไป" at bounding box center [320, 215] width 25 height 11
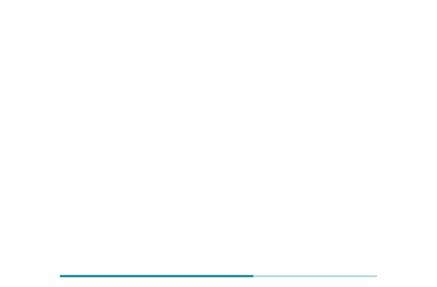
scroll to position [0, 0]
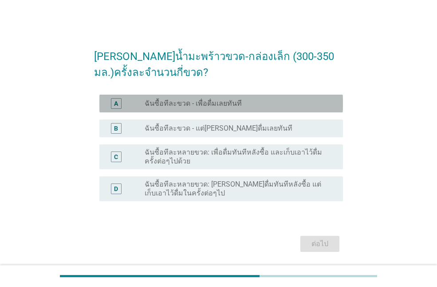
click at [229, 104] on label "ฉันซื้อทีละขวด - เพื่อดื่มเลยทันที" at bounding box center [193, 103] width 97 height 9
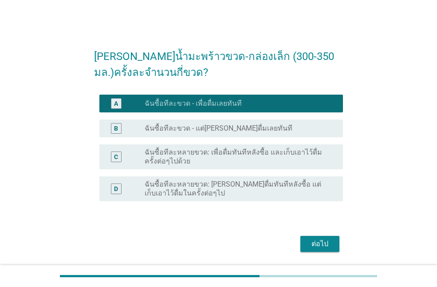
click at [315, 239] on div "ต่อไป" at bounding box center [320, 244] width 25 height 11
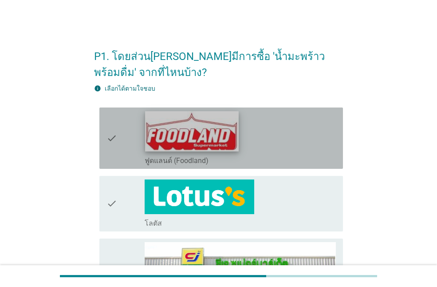
click at [213, 132] on img at bounding box center [192, 131] width 94 height 40
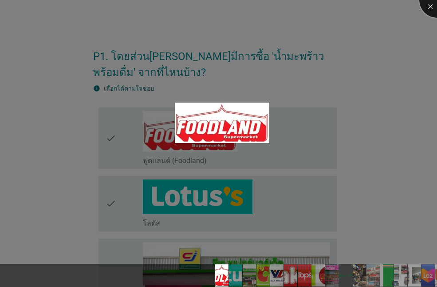
drag, startPoint x: 434, startPoint y: 3, endPoint x: 305, endPoint y: 87, distance: 154.4
click at [434, 4] on div at bounding box center [438, 0] width 36 height 36
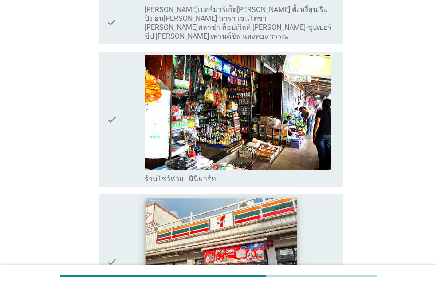
scroll to position [1110, 0]
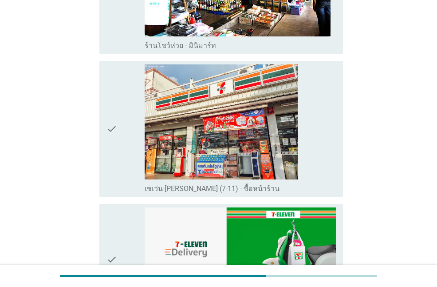
click at [117, 155] on icon "check" at bounding box center [112, 128] width 11 height 128
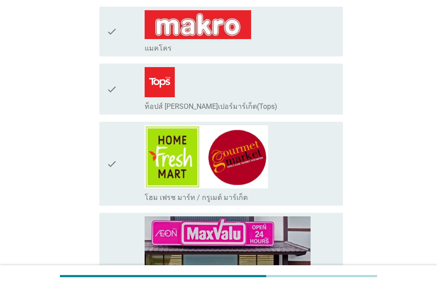
scroll to position [400, 0]
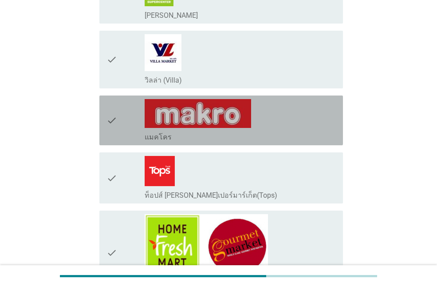
click at [119, 132] on div "check" at bounding box center [126, 120] width 38 height 43
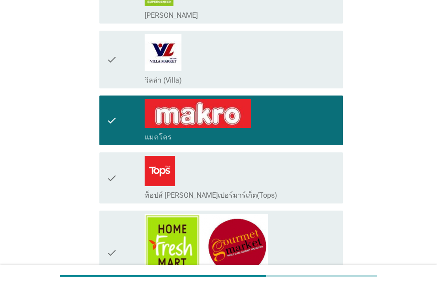
click at [111, 179] on icon "check" at bounding box center [112, 178] width 11 height 44
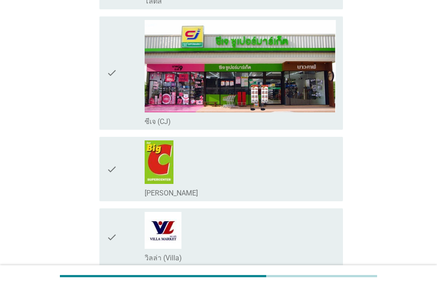
scroll to position [133, 0]
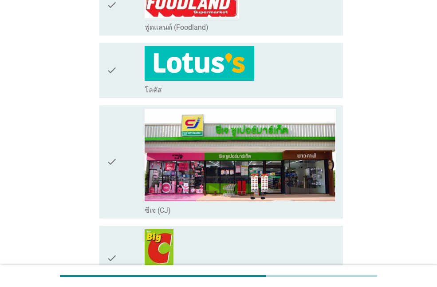
click at [112, 187] on icon "check" at bounding box center [112, 162] width 11 height 107
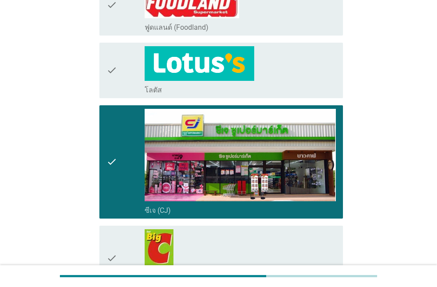
scroll to position [0, 0]
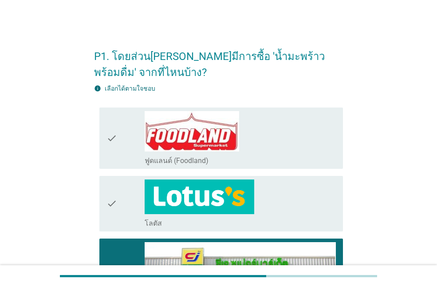
click at [115, 191] on icon "check" at bounding box center [112, 203] width 11 height 48
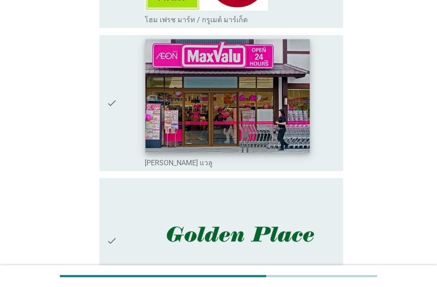
scroll to position [755, 0]
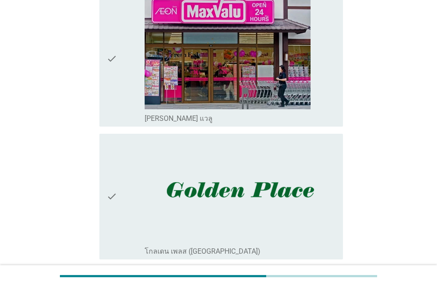
click at [156, 191] on img at bounding box center [240, 189] width 191 height 105
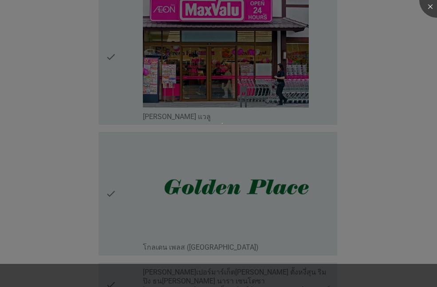
scroll to position [888, 0]
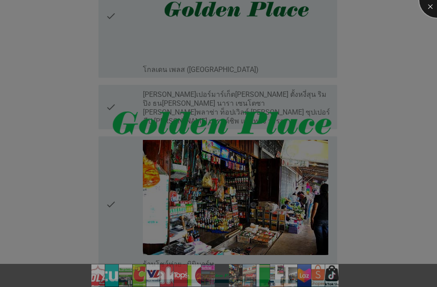
click at [433, 10] on div at bounding box center [438, 0] width 36 height 36
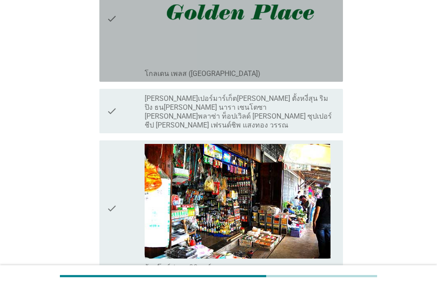
click at [116, 59] on icon "check" at bounding box center [112, 19] width 11 height 119
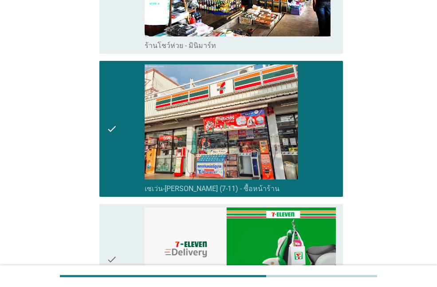
scroll to position [1244, 0]
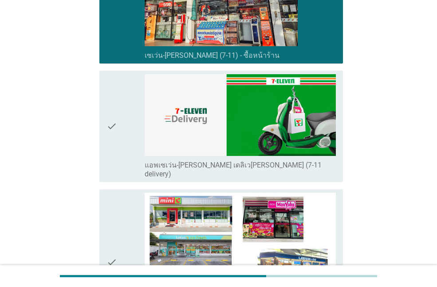
click at [117, 133] on icon "check" at bounding box center [112, 126] width 11 height 104
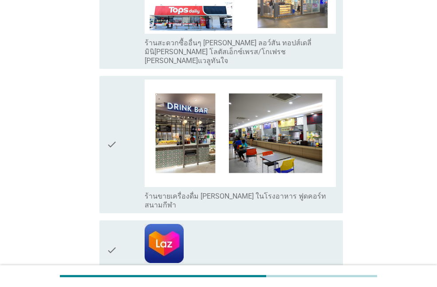
scroll to position [1643, 0]
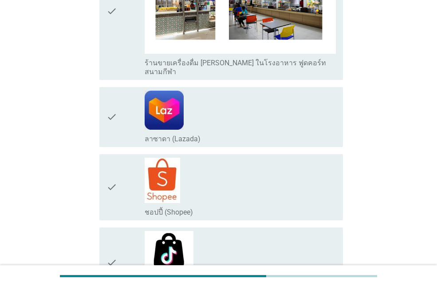
click at [123, 91] on div "check" at bounding box center [126, 117] width 38 height 53
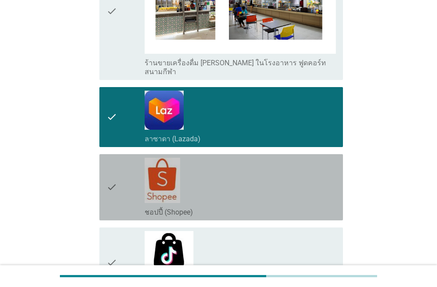
click at [124, 158] on div "check" at bounding box center [126, 187] width 38 height 59
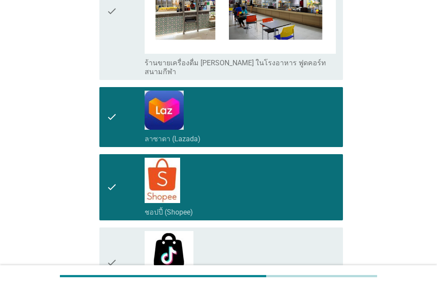
scroll to position [1747, 0]
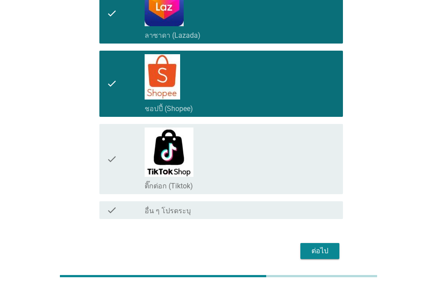
click at [119, 128] on div "check" at bounding box center [126, 158] width 38 height 63
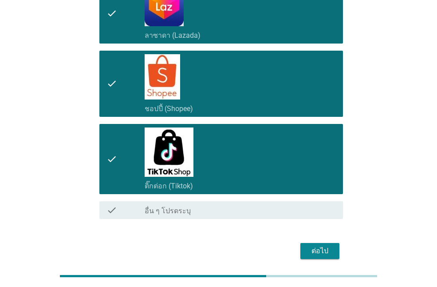
click at [330, 246] on div "ต่อไป" at bounding box center [320, 251] width 25 height 11
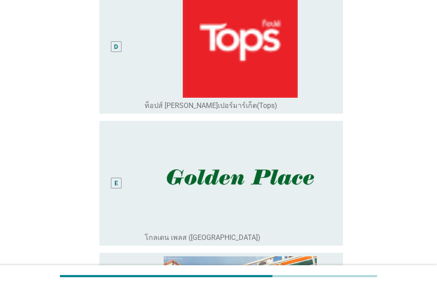
scroll to position [622, 0]
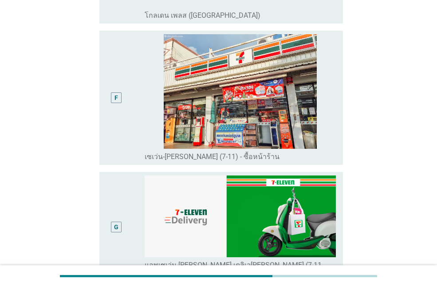
click at [129, 105] on div "F" at bounding box center [126, 97] width 38 height 127
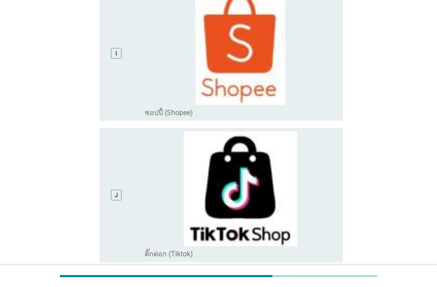
scroll to position [1155, 0]
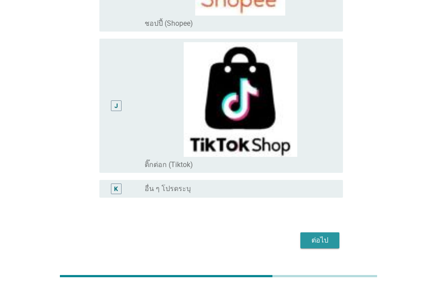
click at [316, 235] on div "ต่อไป" at bounding box center [320, 240] width 25 height 11
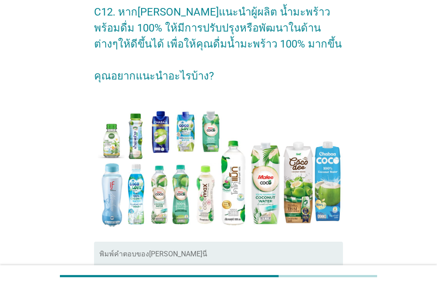
scroll to position [169, 0]
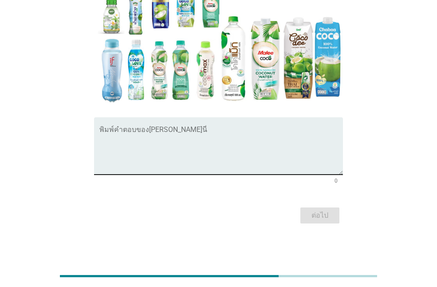
click at [150, 169] on textarea "พิมพ์คำตอบของคุณ ที่นี่" at bounding box center [221, 151] width 244 height 47
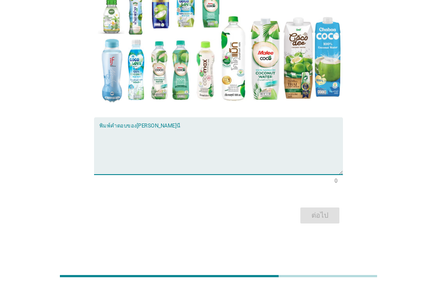
type textarea "f"
type textarea "ด"
type textarea "โ"
type textarea "F"
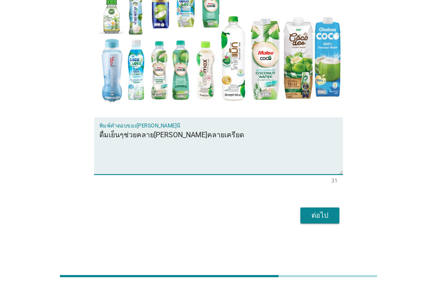
type textarea "ดื่มเย็นๆช่วยคลาย[PERSON_NAME]คลายเครียด"
click at [310, 217] on div "ต่อไป" at bounding box center [320, 215] width 25 height 11
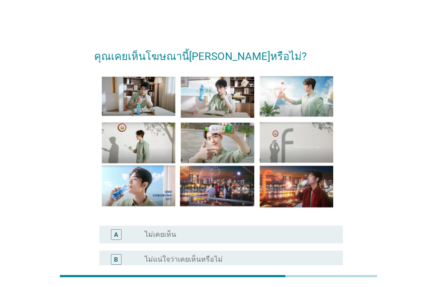
scroll to position [89, 0]
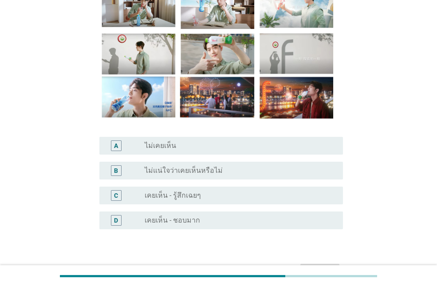
click at [183, 214] on div "D radio_button_unchecked เคยเห็น - ชอบมาก" at bounding box center [221, 220] width 244 height 18
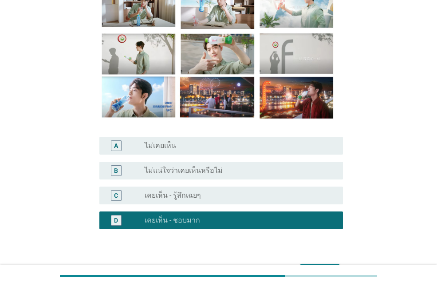
scroll to position [145, 0]
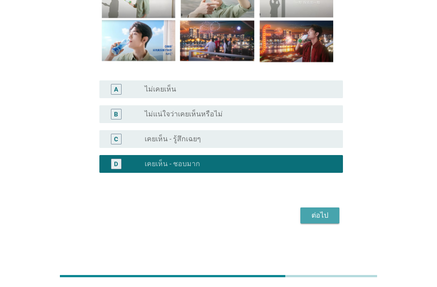
click at [313, 217] on div "ต่อไป" at bounding box center [320, 215] width 25 height 11
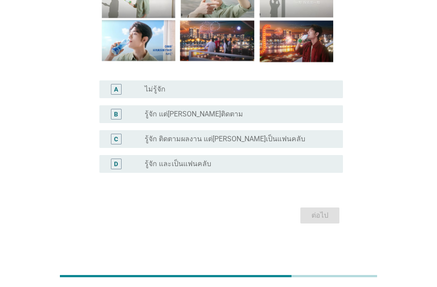
click at [172, 168] on div "radio_button_unchecked รู้จัก และเป็นแฟนคลับ" at bounding box center [240, 164] width 191 height 11
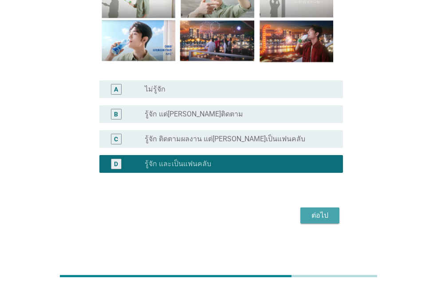
click at [315, 215] on div "ต่อไป" at bounding box center [320, 215] width 25 height 11
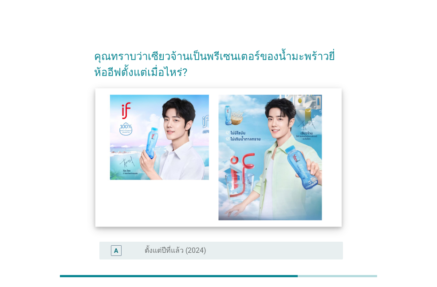
scroll to position [133, 0]
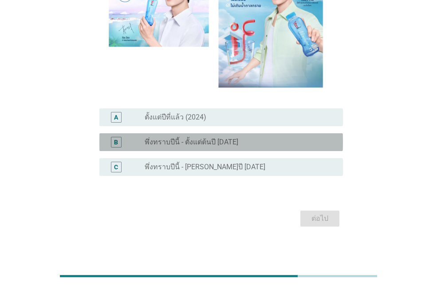
click at [237, 139] on div "radio_button_unchecked พึ่งทราบปีนี้ - ตั้งแต่ต้นปี [DATE]" at bounding box center [237, 142] width 184 height 9
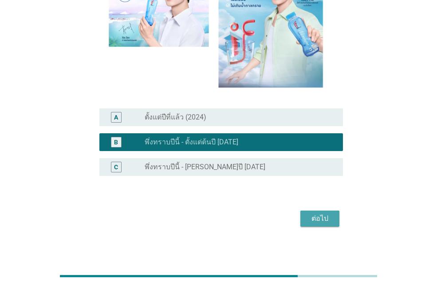
click at [317, 219] on div "ต่อไป" at bounding box center [320, 218] width 25 height 11
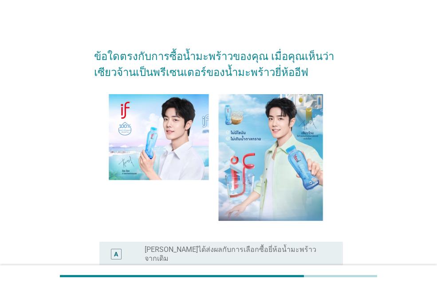
scroll to position [168, 0]
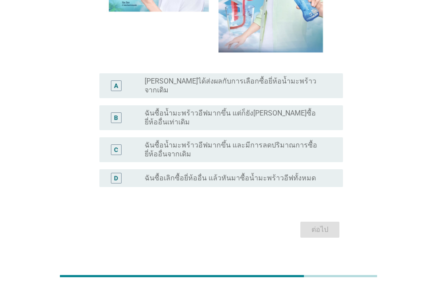
click at [199, 115] on div "B radio_button_unchecked ฉันซื้อน้ำมะพร้าวอีฟมากขึ้น แต่ก็ยัง[PERSON_NAME]ซื้อย…" at bounding box center [221, 117] width 244 height 25
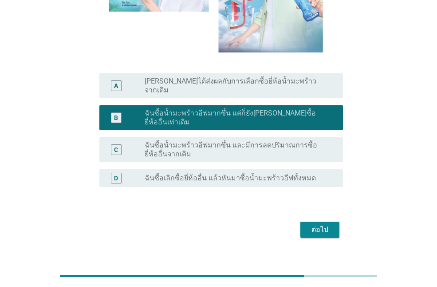
click at [322, 224] on div "ต่อไป" at bounding box center [320, 229] width 25 height 11
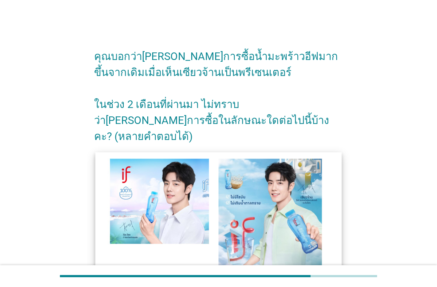
scroll to position [178, 0]
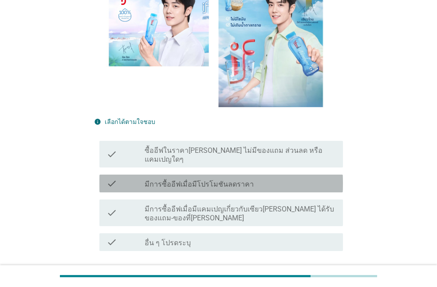
drag, startPoint x: 191, startPoint y: 159, endPoint x: 296, endPoint y: 200, distance: 112.2
click at [191, 180] on label "มีการซื้ออีฟเมื่อมีโปรโมชันลดราคา" at bounding box center [199, 184] width 109 height 9
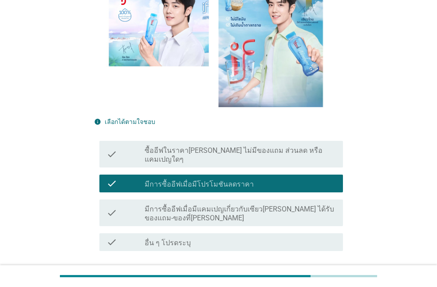
click at [319, 278] on div "ต่อไป" at bounding box center [320, 283] width 25 height 11
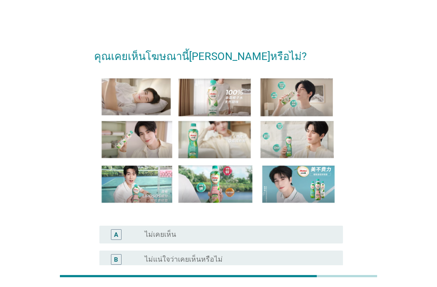
scroll to position [145, 0]
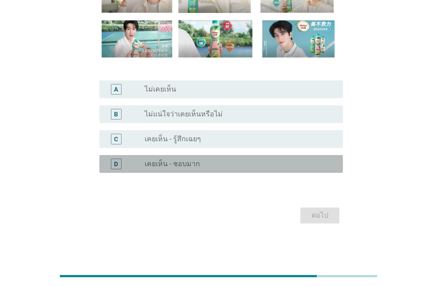
click at [174, 163] on label "เคยเห็น - ชอบมาก" at bounding box center [173, 163] width 56 height 9
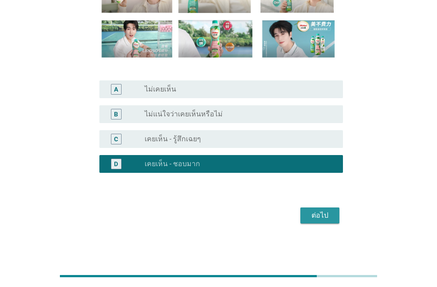
click at [322, 216] on div "ต่อไป" at bounding box center [320, 215] width 25 height 11
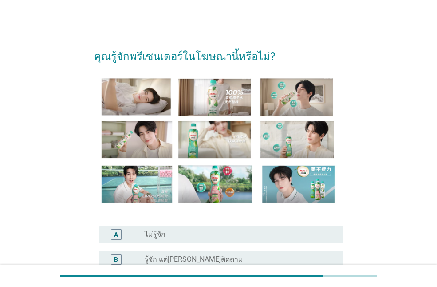
scroll to position [133, 0]
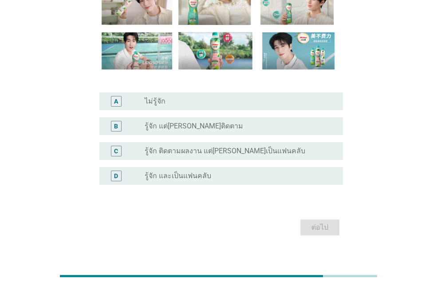
click at [183, 171] on label "รู้จัก และเป็นแฟนคลับ" at bounding box center [178, 175] width 67 height 9
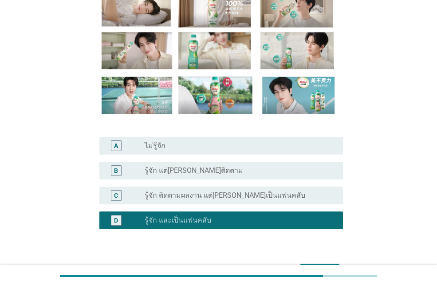
scroll to position [145, 0]
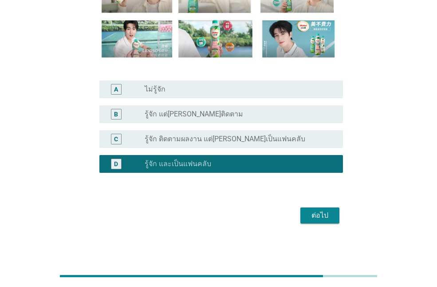
click at [207, 148] on div "C radio_button_unchecked รู้จัก ติดตามผลงาน แต่[PERSON_NAME]เป็นแฟนคลับ" at bounding box center [218, 139] width 249 height 25
click at [211, 142] on label "รู้จัก ติดตามผลงาน แต่[PERSON_NAME]เป็นแฟนคลับ" at bounding box center [225, 139] width 161 height 9
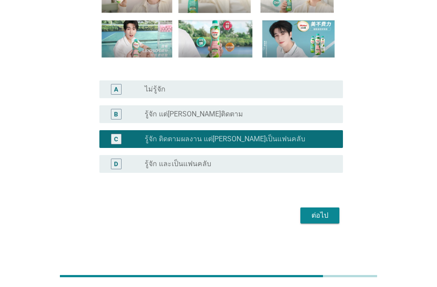
click at [329, 219] on div "ต่อไป" at bounding box center [320, 215] width 25 height 11
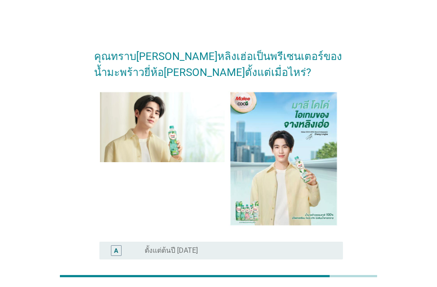
scroll to position [133, 0]
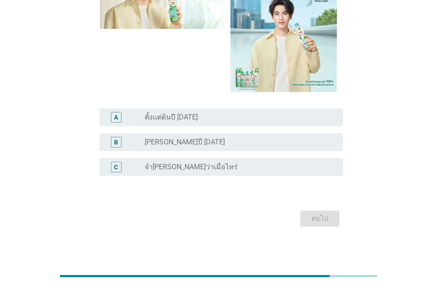
click at [178, 145] on label "[PERSON_NAME]ปี [DATE]" at bounding box center [185, 142] width 80 height 9
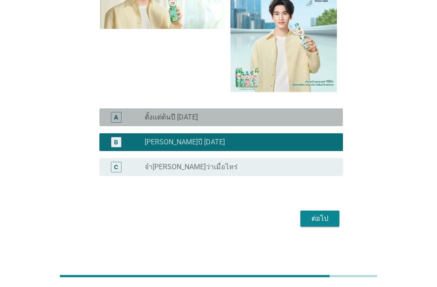
click at [166, 118] on label "ตั้งแต่ต้นปี [DATE]" at bounding box center [171, 117] width 53 height 9
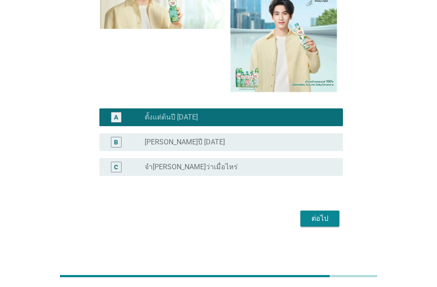
drag, startPoint x: 211, startPoint y: 145, endPoint x: 267, endPoint y: 160, distance: 57.8
click at [212, 144] on div "radio_button_unchecked [PERSON_NAME]ปี [DATE]" at bounding box center [237, 142] width 184 height 9
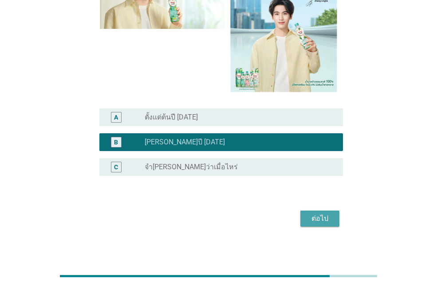
click at [323, 217] on div "ต่อไป" at bounding box center [320, 218] width 25 height 11
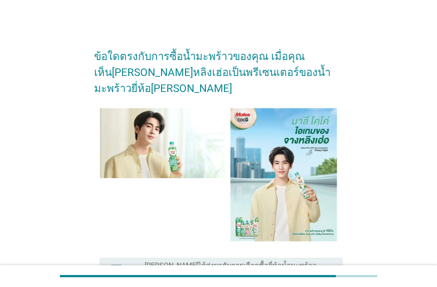
scroll to position [168, 0]
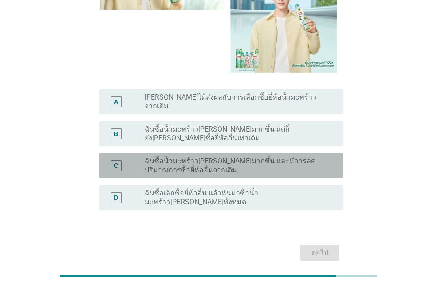
click at [166, 153] on div "C radio_button_unchecked ฉันซื้อน้ำมะพร้าว[PERSON_NAME]มากขึ้น และมีการลดปริมาณ…" at bounding box center [221, 165] width 244 height 25
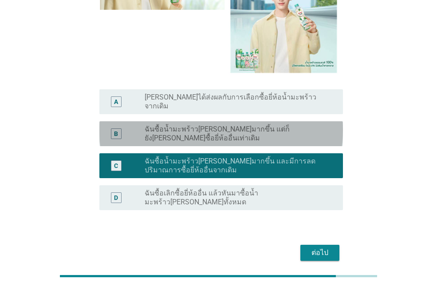
click at [225, 125] on label "ฉันซื้อน้ำมะพร้าว[PERSON_NAME]มากขึ้น แต่ก็ยัง[PERSON_NAME]ซื้อยี่ห้ออื่นเท่าเด…" at bounding box center [237, 134] width 184 height 18
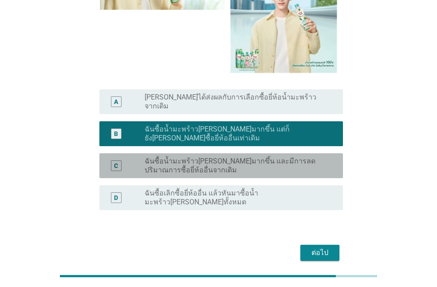
click at [236, 157] on label "ฉันซื้อน้ำมะพร้าว[PERSON_NAME]มากขึ้น และมีการลดปริมาณการซื้อยี่ห้ออื่นจากเดิม" at bounding box center [237, 166] width 184 height 18
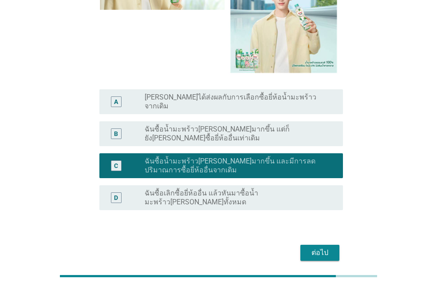
click at [319, 247] on div "ต่อไป" at bounding box center [320, 252] width 25 height 11
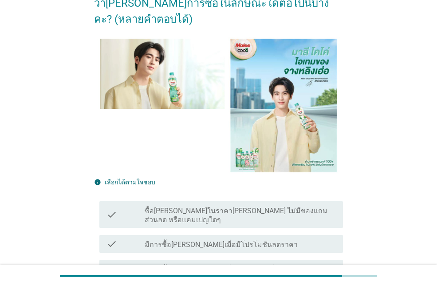
scroll to position [178, 0]
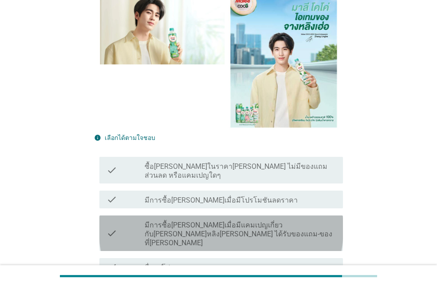
click at [171, 221] on label "มีการซื้อ[PERSON_NAME]เมื่อมีแคมเปญเกี่ยวกับ[PERSON_NAME]หลิง[PERSON_NAME] ได้ร…" at bounding box center [240, 234] width 191 height 27
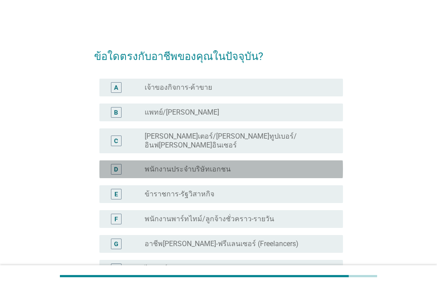
click at [171, 167] on div "D radio_button_unchecked พนักงานประจำบริษัทเอกชน" at bounding box center [221, 169] width 244 height 18
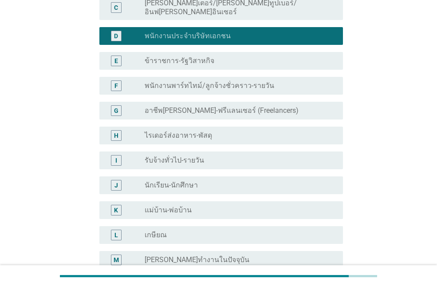
scroll to position [247, 0]
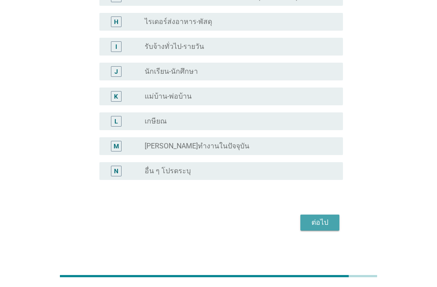
click at [327, 217] on div "ต่อไป" at bounding box center [320, 222] width 25 height 11
